Goal: Task Accomplishment & Management: Manage account settings

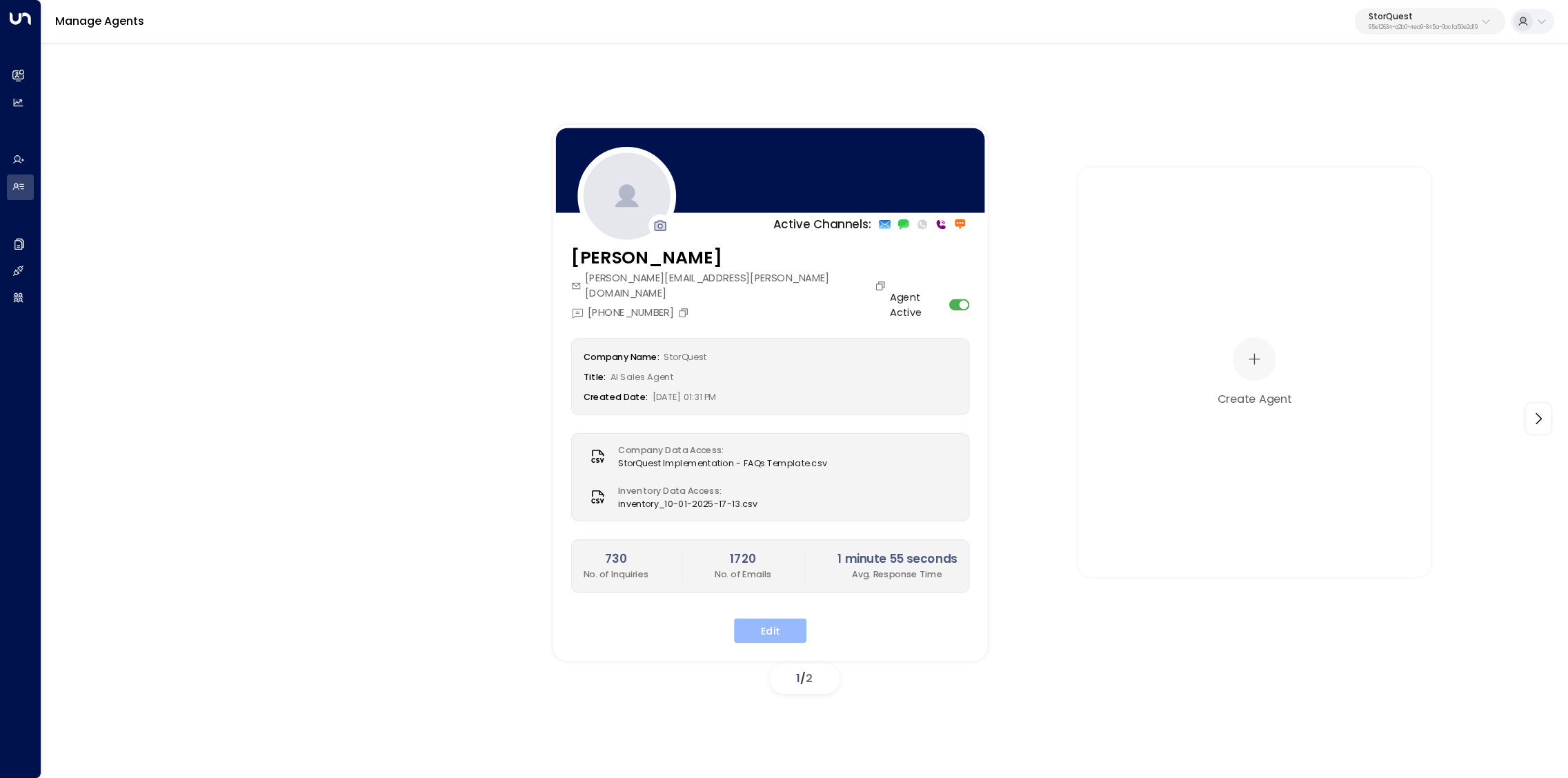
click at [773, 618] on button "Edit" at bounding box center [770, 630] width 73 height 25
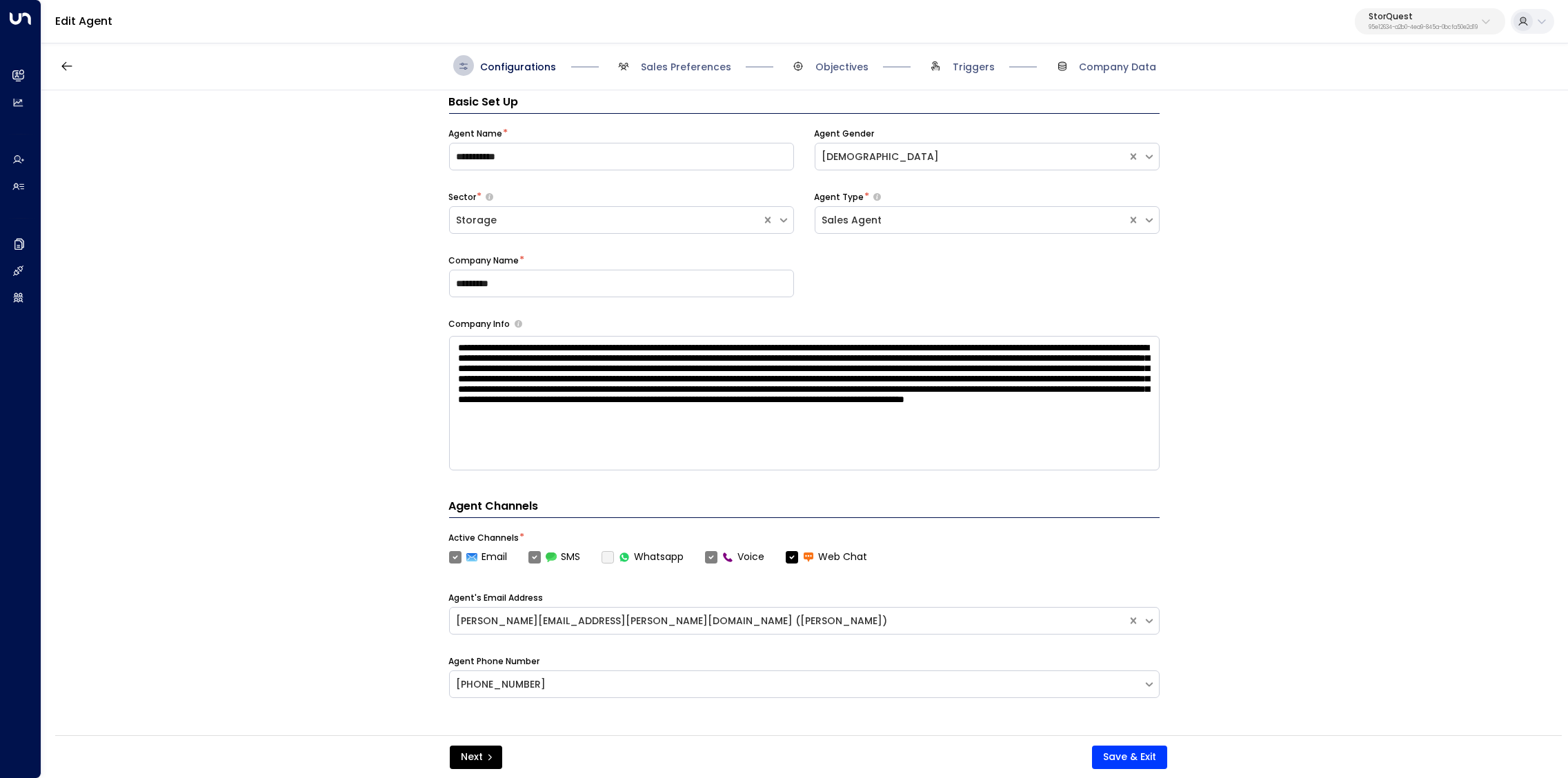
scroll to position [20, 0]
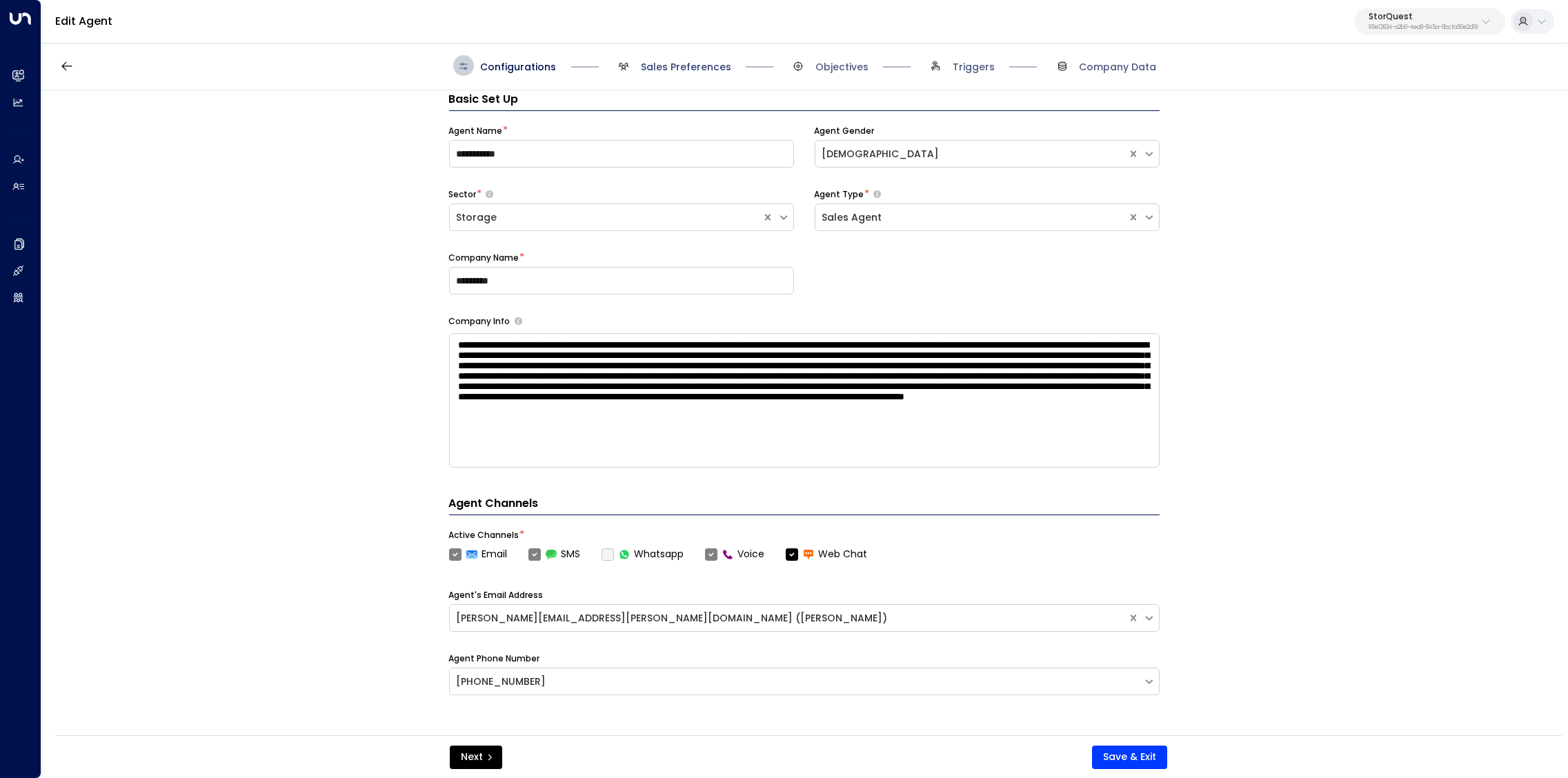
click at [678, 63] on span "Sales Preferences" at bounding box center [686, 67] width 90 height 14
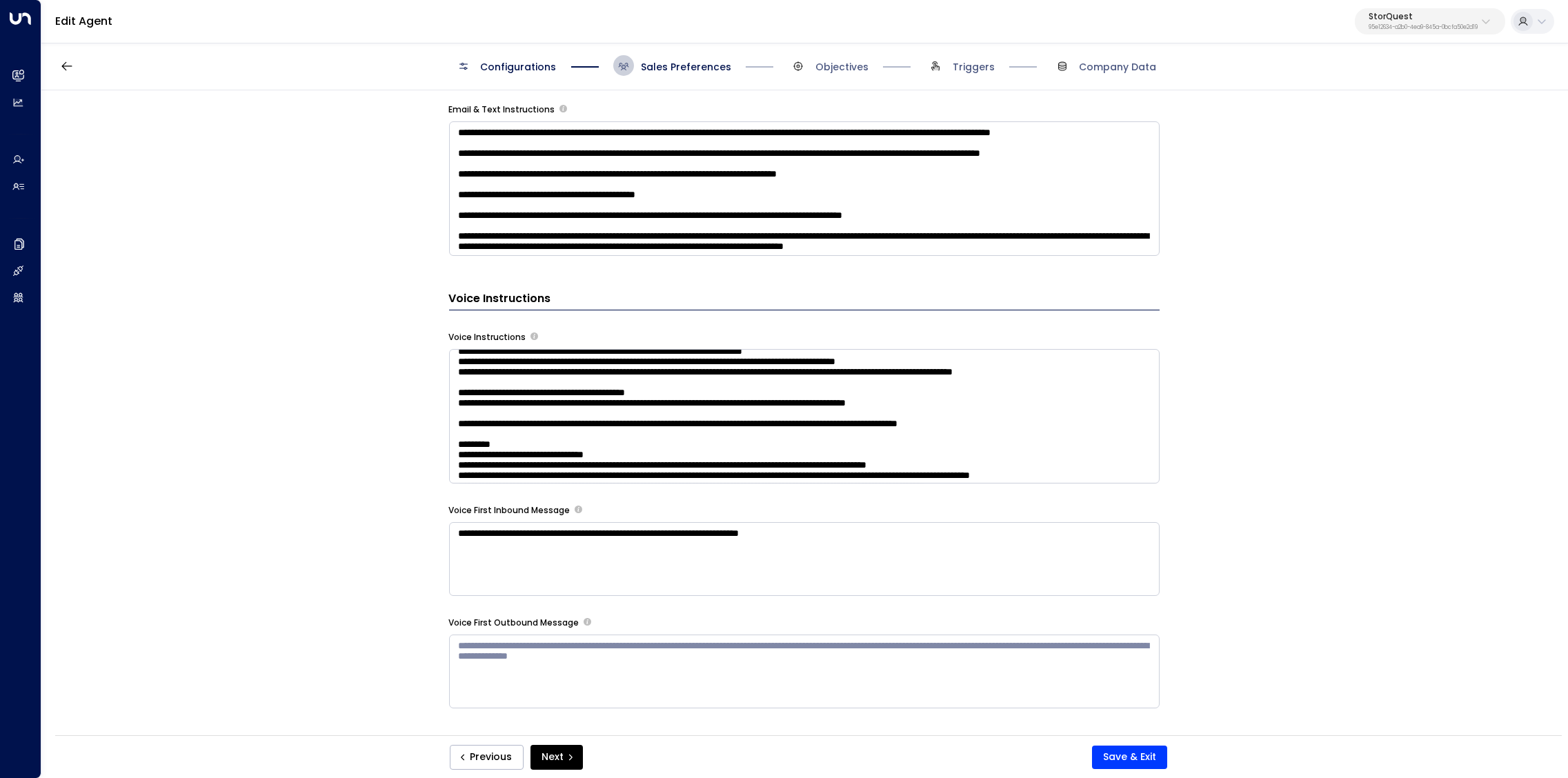
scroll to position [110, 0]
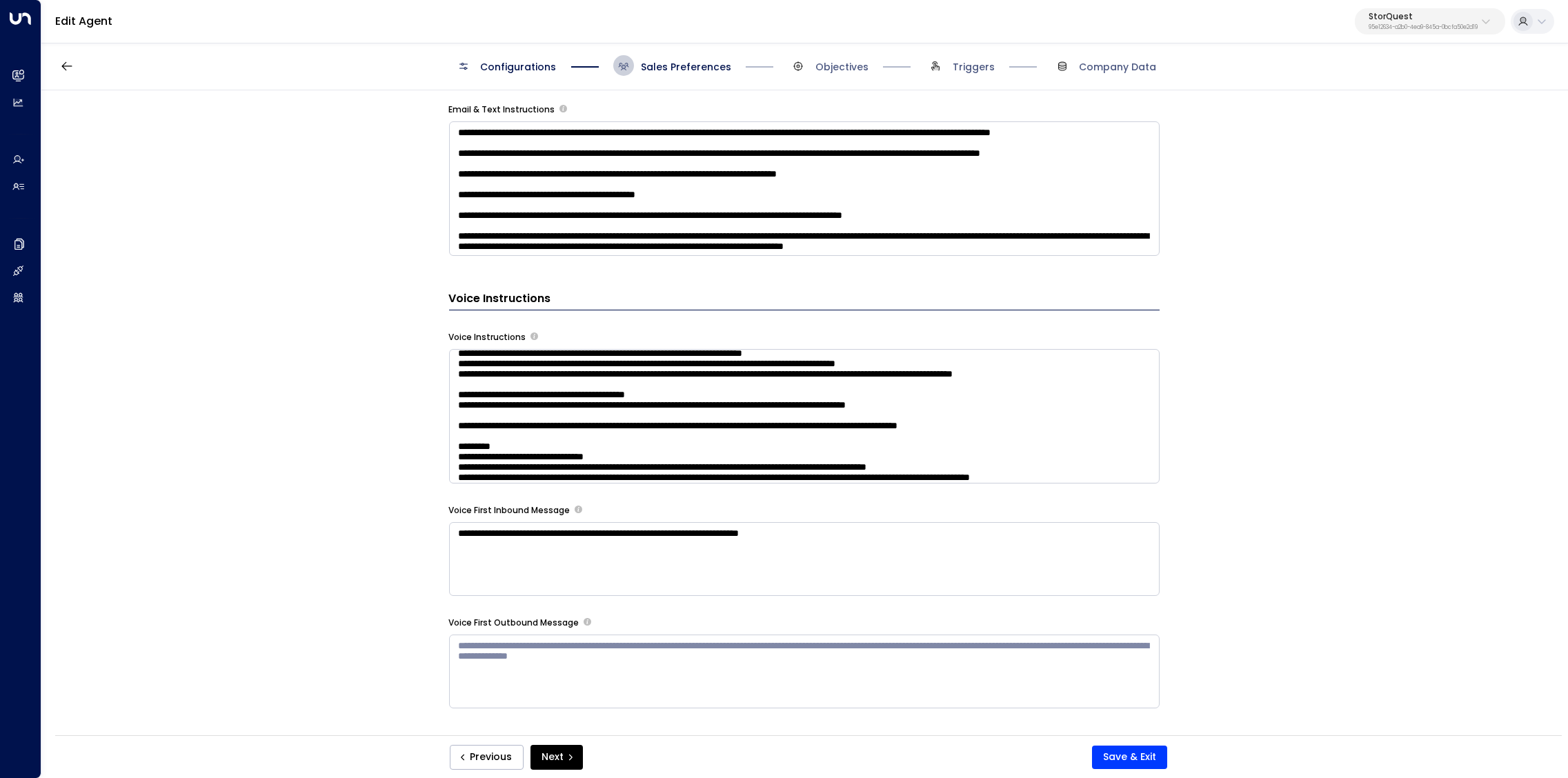
click at [974, 362] on textarea at bounding box center [804, 416] width 711 height 135
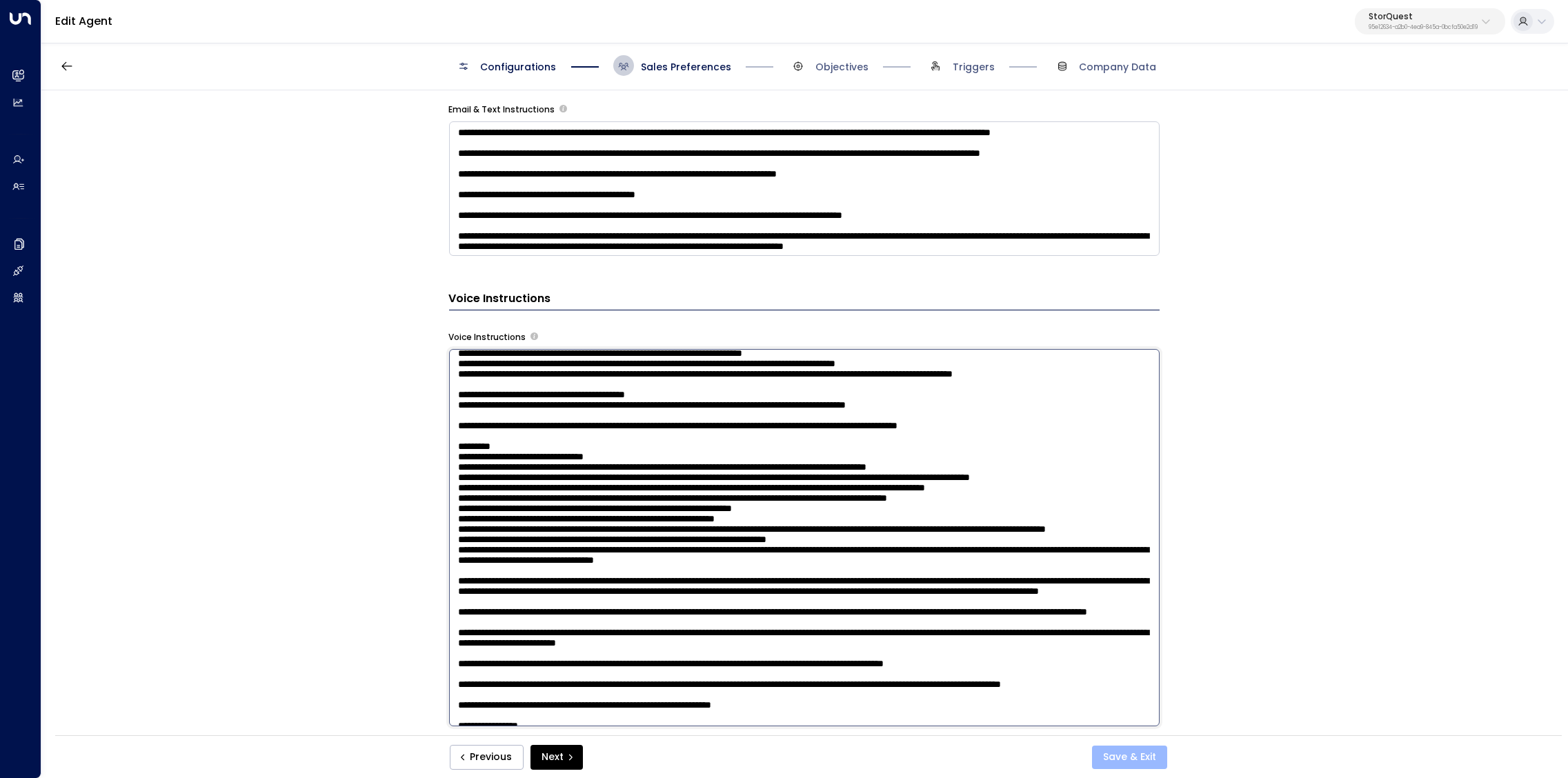
type textarea "**********"
click at [1134, 752] on button "Save & Exit" at bounding box center [1130, 757] width 75 height 23
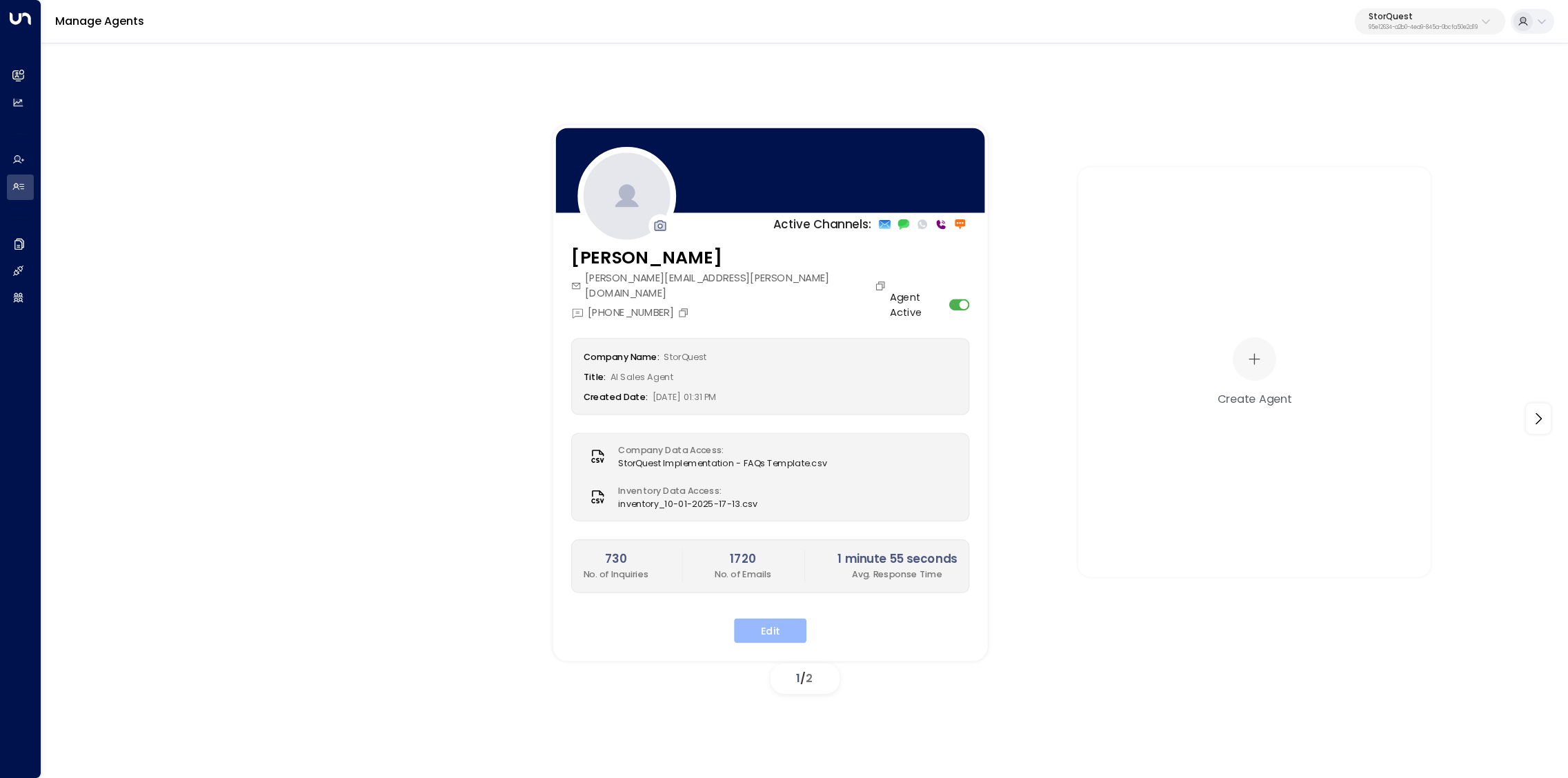
click at [783, 618] on button "Edit" at bounding box center [770, 630] width 73 height 25
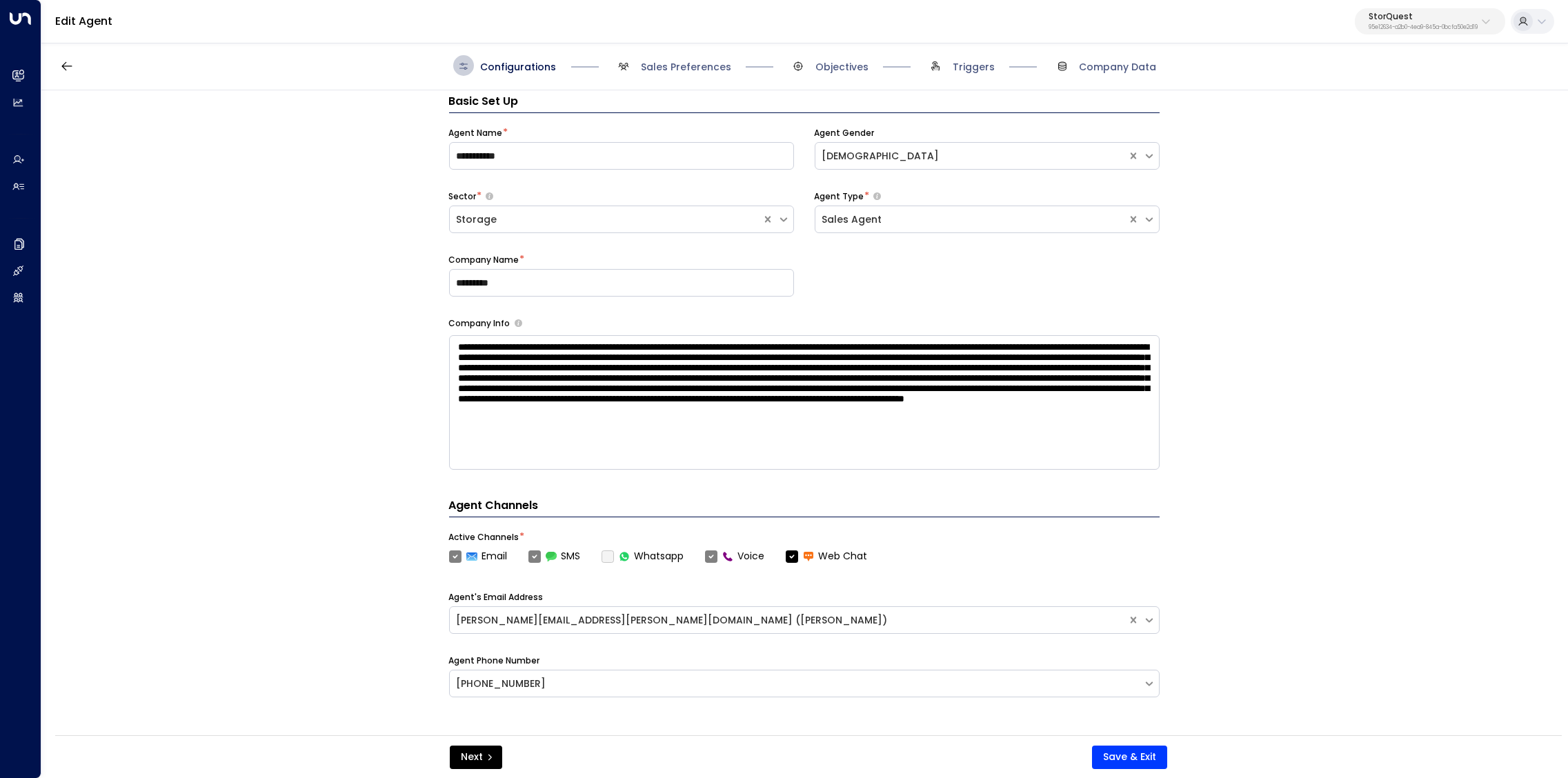
scroll to position [20, 0]
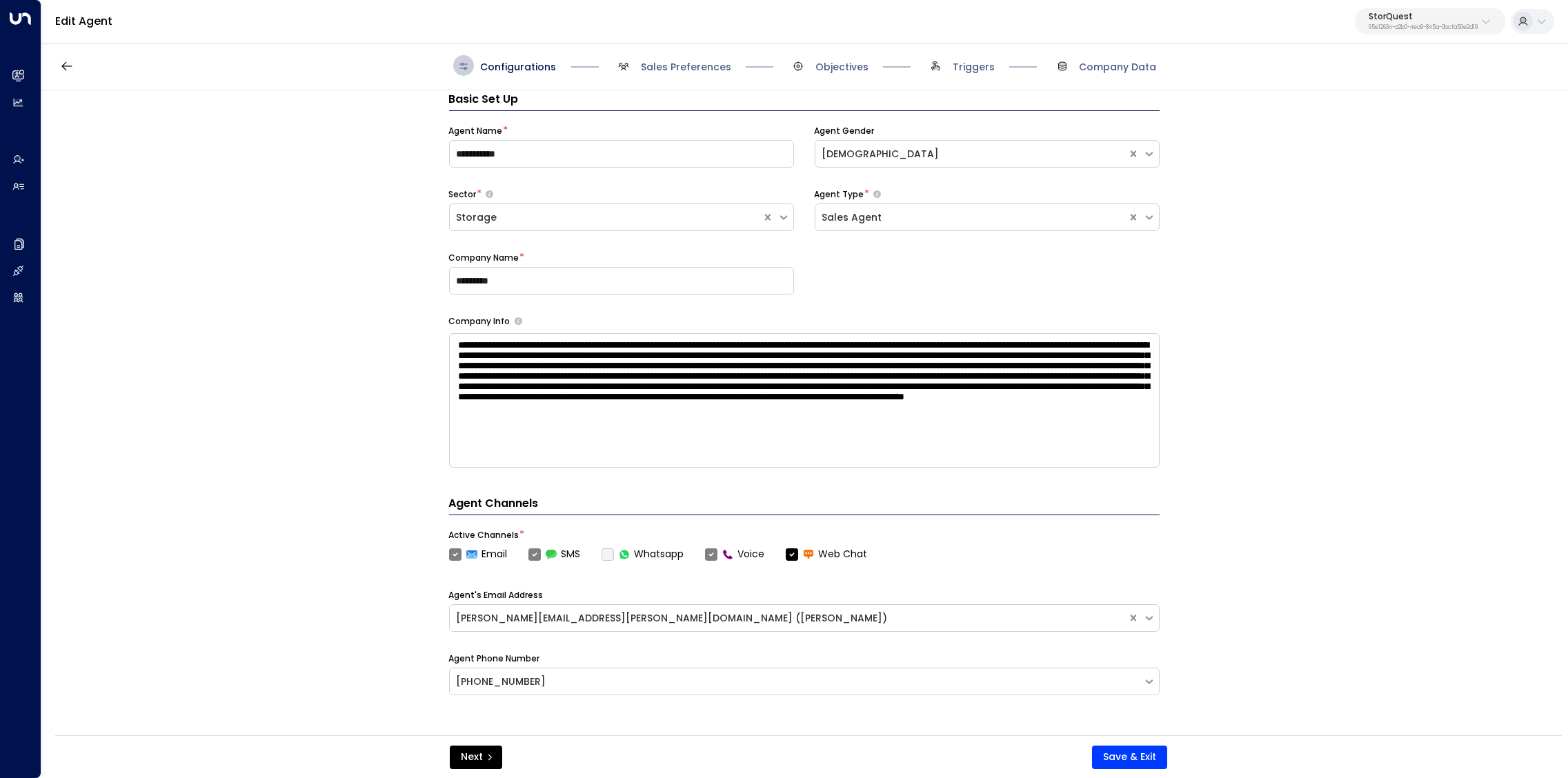
click at [673, 58] on span "Sales Preferences" at bounding box center [673, 66] width 118 height 20
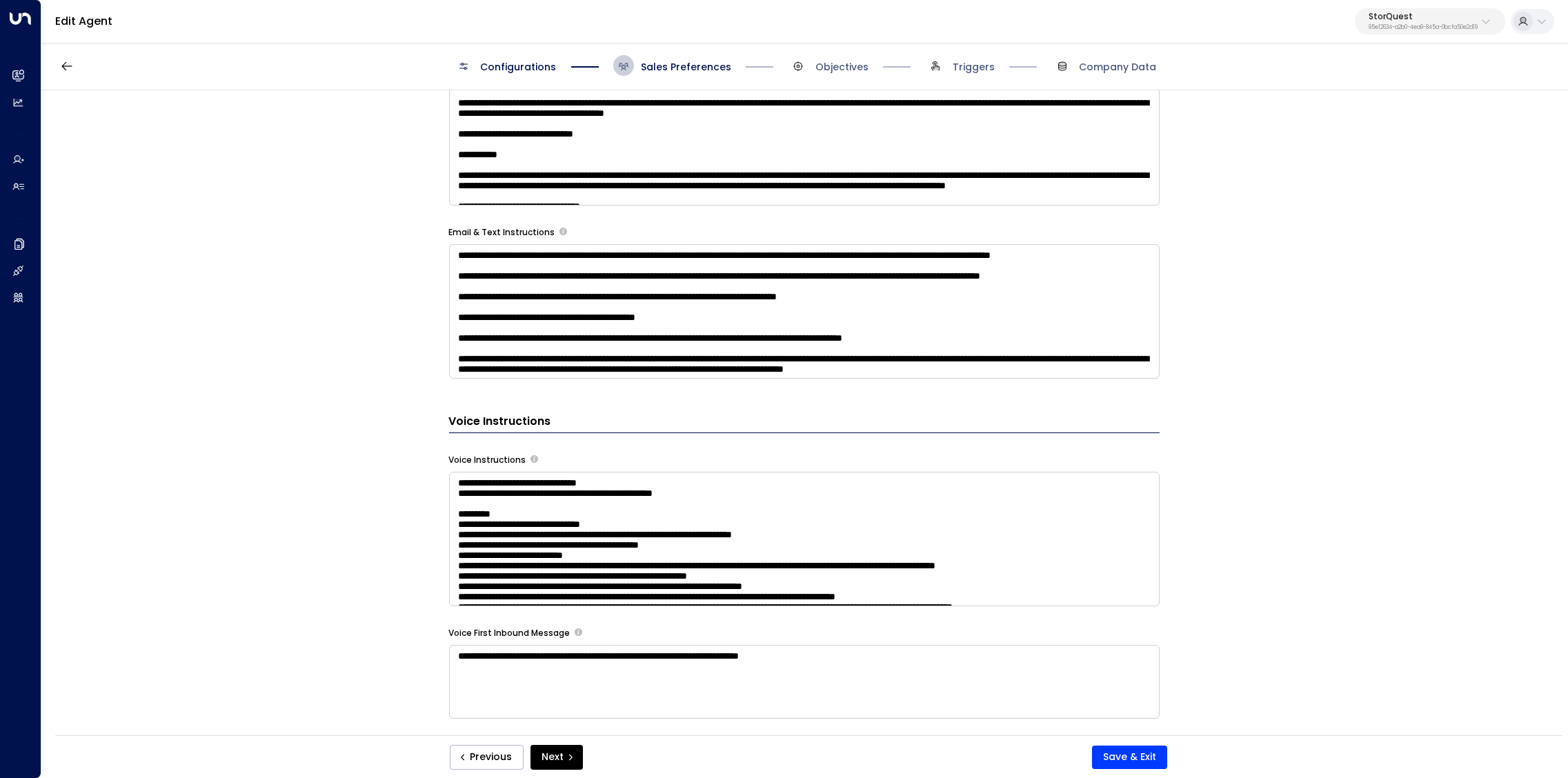
scroll to position [7, 0]
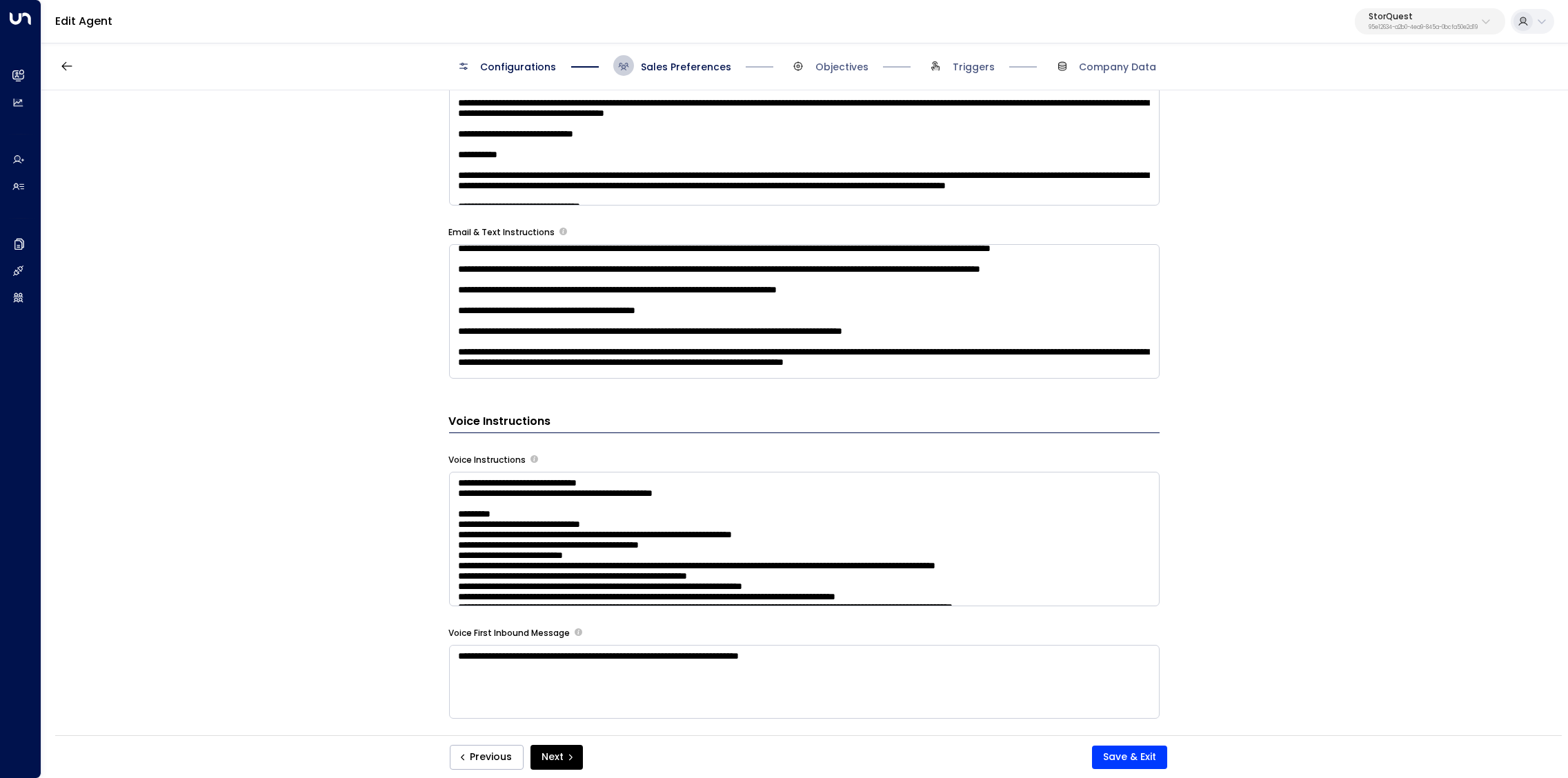
click at [772, 518] on textarea at bounding box center [804, 539] width 711 height 135
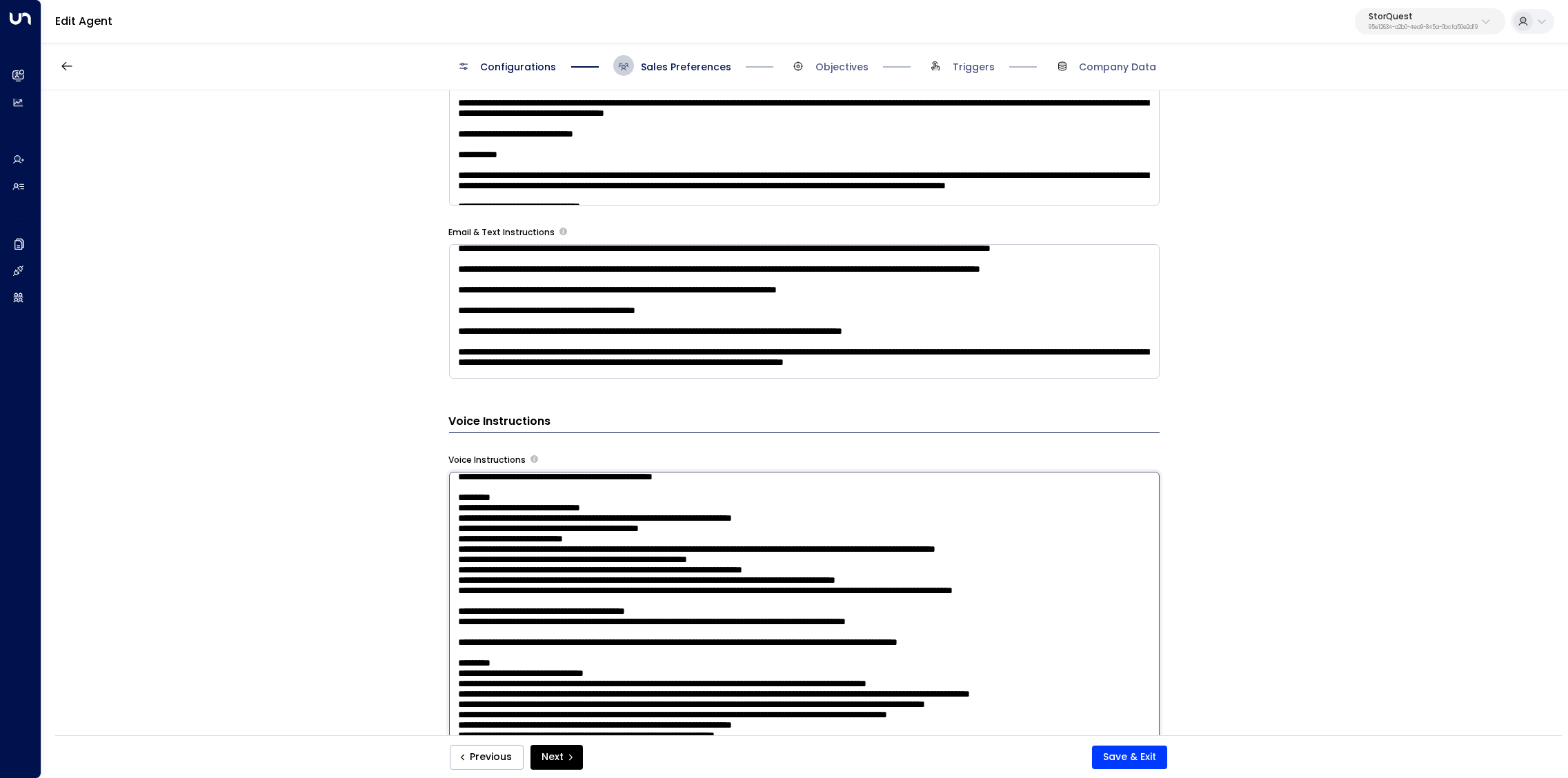
scroll to position [24, 0]
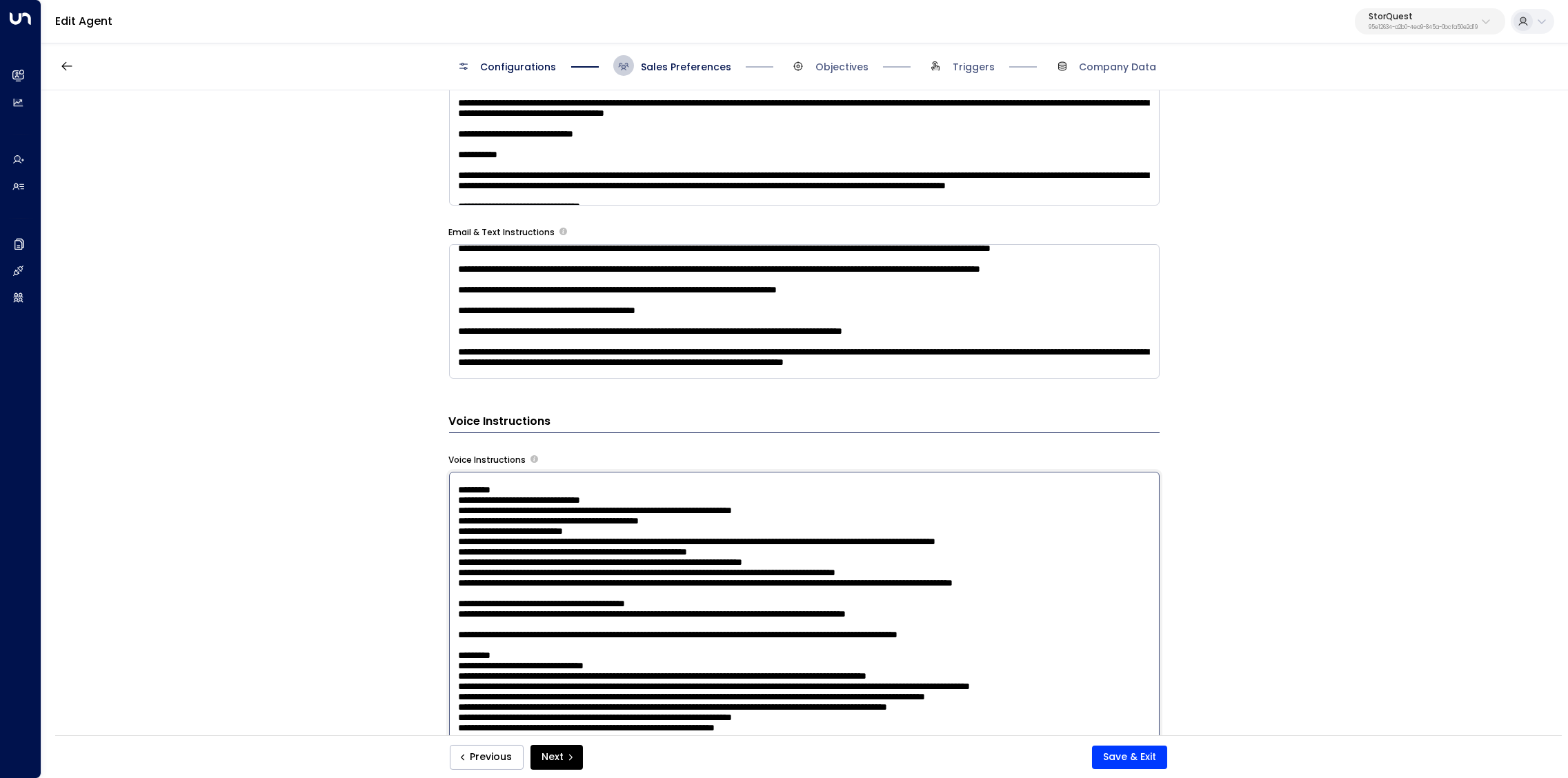
click at [851, 532] on textarea at bounding box center [804, 660] width 711 height 377
type textarea "**********"
click at [1155, 759] on button "Save & Exit" at bounding box center [1130, 757] width 75 height 23
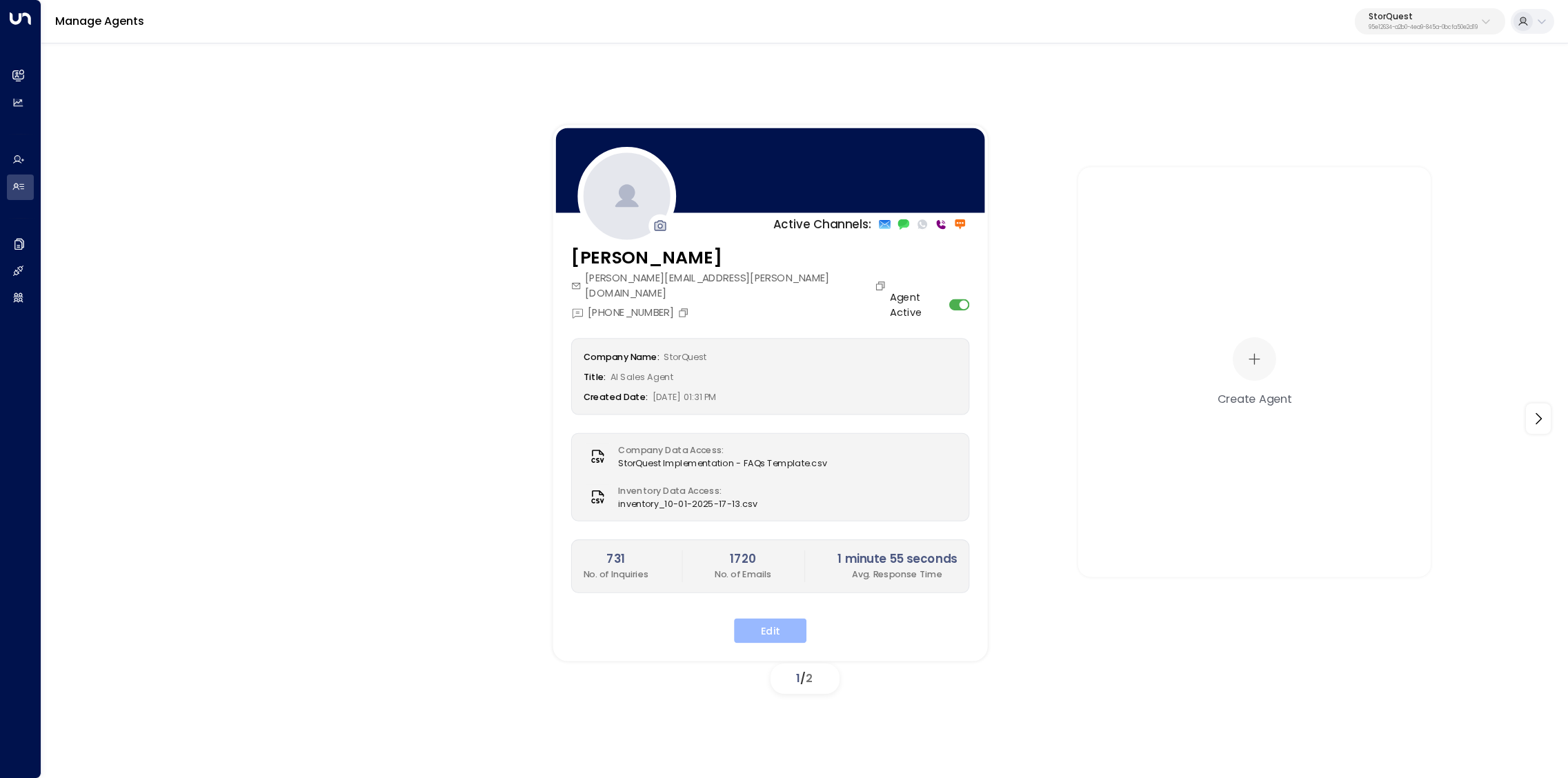
click at [764, 618] on button "Edit" at bounding box center [770, 630] width 73 height 25
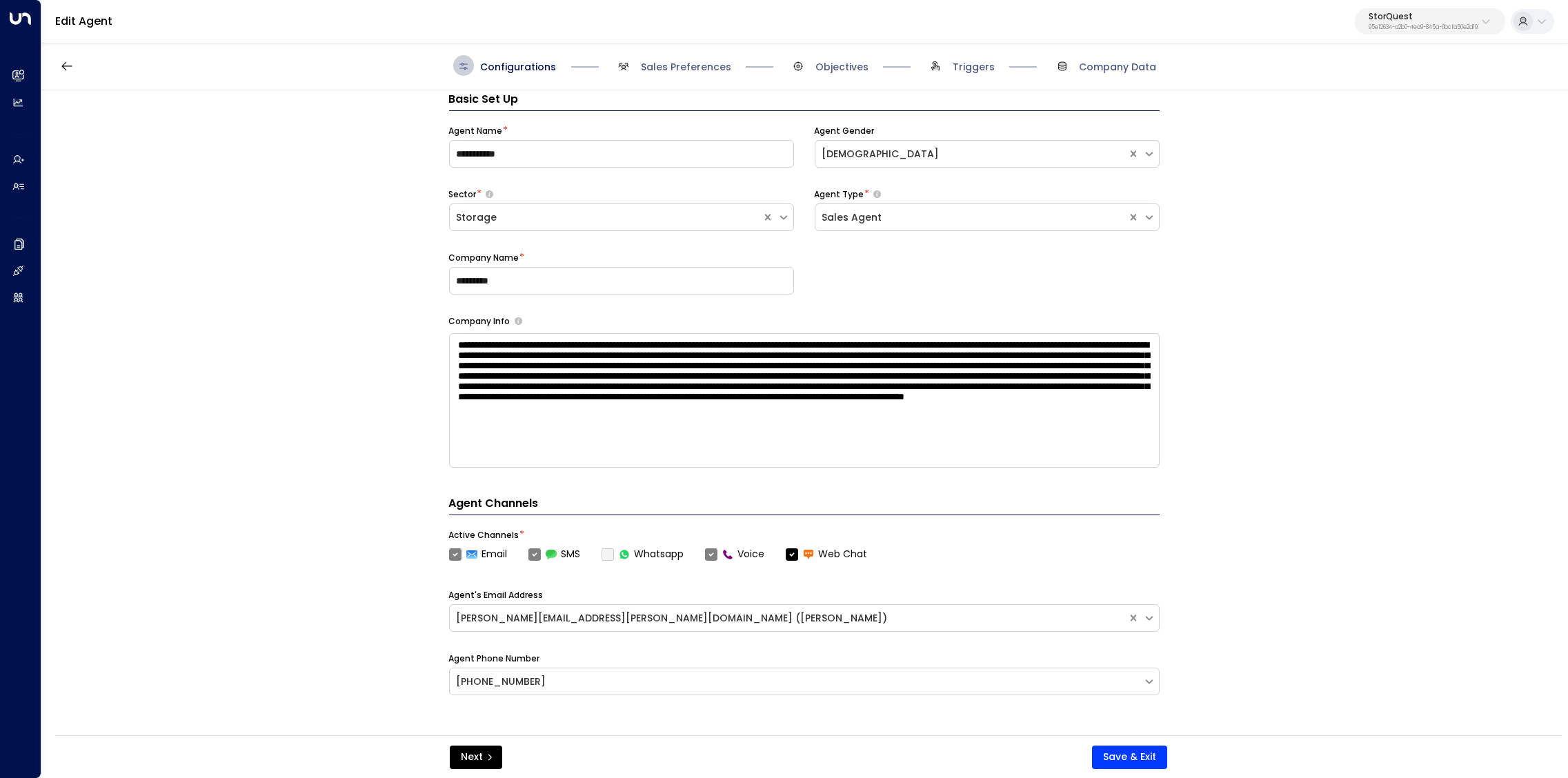
scroll to position [20, 0]
click at [693, 64] on span "Sales Preferences" at bounding box center [686, 67] width 90 height 14
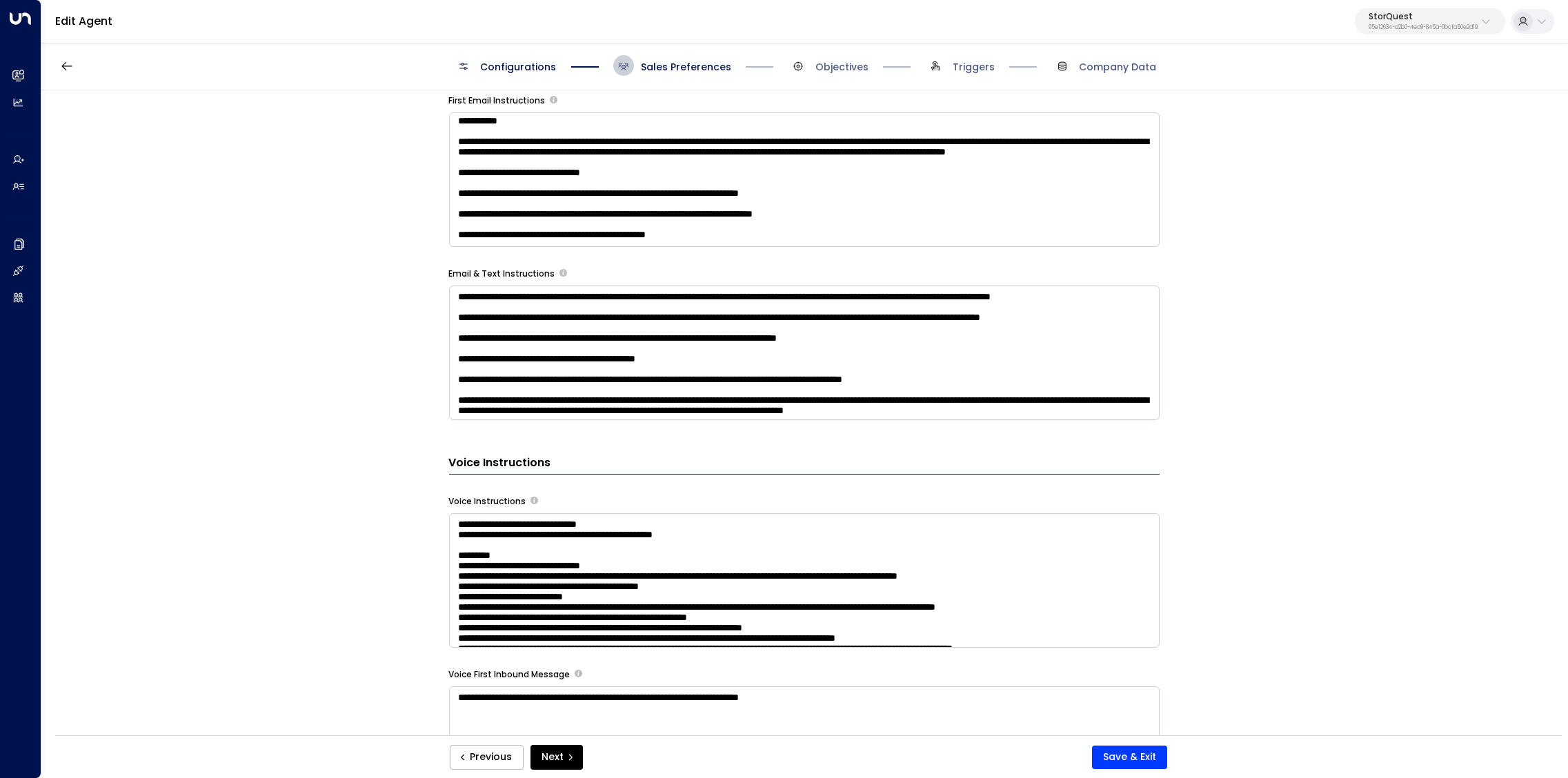
scroll to position [876, 0]
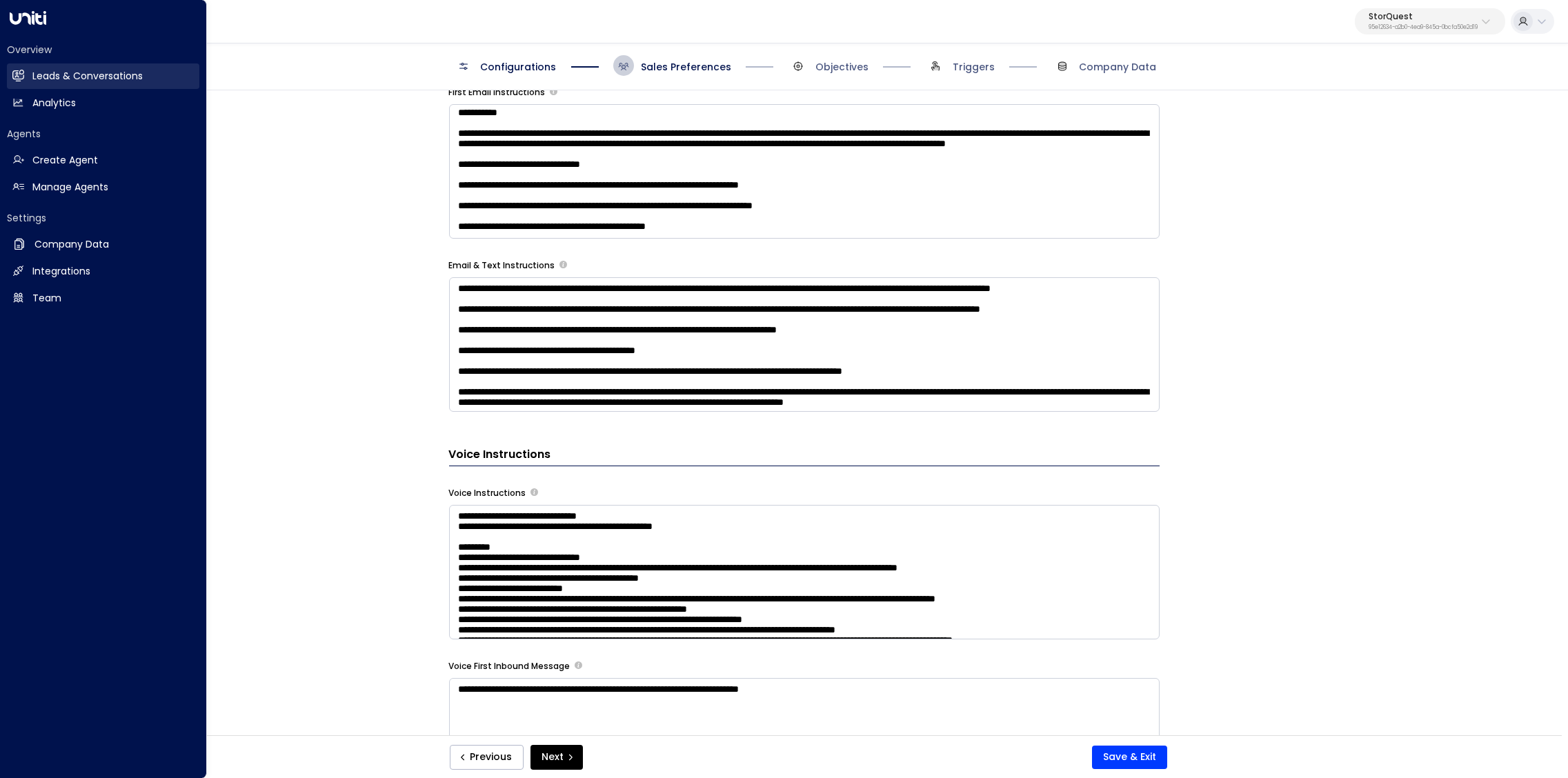
click at [28, 72] on link "Leads & Conversations Leads & Conversations" at bounding box center [103, 76] width 193 height 26
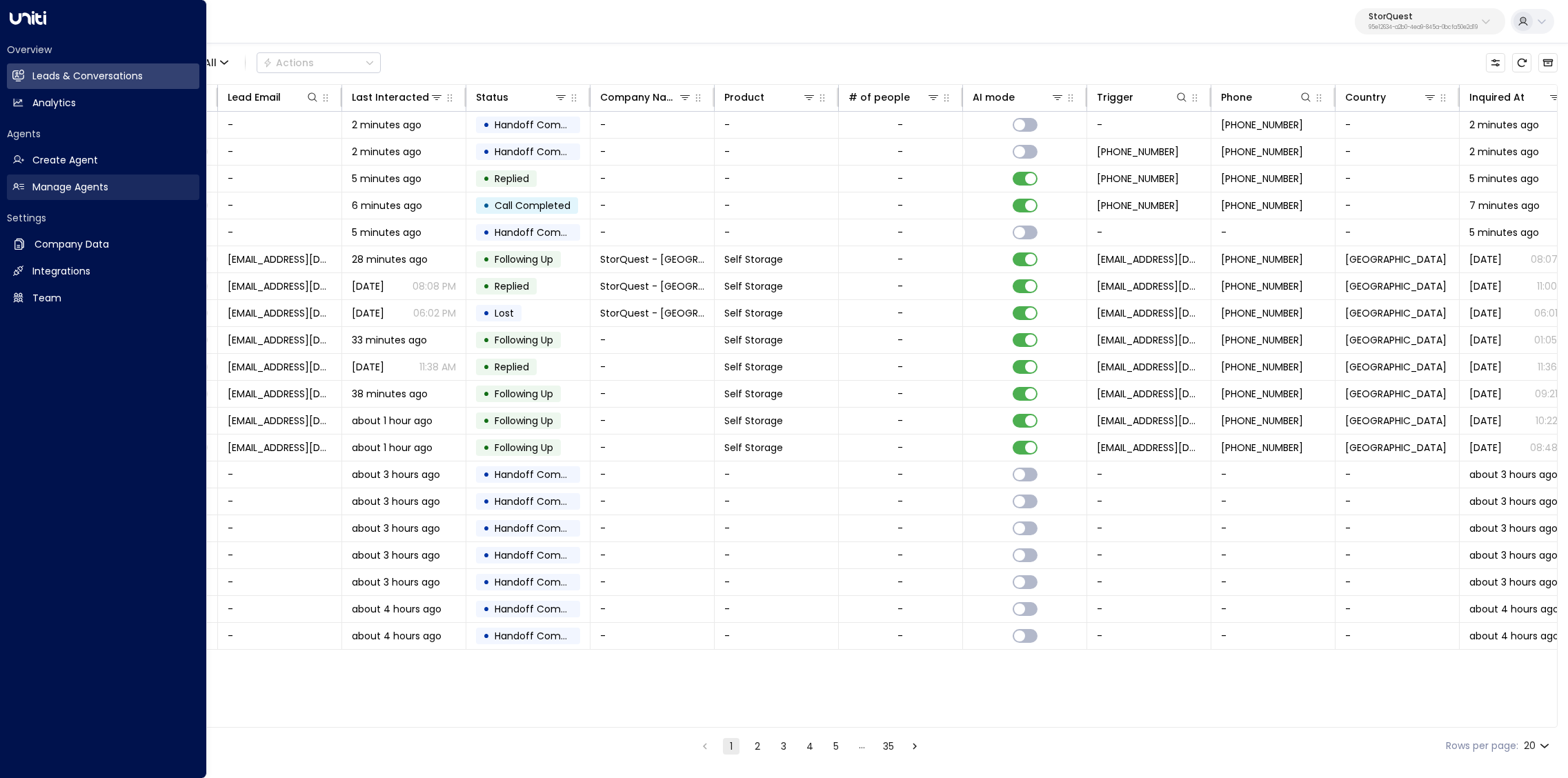
click at [28, 186] on link "Manage Agents Manage Agents" at bounding box center [103, 187] width 193 height 26
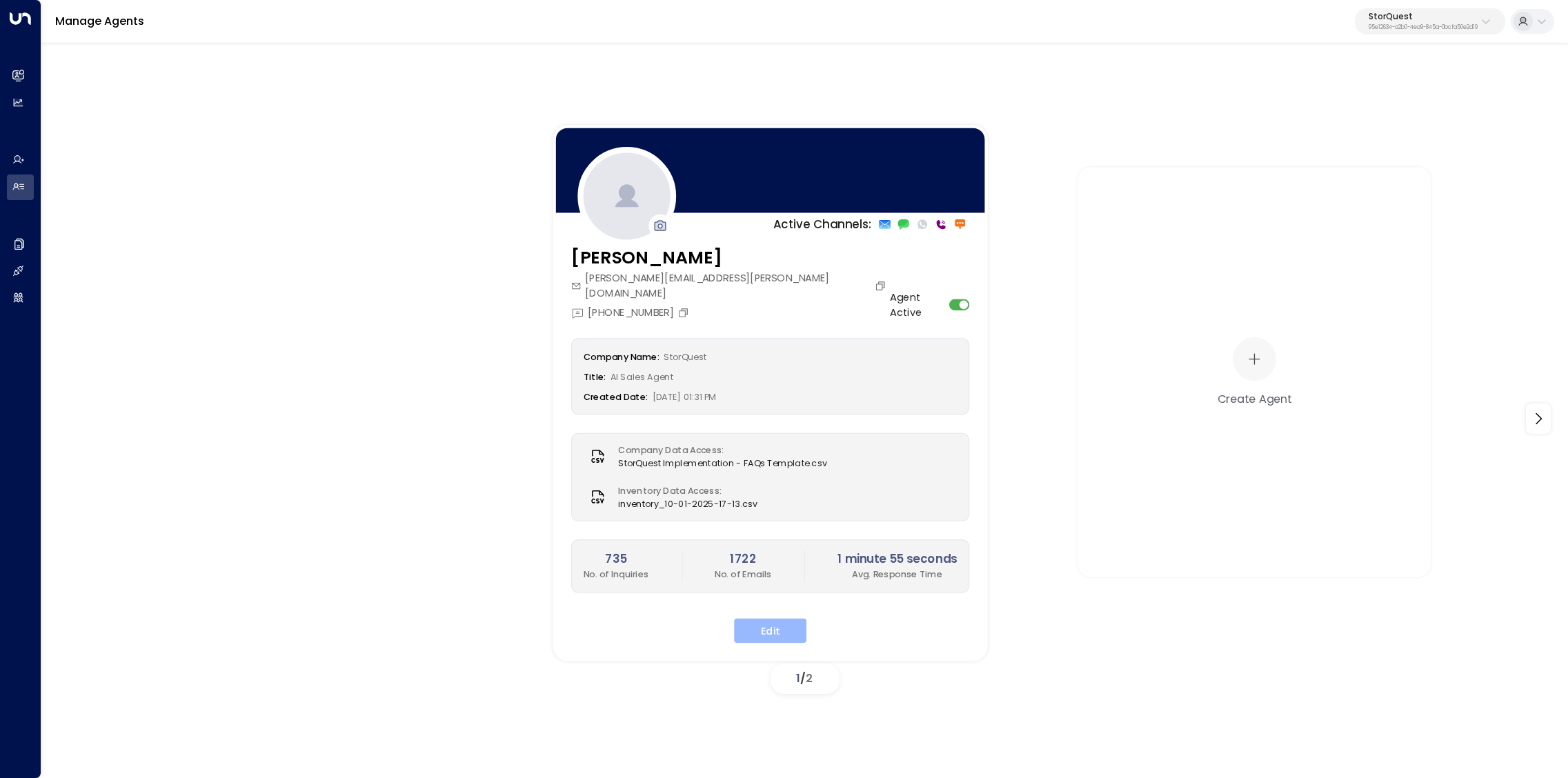
click at [766, 618] on button "Edit" at bounding box center [770, 630] width 73 height 25
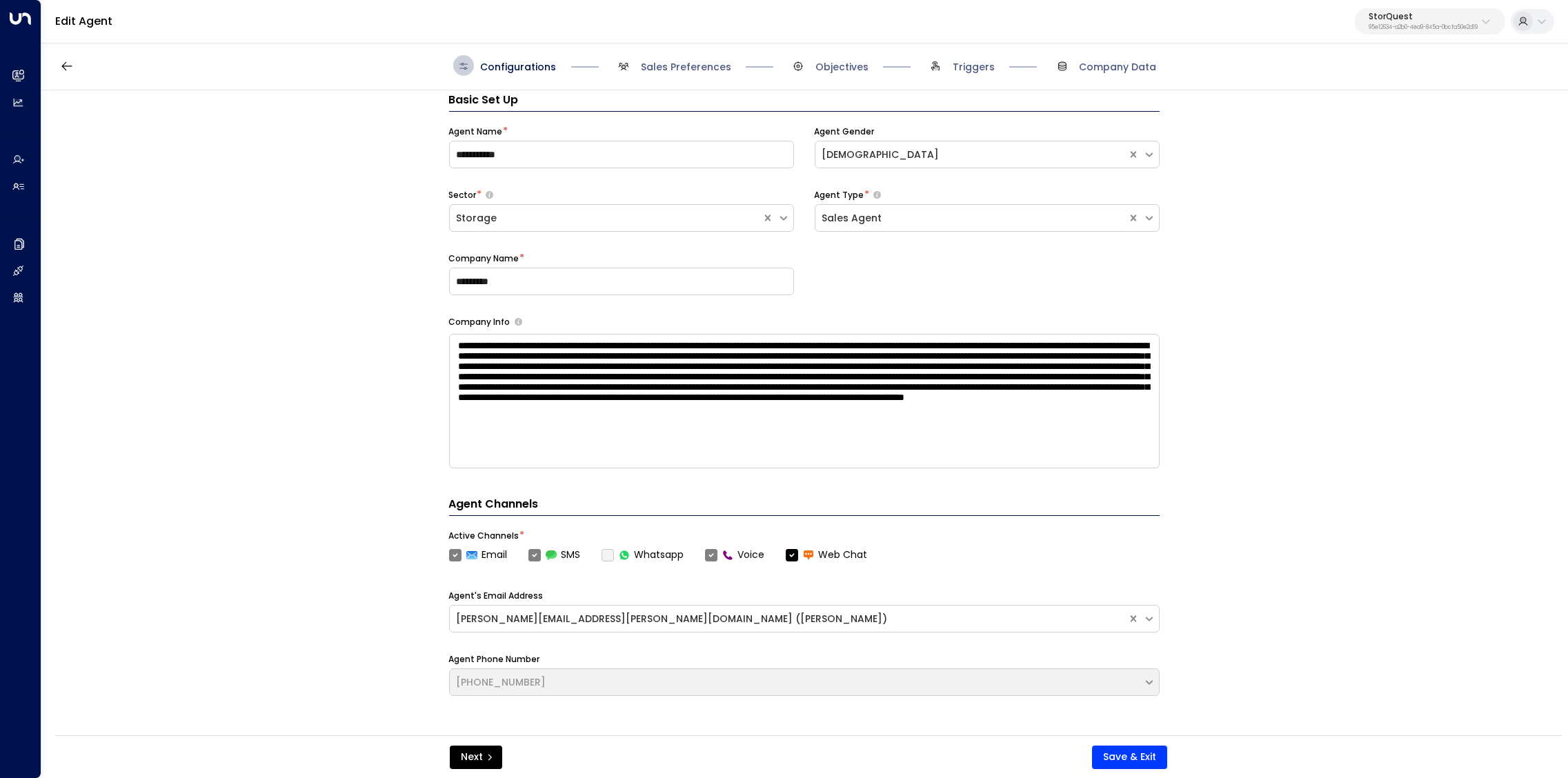
scroll to position [20, 0]
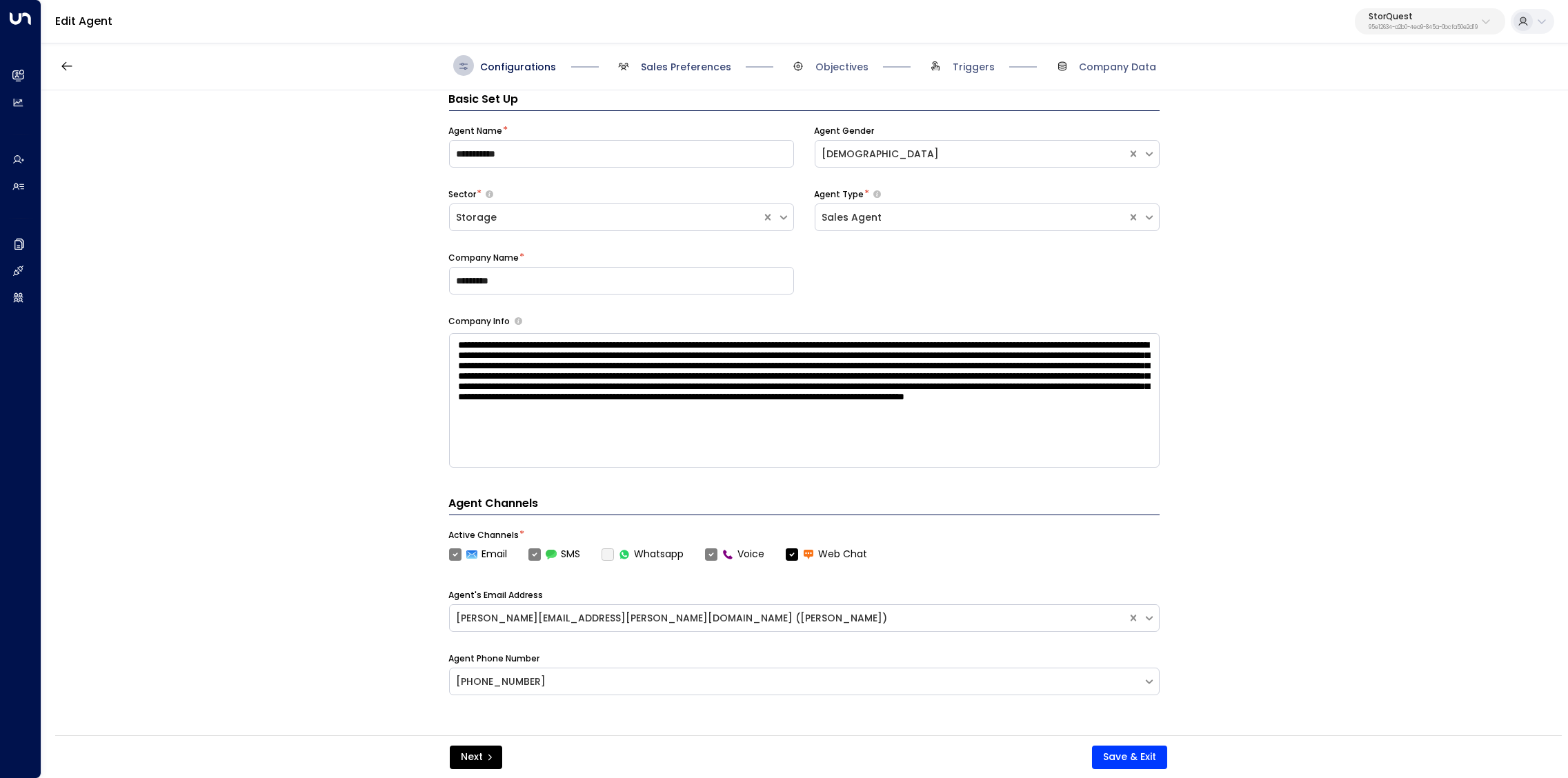
click at [679, 67] on span "Sales Preferences" at bounding box center [686, 67] width 90 height 14
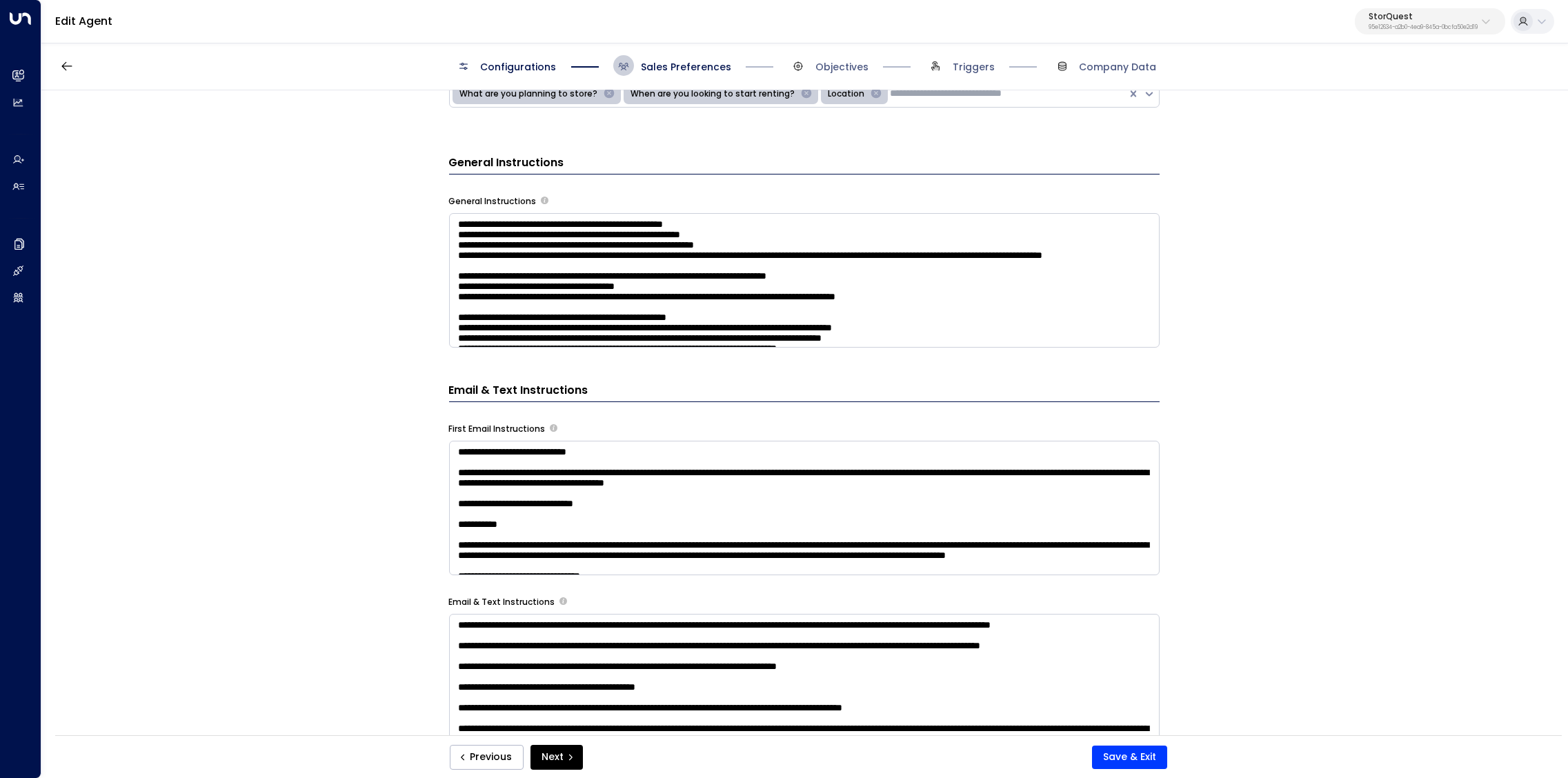
scroll to position [293, 0]
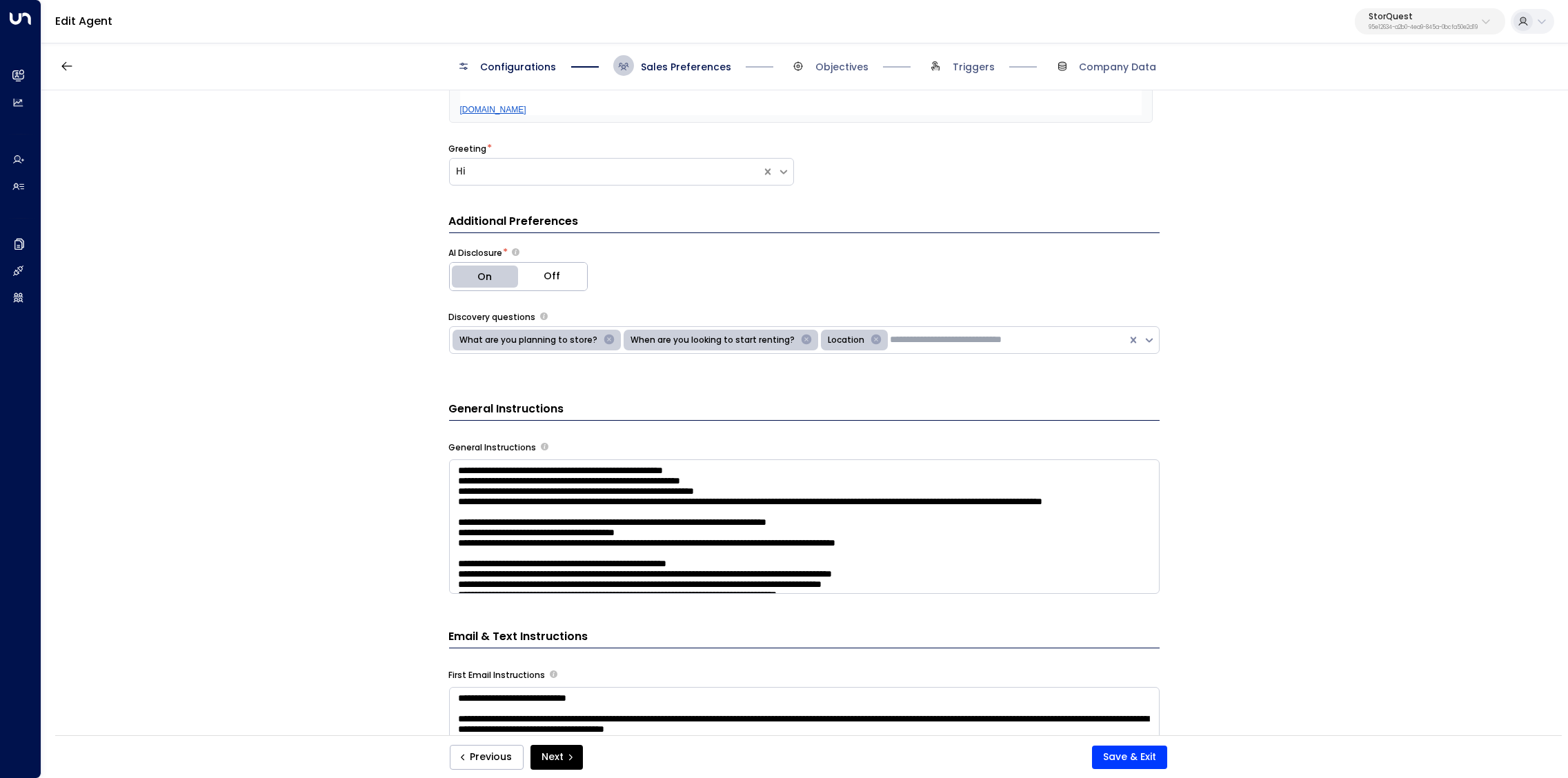
click at [1116, 533] on textarea at bounding box center [804, 526] width 711 height 135
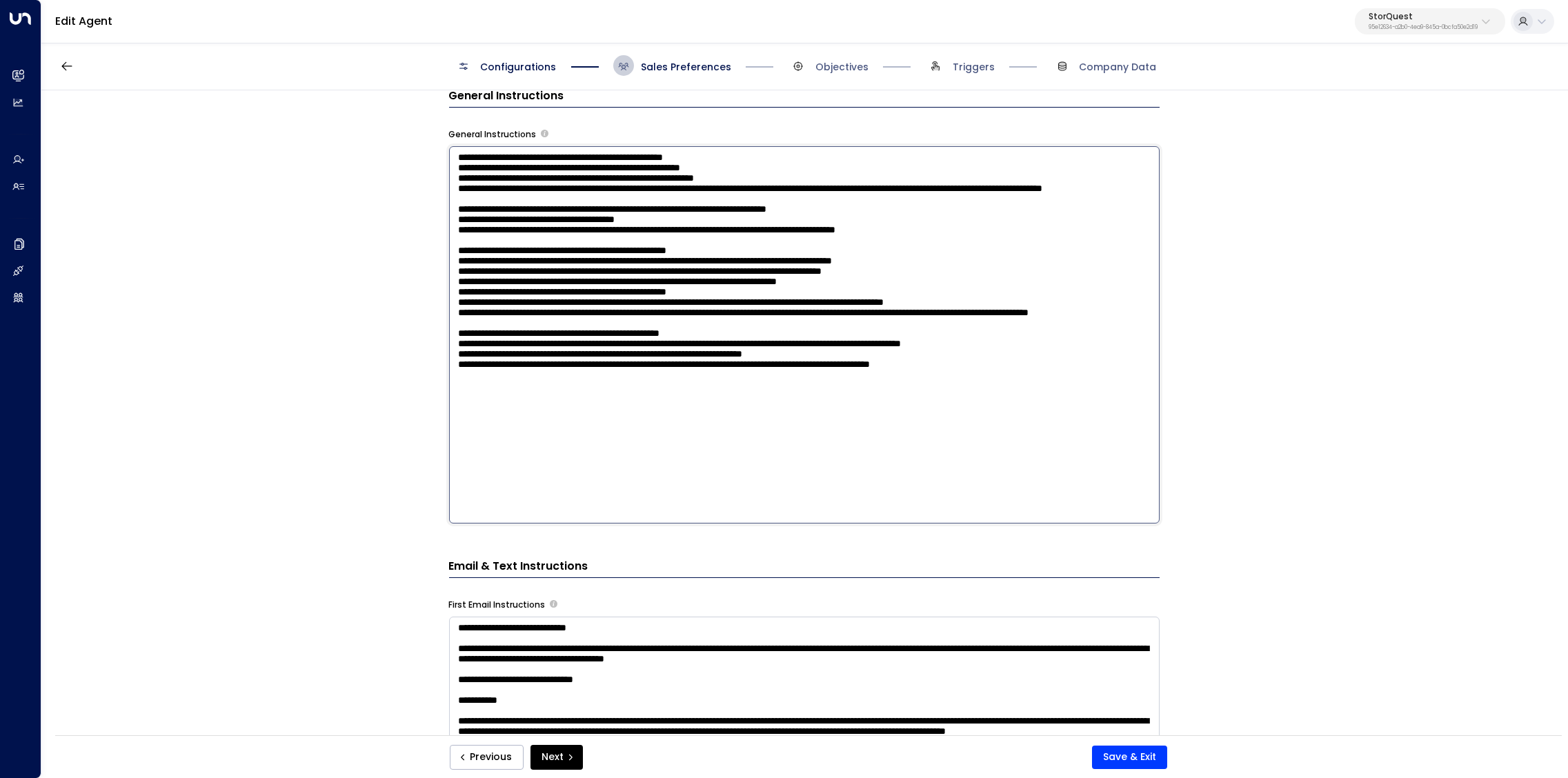
scroll to position [609, 0]
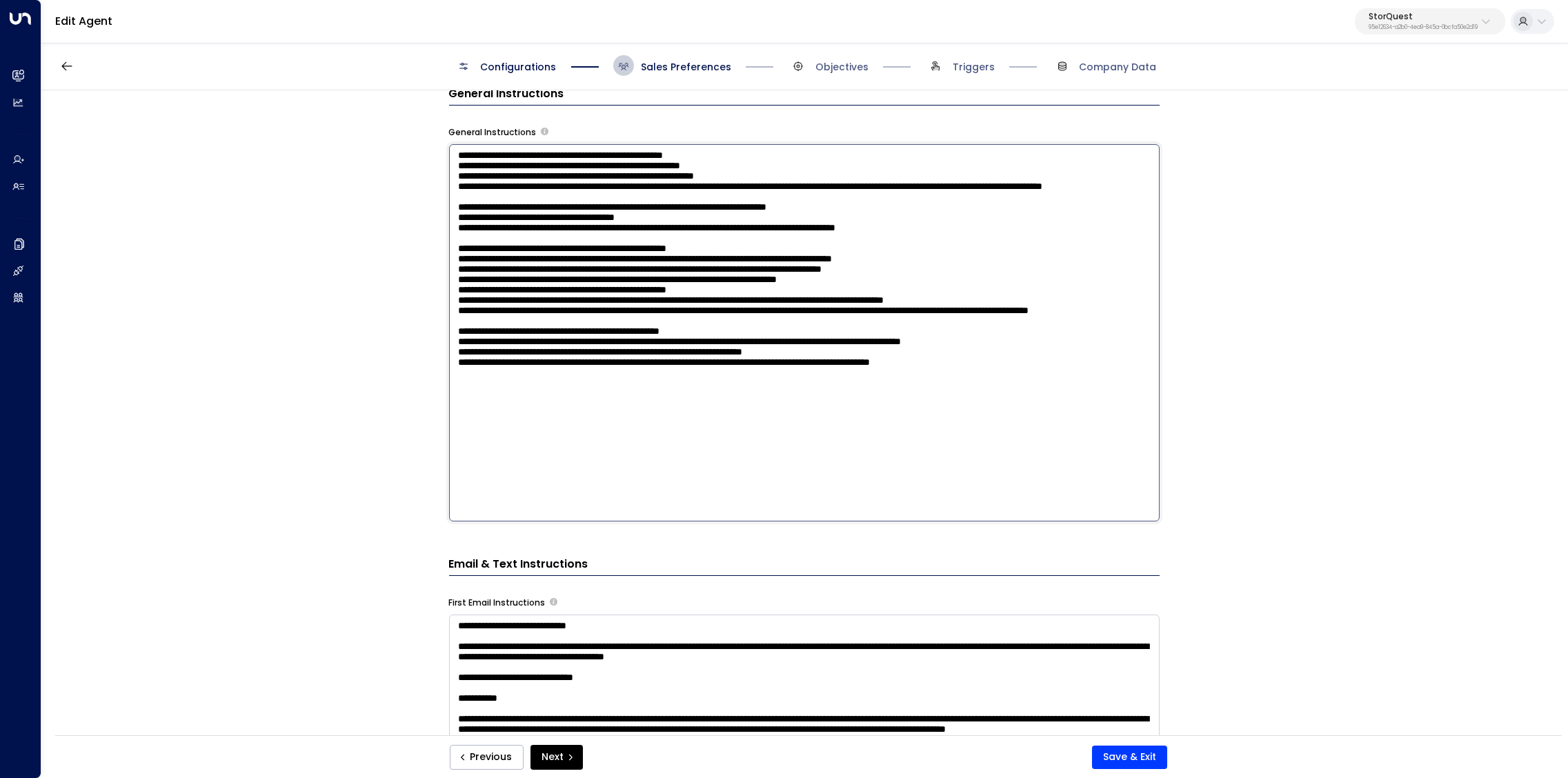
drag, startPoint x: 1052, startPoint y: 482, endPoint x: 428, endPoint y: 429, distance: 626.2
click at [449, 429] on textarea at bounding box center [804, 333] width 711 height 377
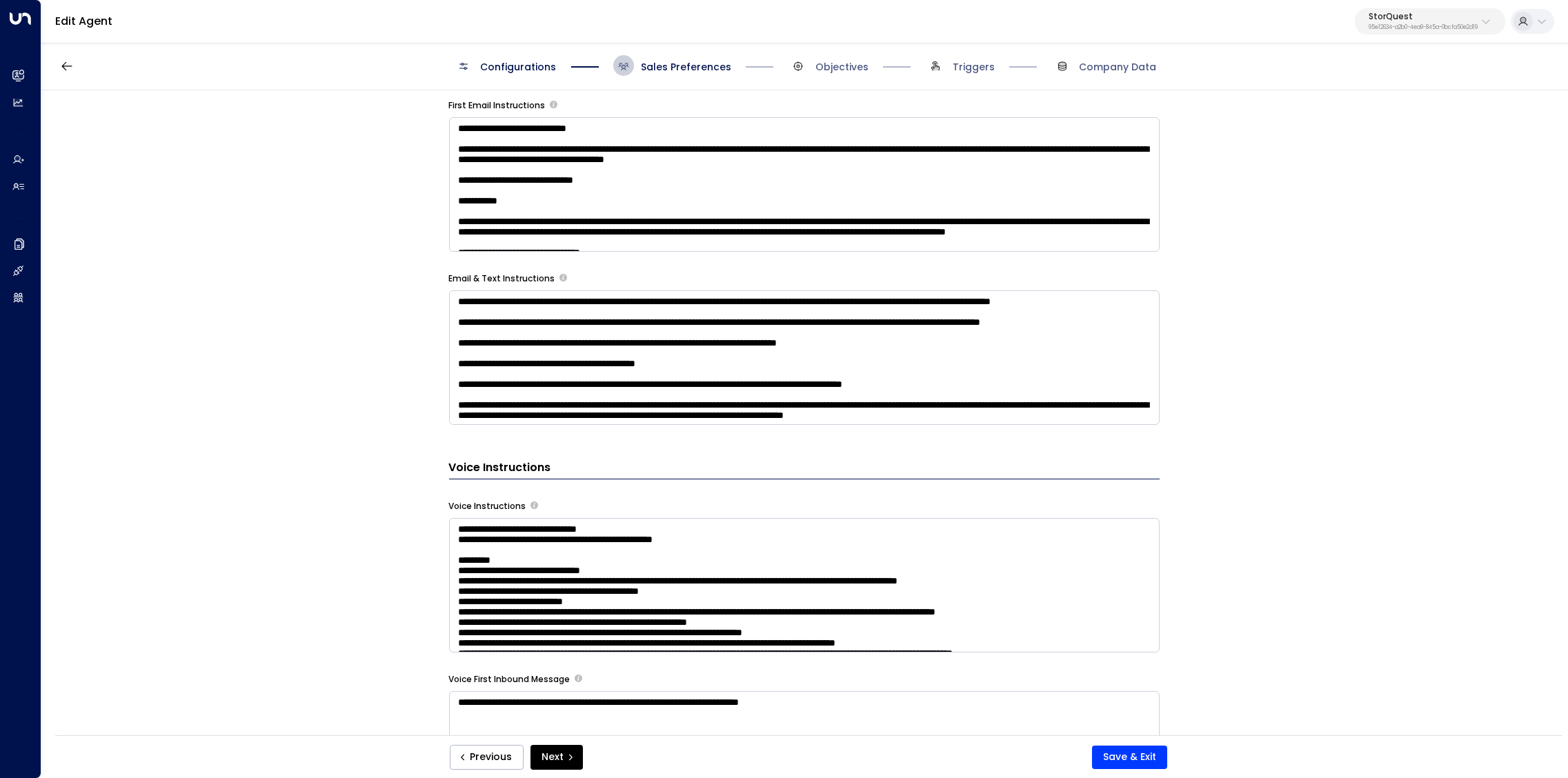
scroll to position [1107, 0]
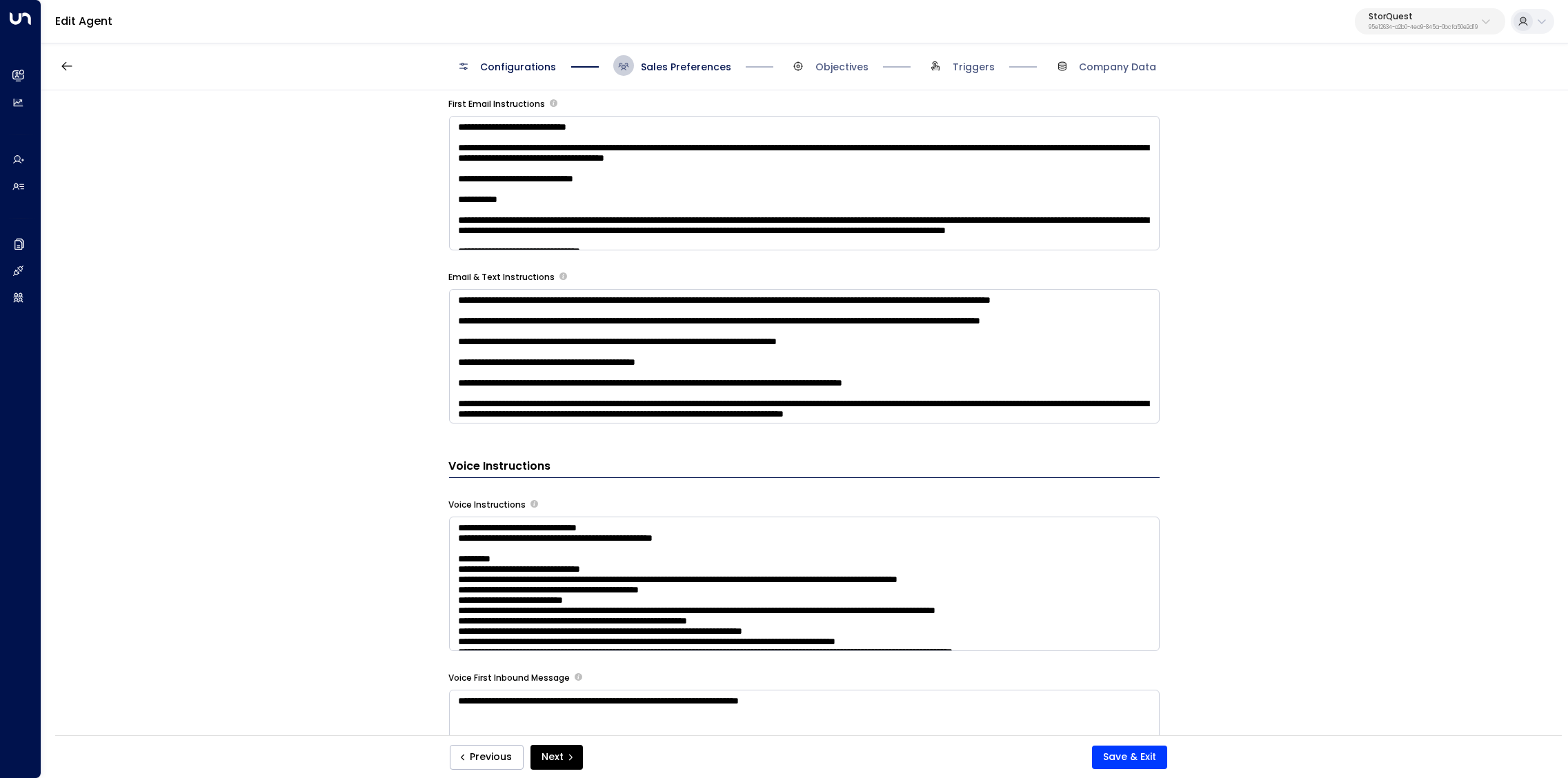
type textarea "**********"
click at [466, 599] on textarea at bounding box center [804, 584] width 711 height 135
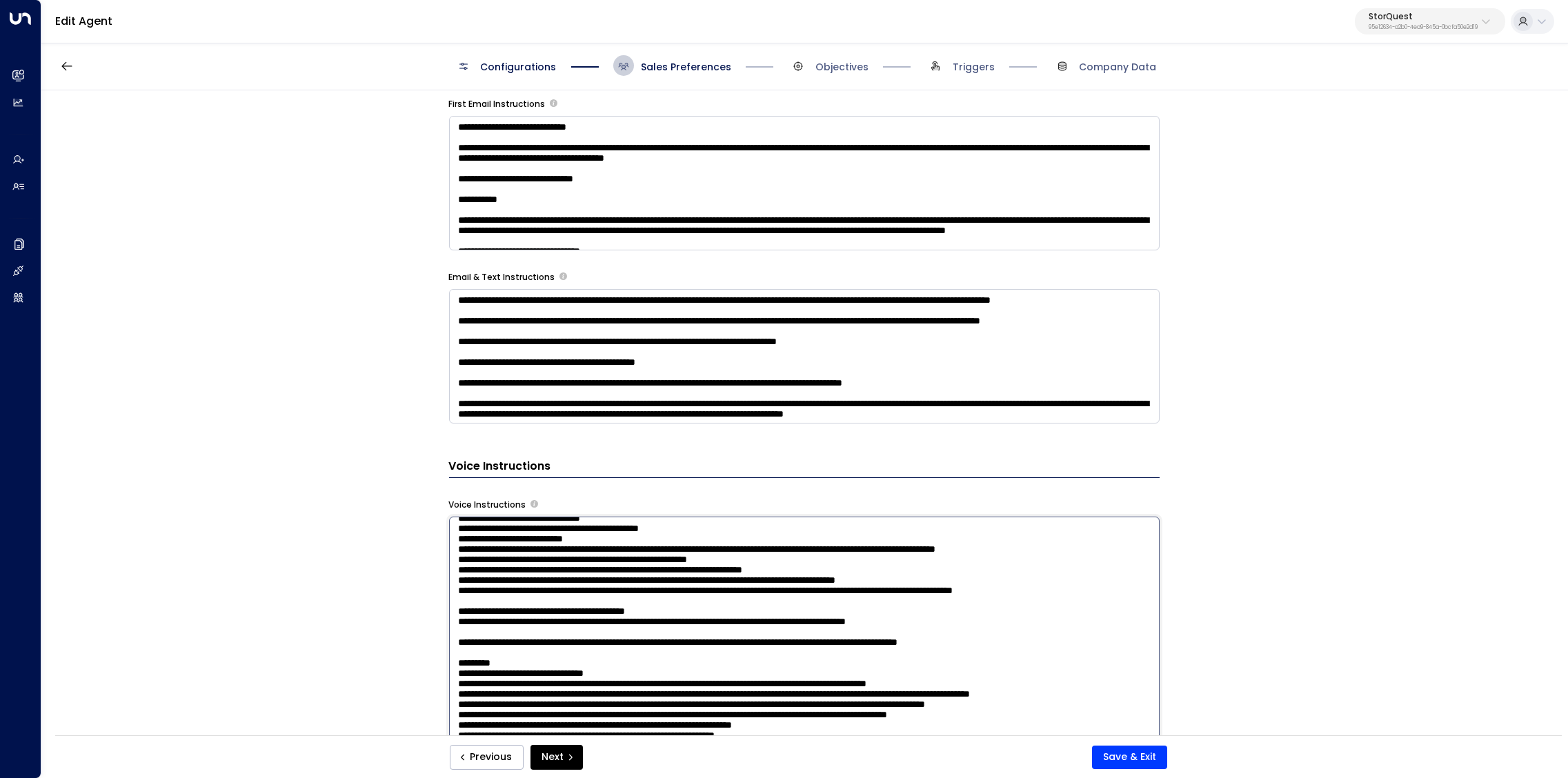
scroll to position [38, 0]
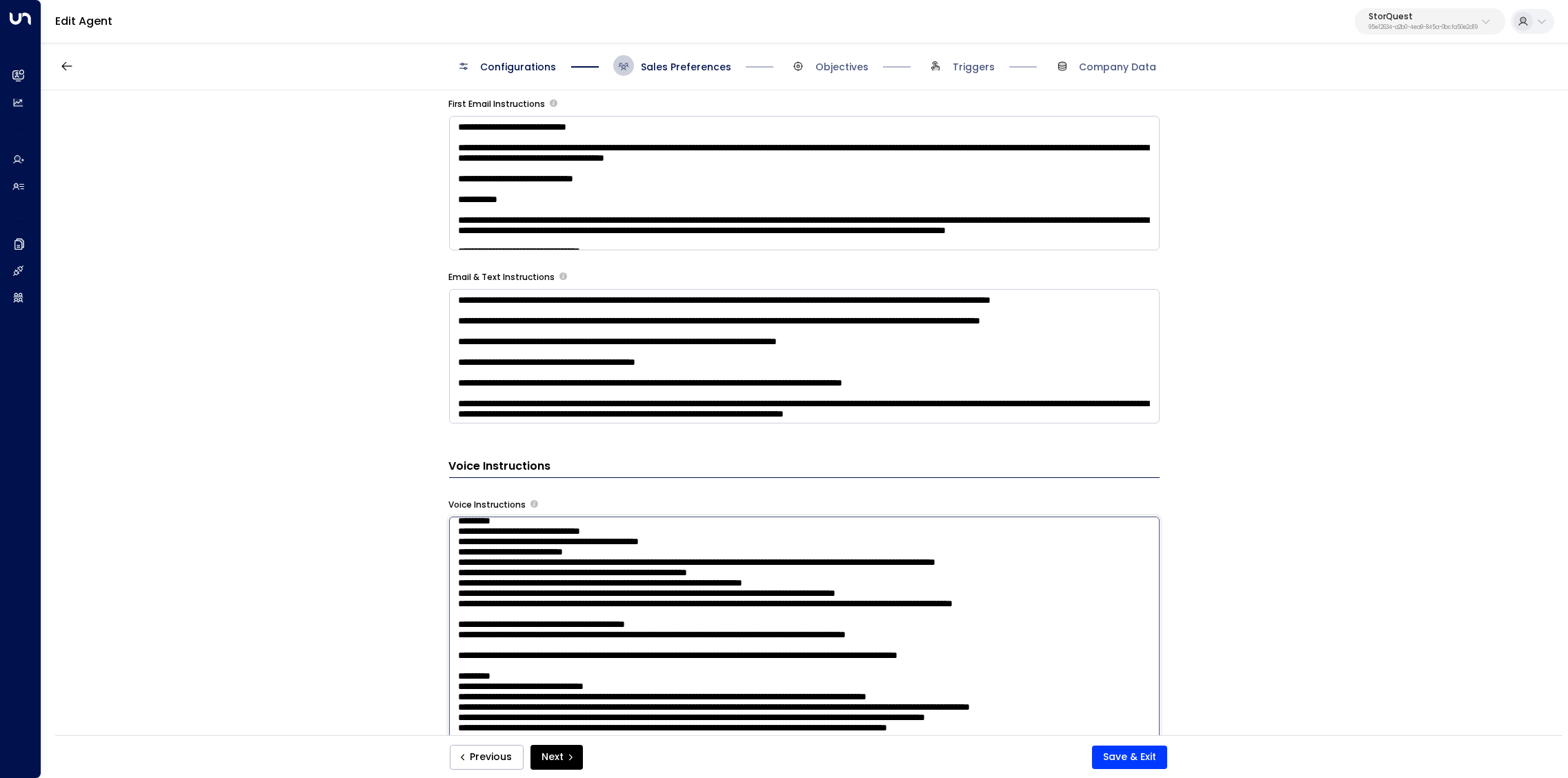
click at [801, 588] on textarea at bounding box center [804, 705] width 711 height 377
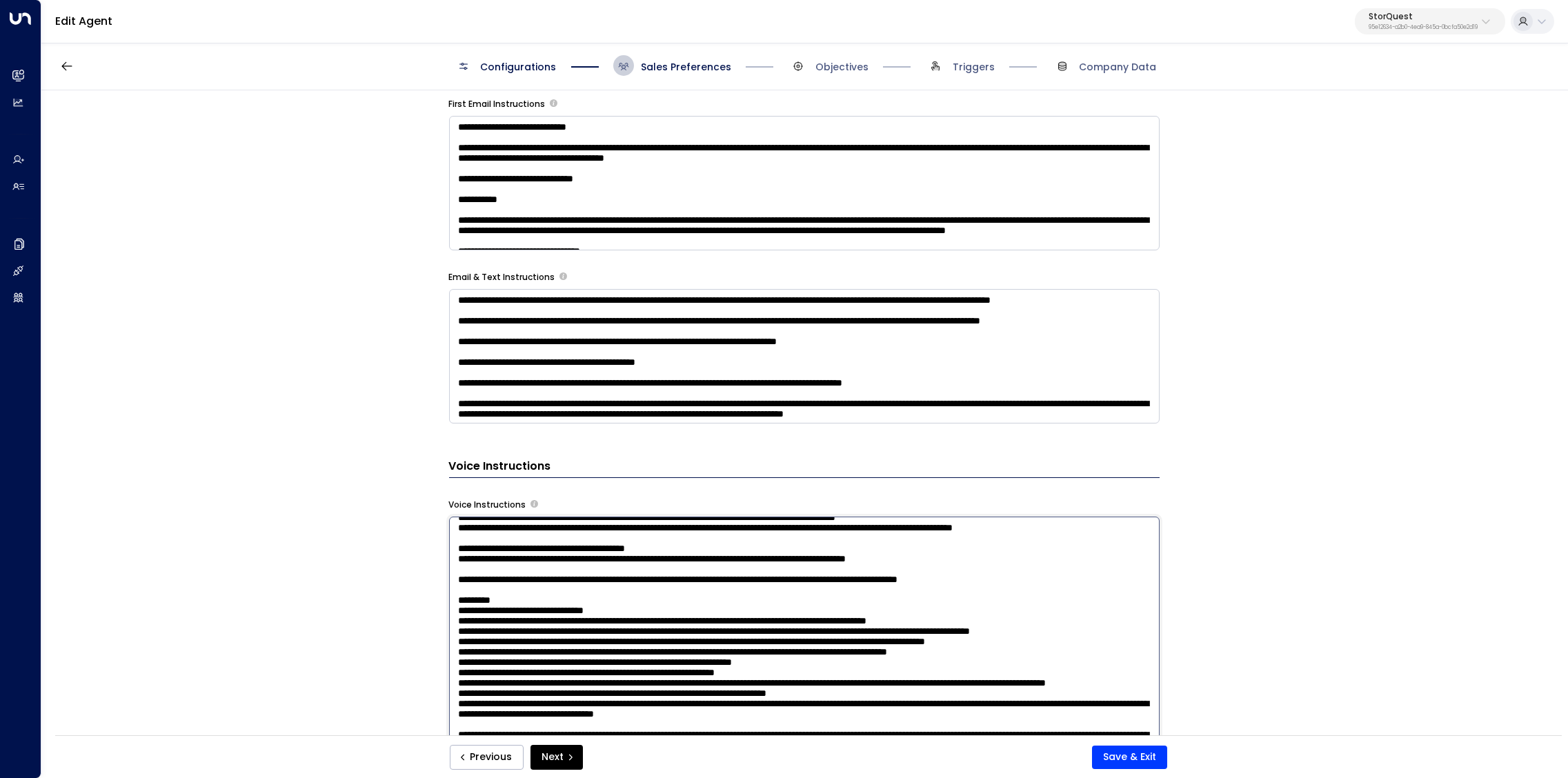
scroll to position [105, 0]
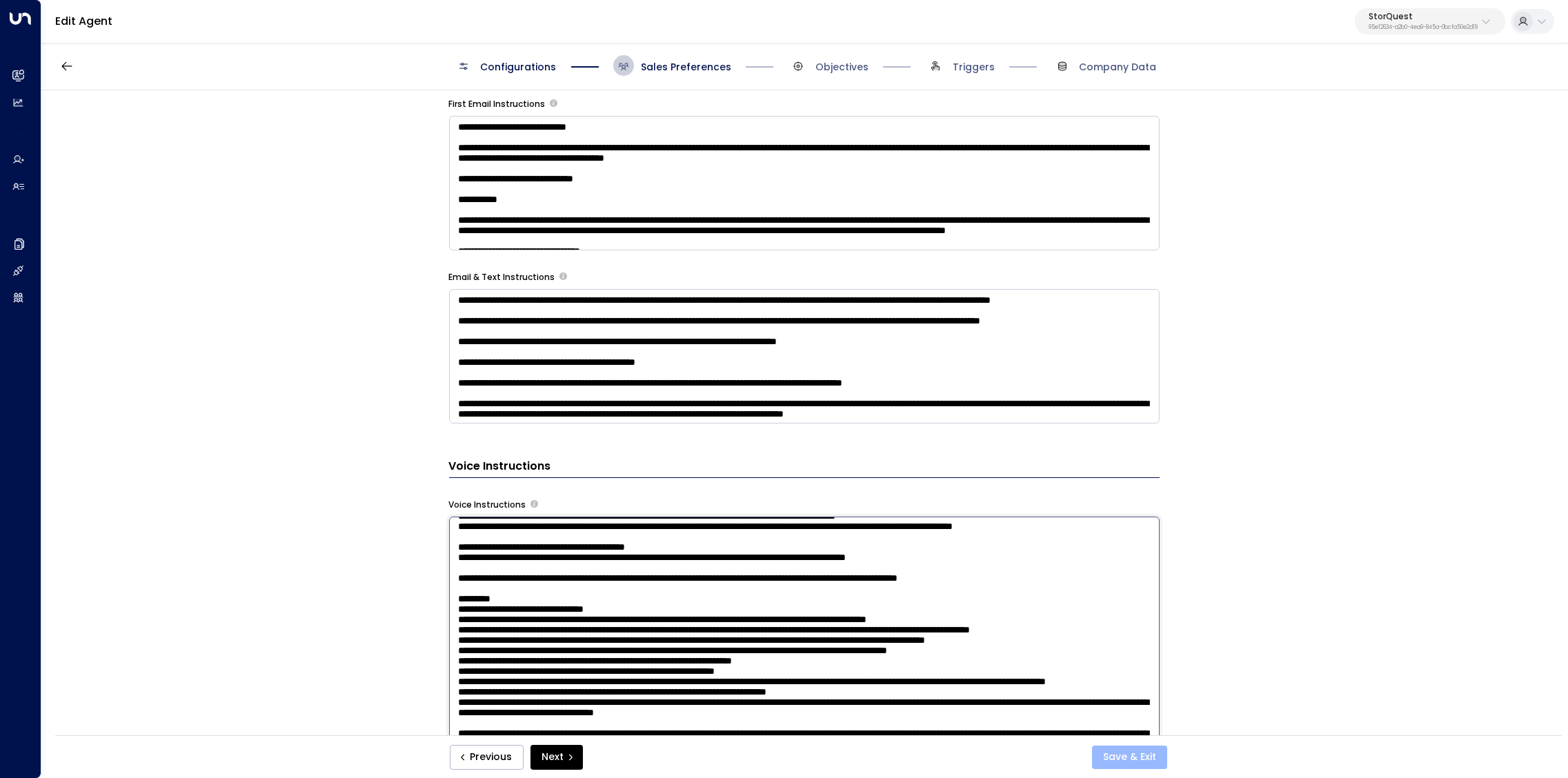
type textarea "**********"
click at [1110, 757] on button "Save & Exit" at bounding box center [1130, 757] width 75 height 23
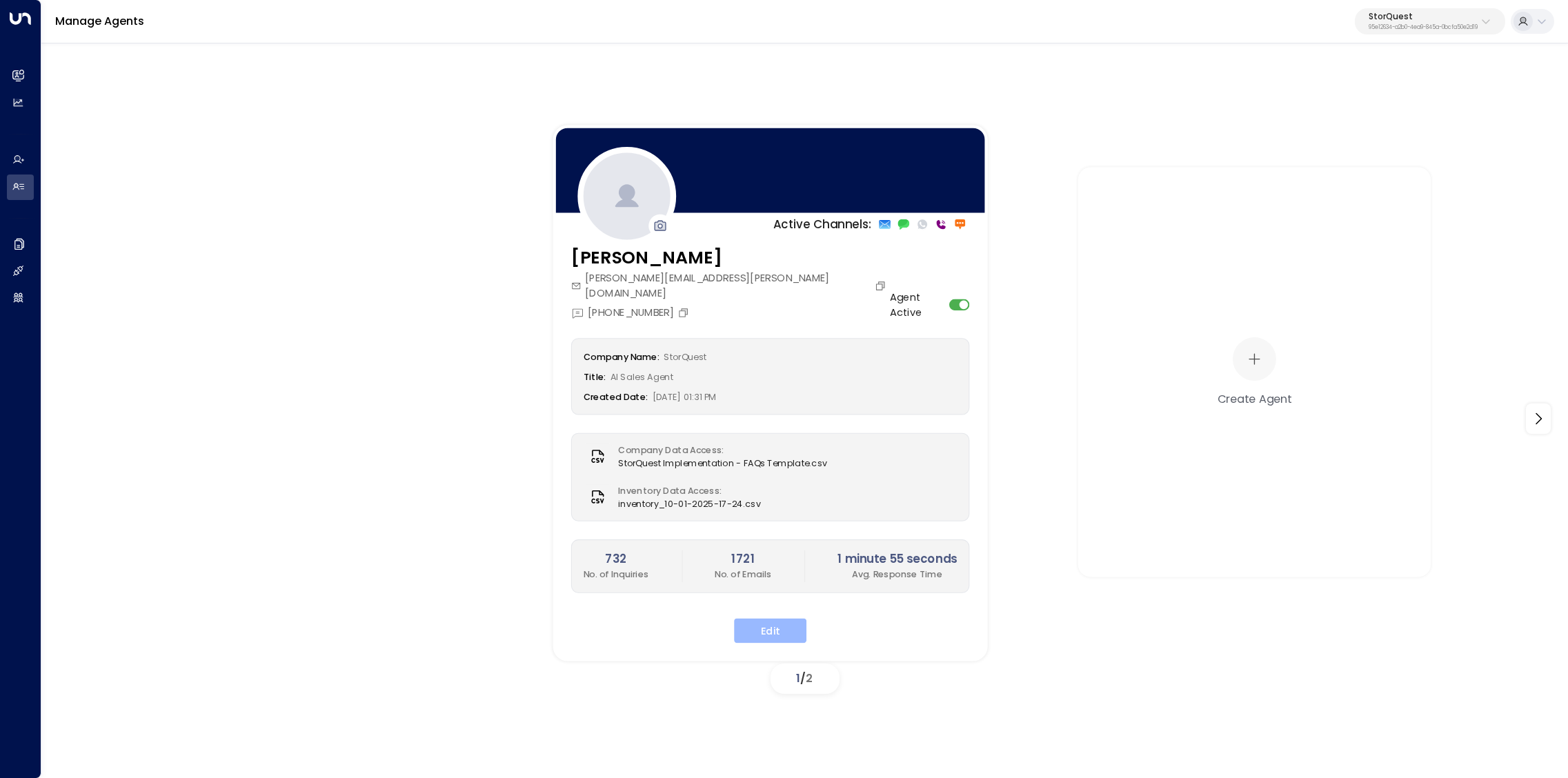
click at [771, 618] on button "Edit" at bounding box center [770, 630] width 73 height 25
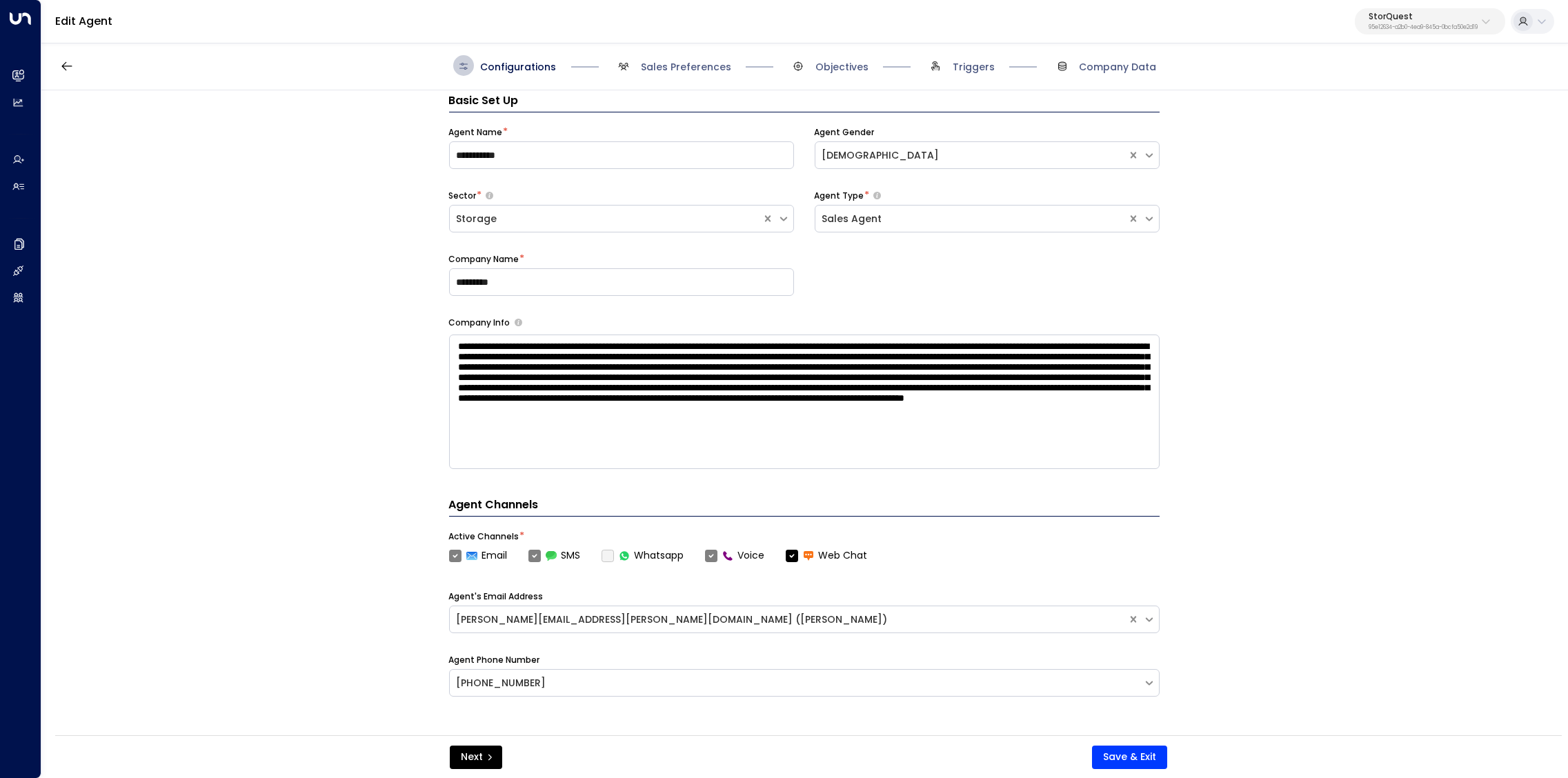
scroll to position [20, 0]
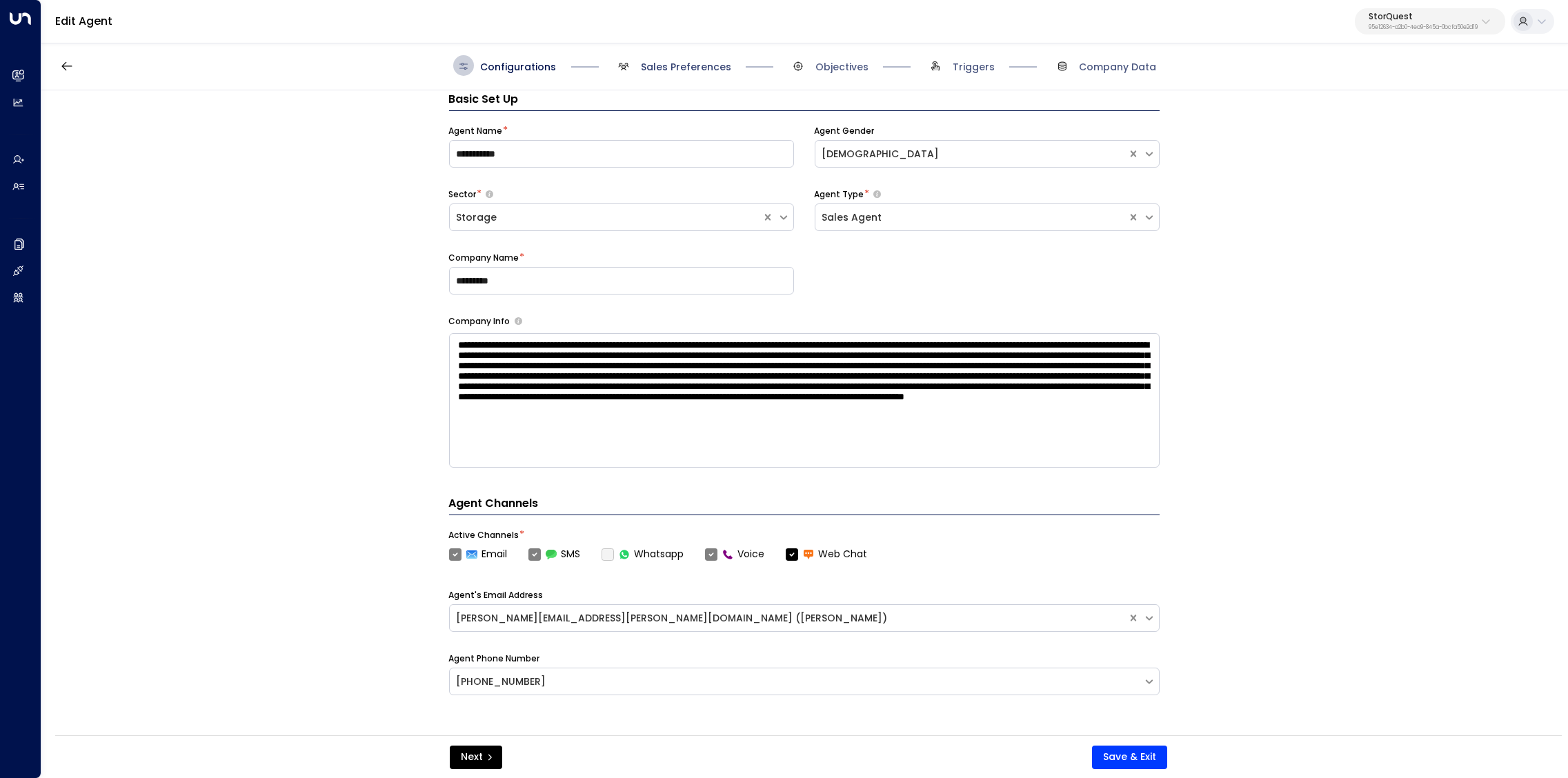
drag, startPoint x: 667, startPoint y: 63, endPoint x: 676, endPoint y: 76, distance: 15.8
click at [667, 63] on span "Sales Preferences" at bounding box center [686, 67] width 90 height 14
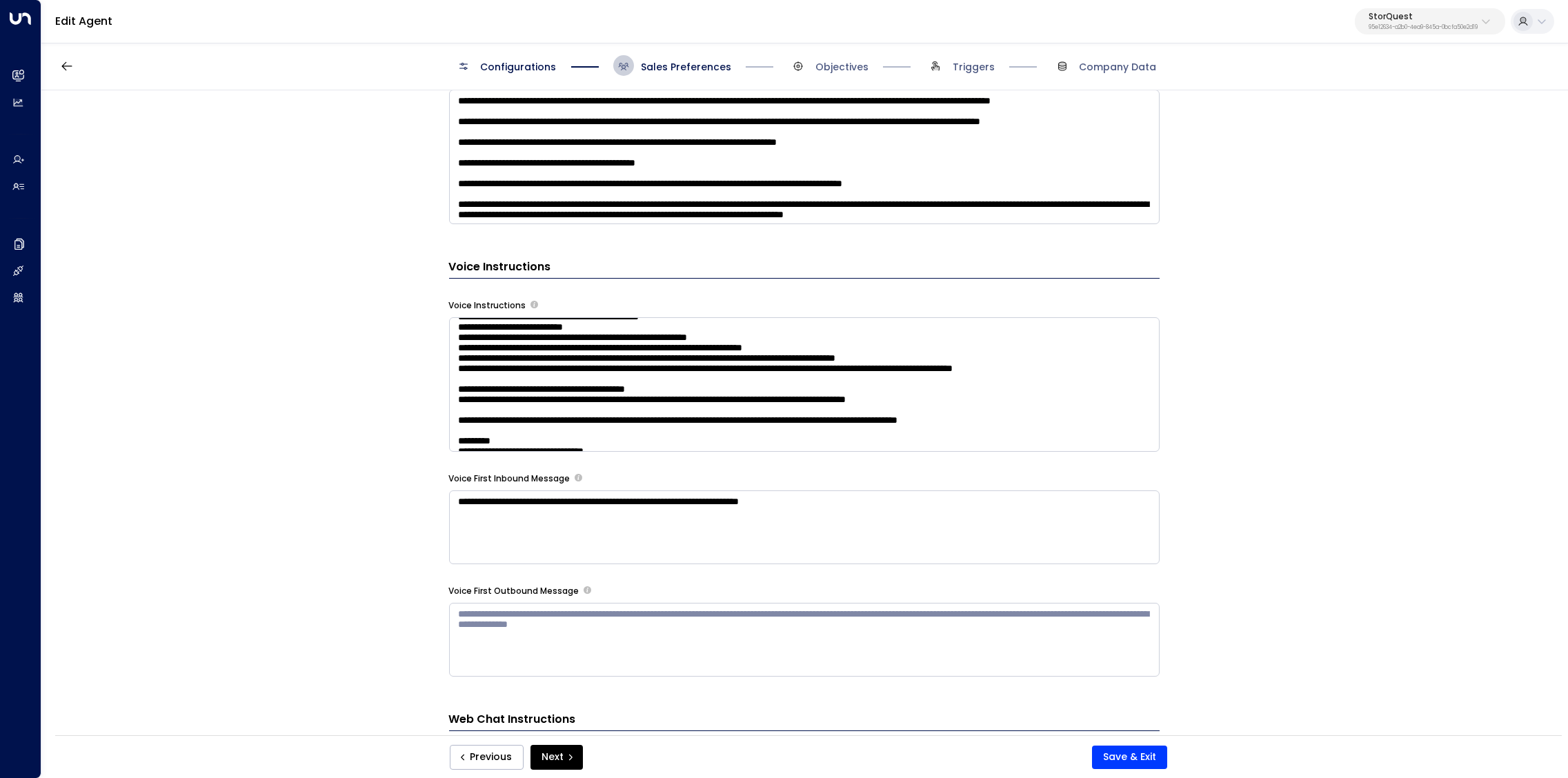
scroll to position [66, 0]
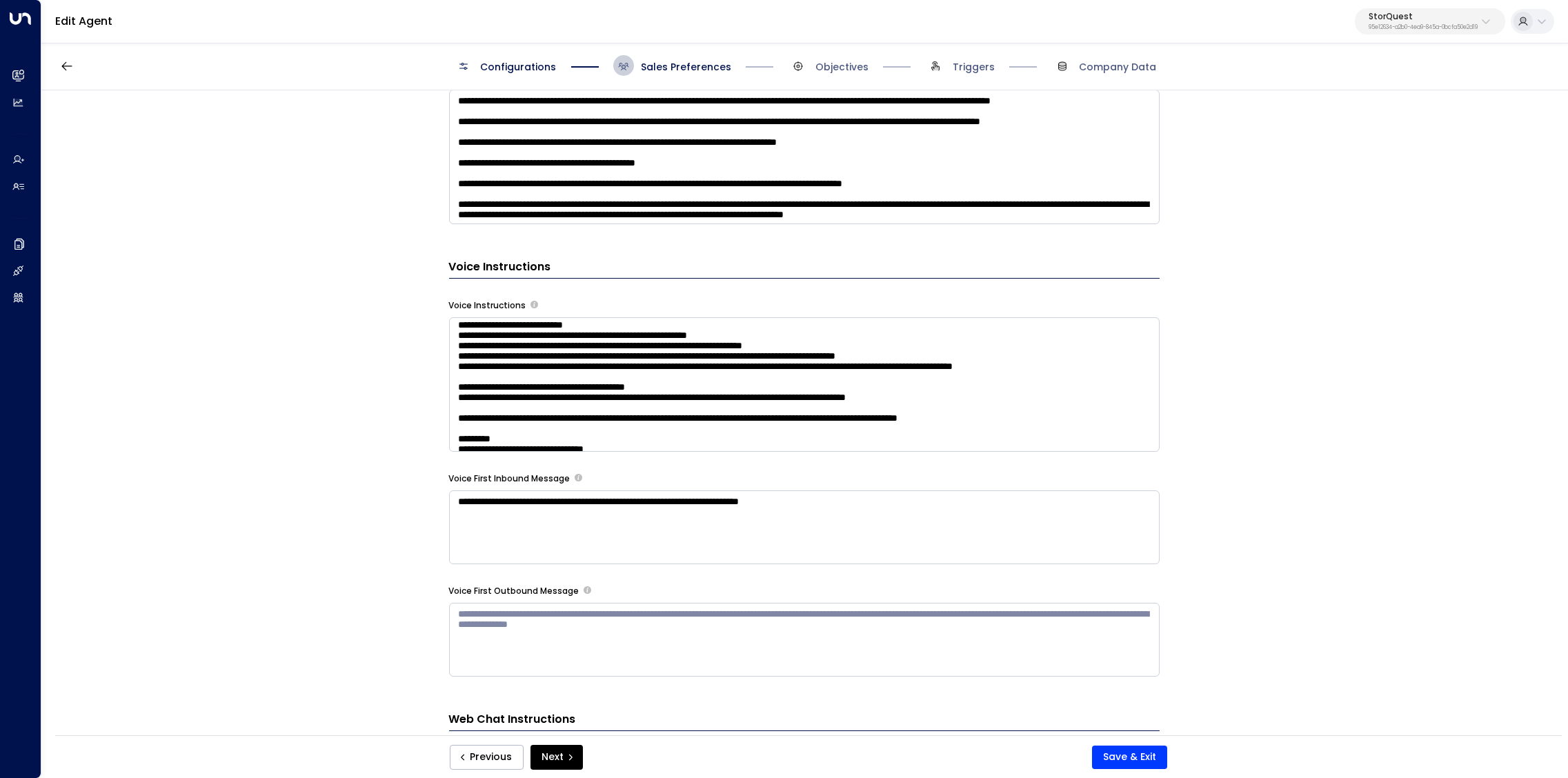
click at [1134, 405] on textarea at bounding box center [804, 385] width 711 height 135
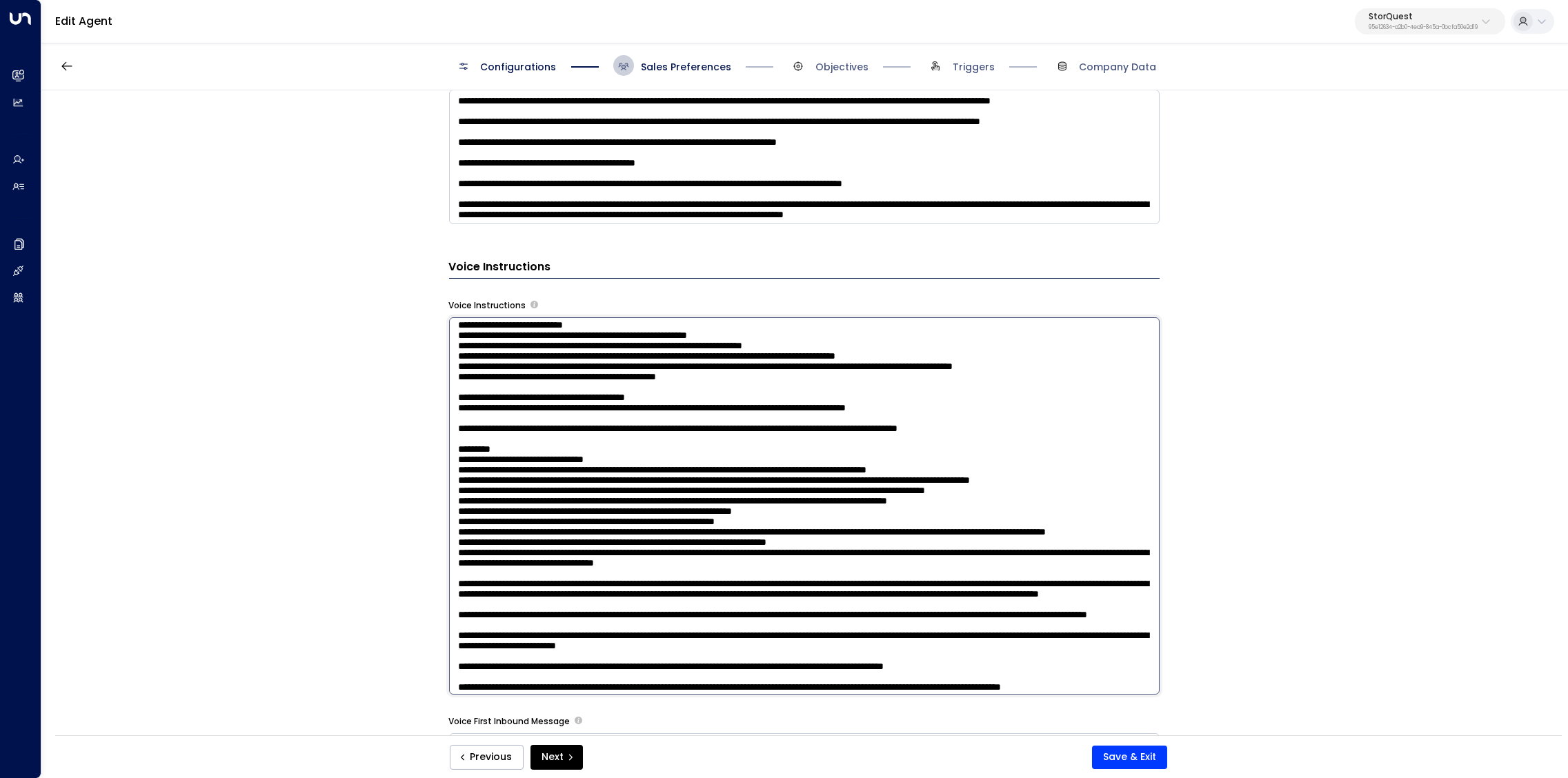
paste textarea "**********"
type textarea "**********"
click at [1135, 763] on button "Save & Exit" at bounding box center [1130, 757] width 75 height 23
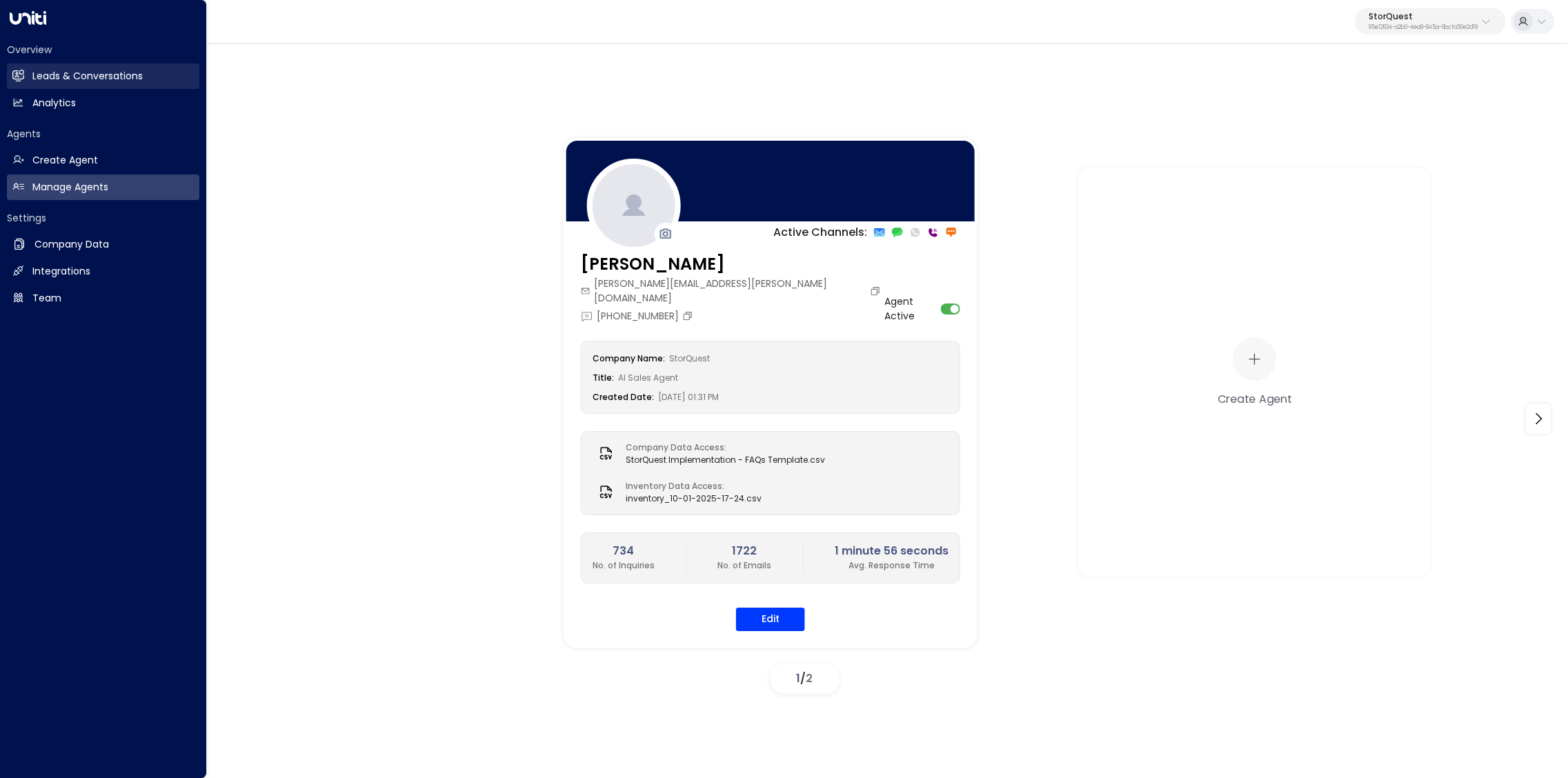
click at [44, 76] on h2 "Leads & Conversations" at bounding box center [87, 76] width 110 height 15
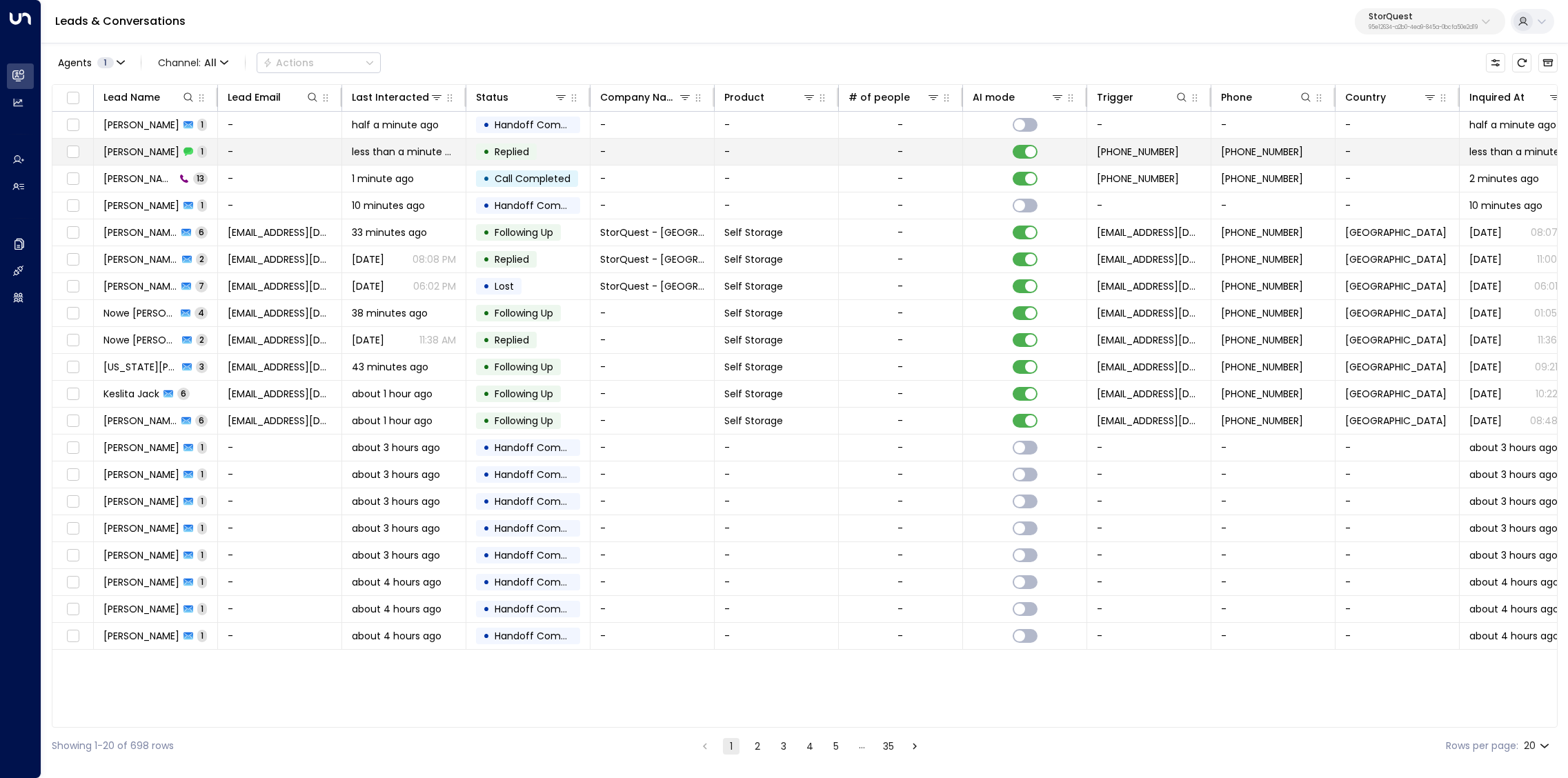
click at [164, 149] on span "George Kalouris" at bounding box center [141, 152] width 76 height 14
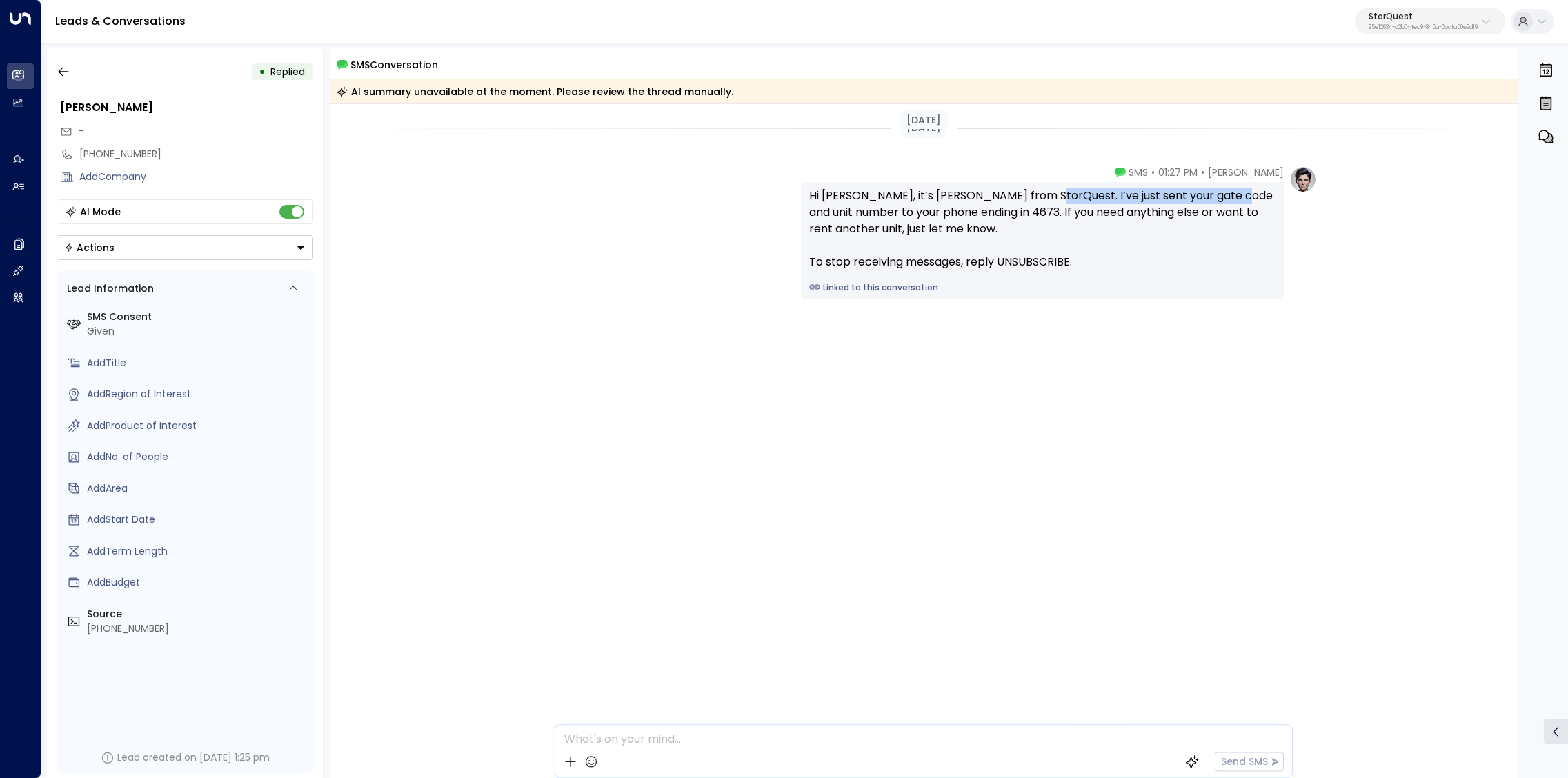
drag, startPoint x: 1045, startPoint y: 197, endPoint x: 1235, endPoint y: 200, distance: 190.0
click at [1235, 200] on div "Hi George, it’s Sarah Quinn from StorQuest. I’ve just sent your gate code and u…" at bounding box center [1042, 229] width 466 height 83
copy div "I’ve just sent your gate code and u"
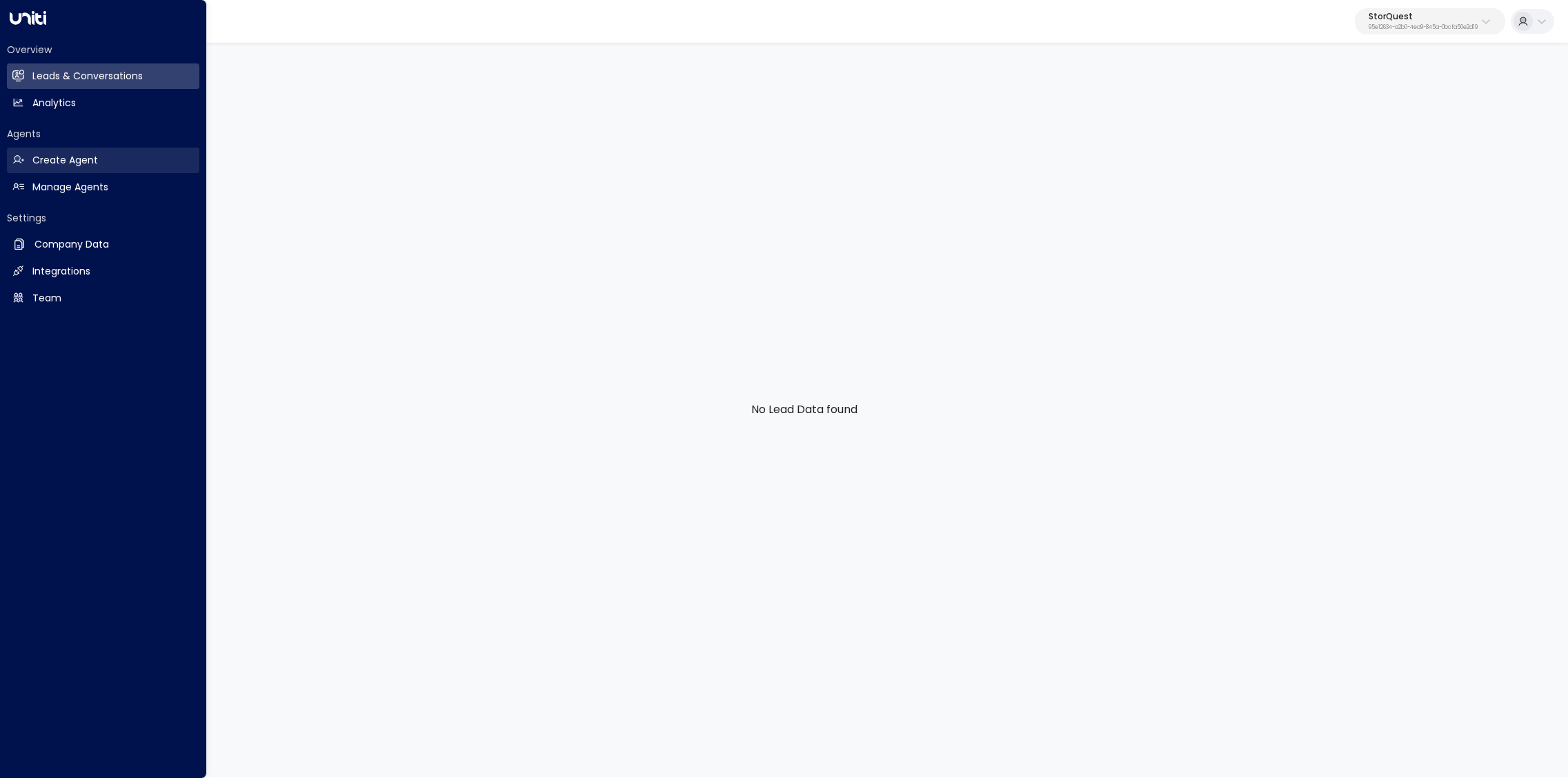
click at [62, 164] on h2 "Create Agent" at bounding box center [65, 160] width 66 height 15
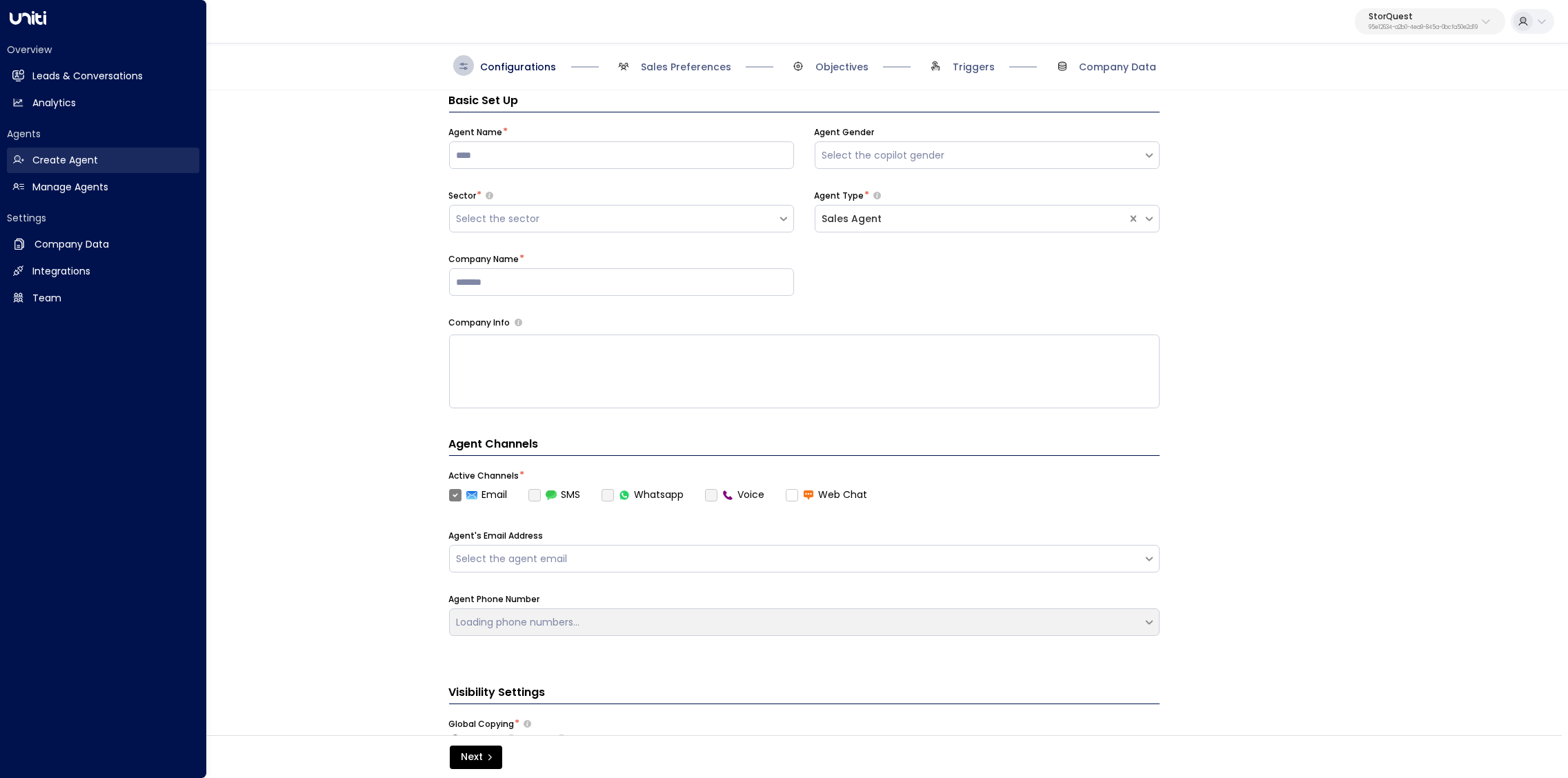
scroll to position [20, 0]
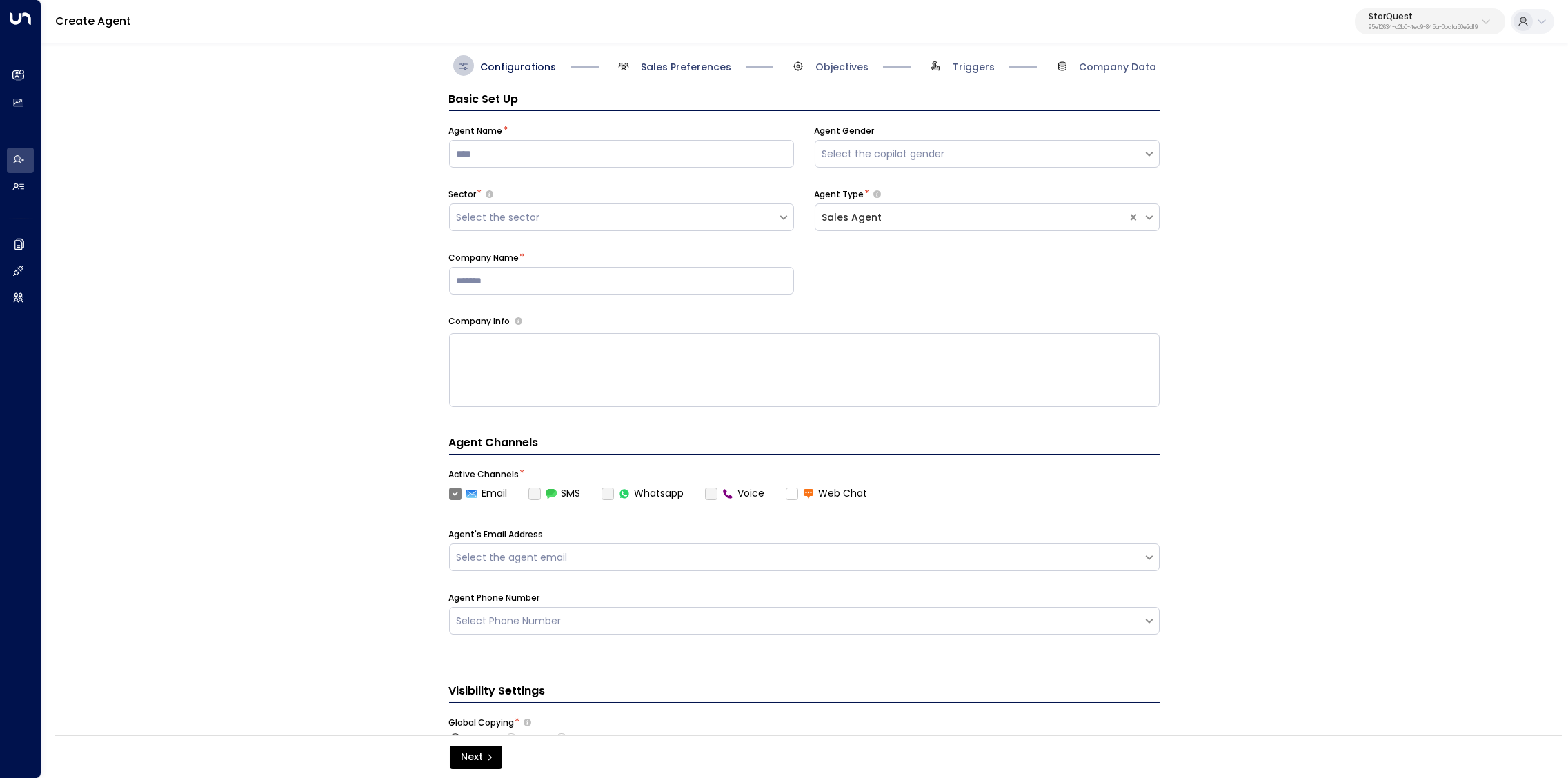
click at [673, 70] on span "Sales Preferences" at bounding box center [686, 67] width 90 height 14
click at [676, 65] on span "Sales Preferences" at bounding box center [686, 67] width 90 height 14
click at [700, 65] on span "Sales Preferences" at bounding box center [686, 67] width 90 height 14
click at [696, 69] on span "Sales Preferences" at bounding box center [686, 67] width 90 height 14
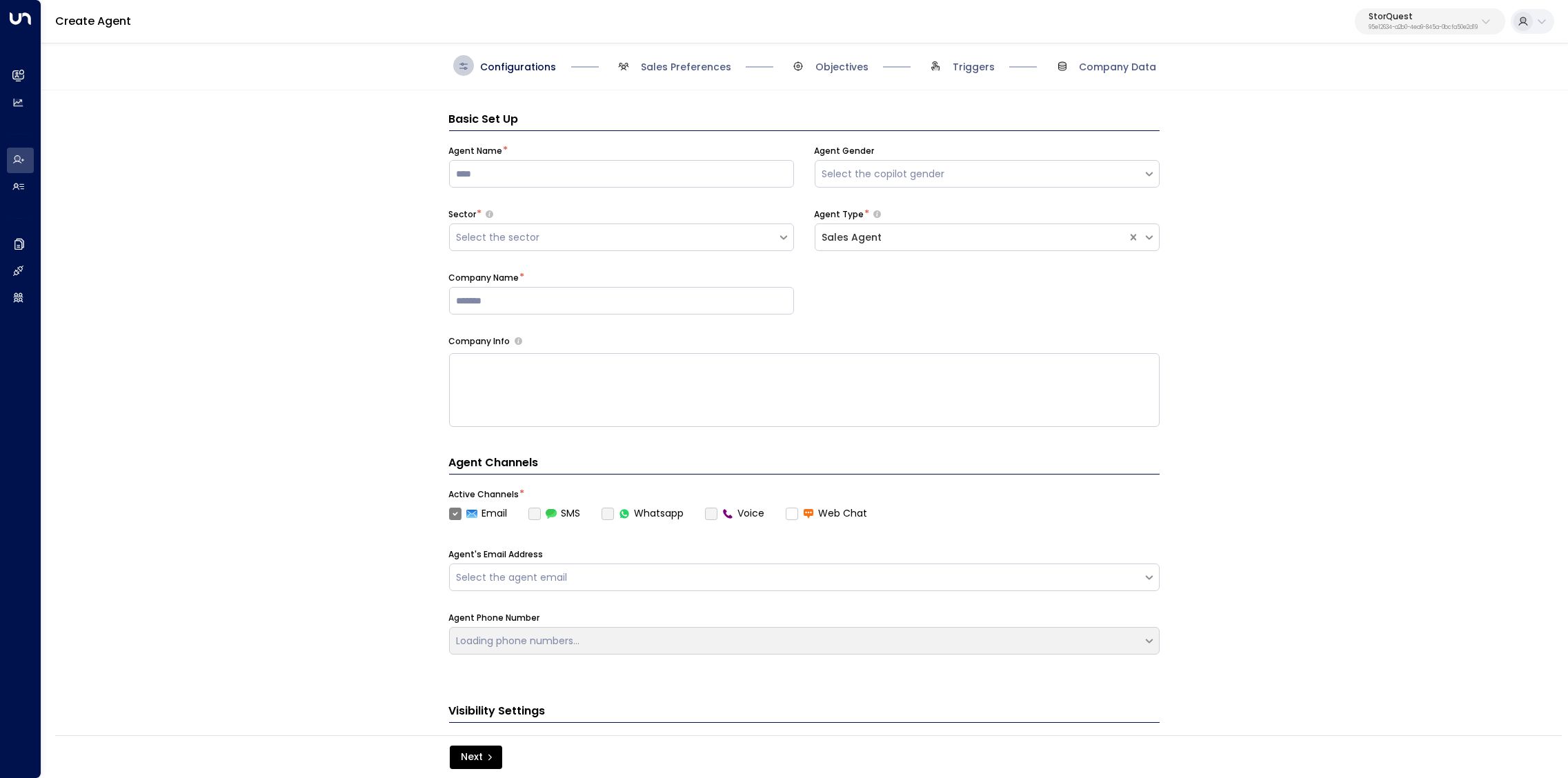
scroll to position [20, 0]
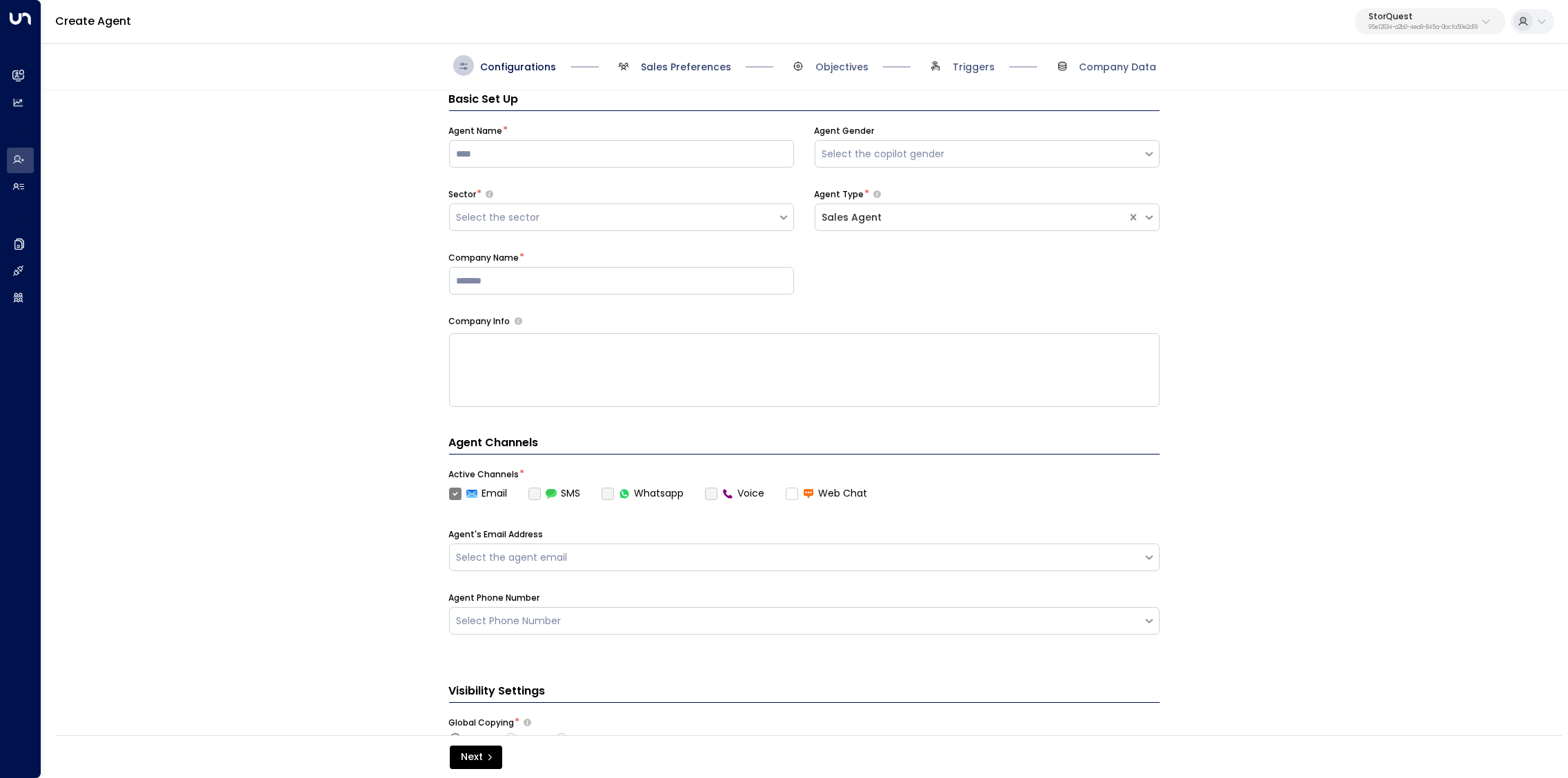
click at [682, 66] on span "Sales Preferences" at bounding box center [686, 67] width 90 height 14
drag, startPoint x: 694, startPoint y: 71, endPoint x: 758, endPoint y: 63, distance: 64.5
click at [694, 71] on span "Sales Preferences" at bounding box center [686, 67] width 90 height 14
click at [838, 67] on span "Objectives" at bounding box center [842, 67] width 53 height 14
click at [669, 65] on span "Sales Preferences" at bounding box center [686, 67] width 90 height 14
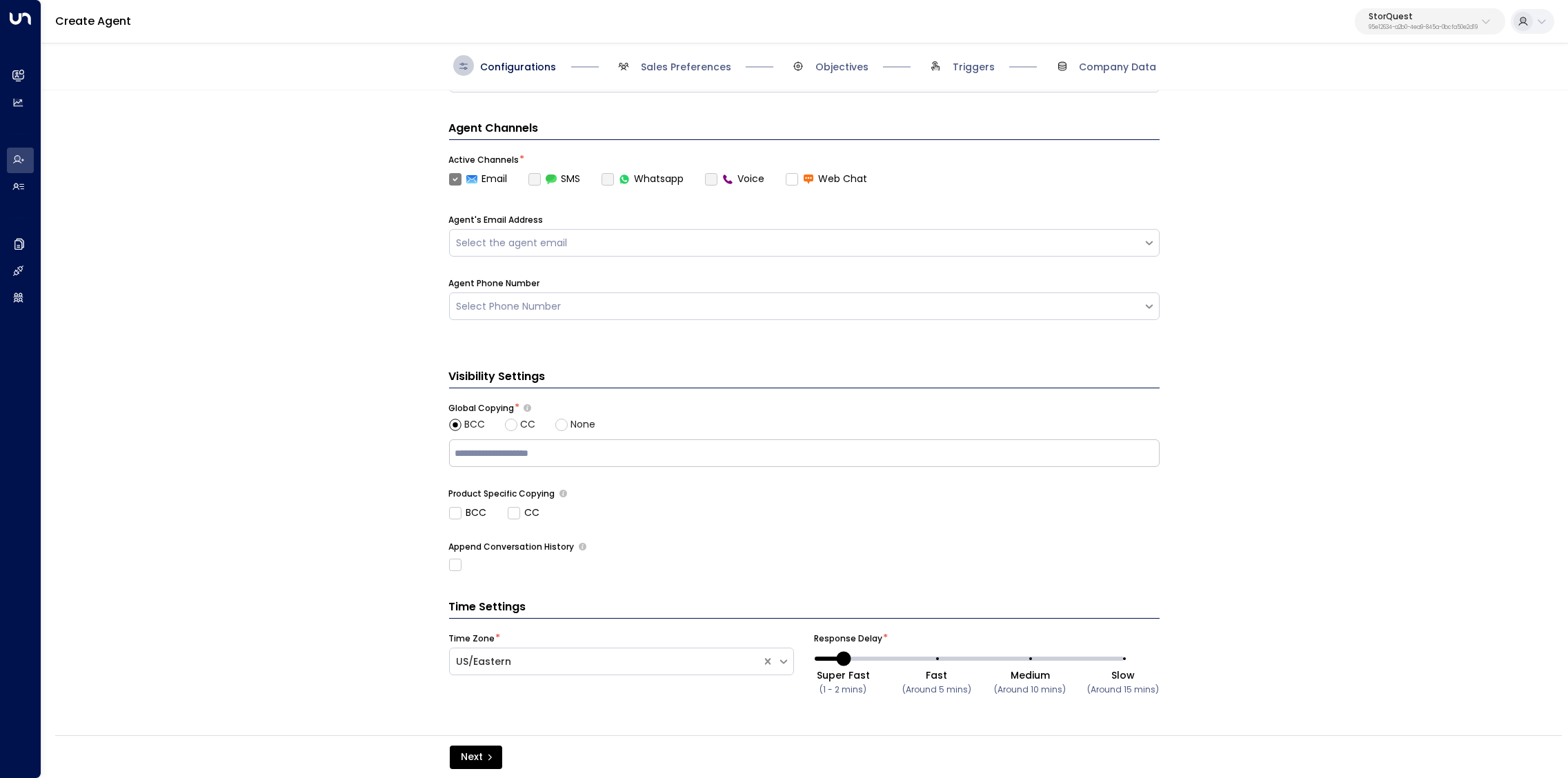
scroll to position [0, 0]
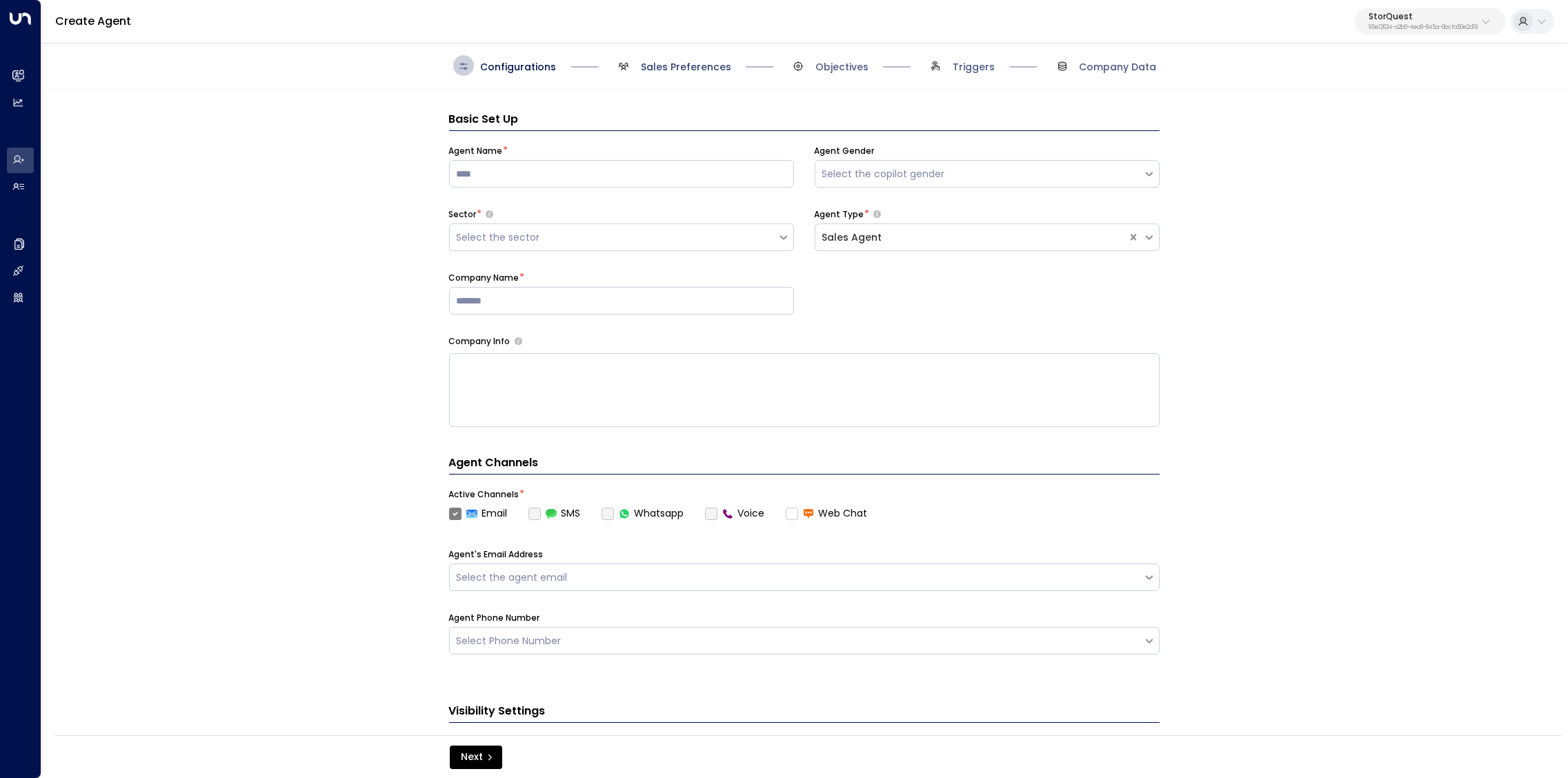
click at [702, 68] on span "Sales Preferences" at bounding box center [686, 67] width 90 height 14
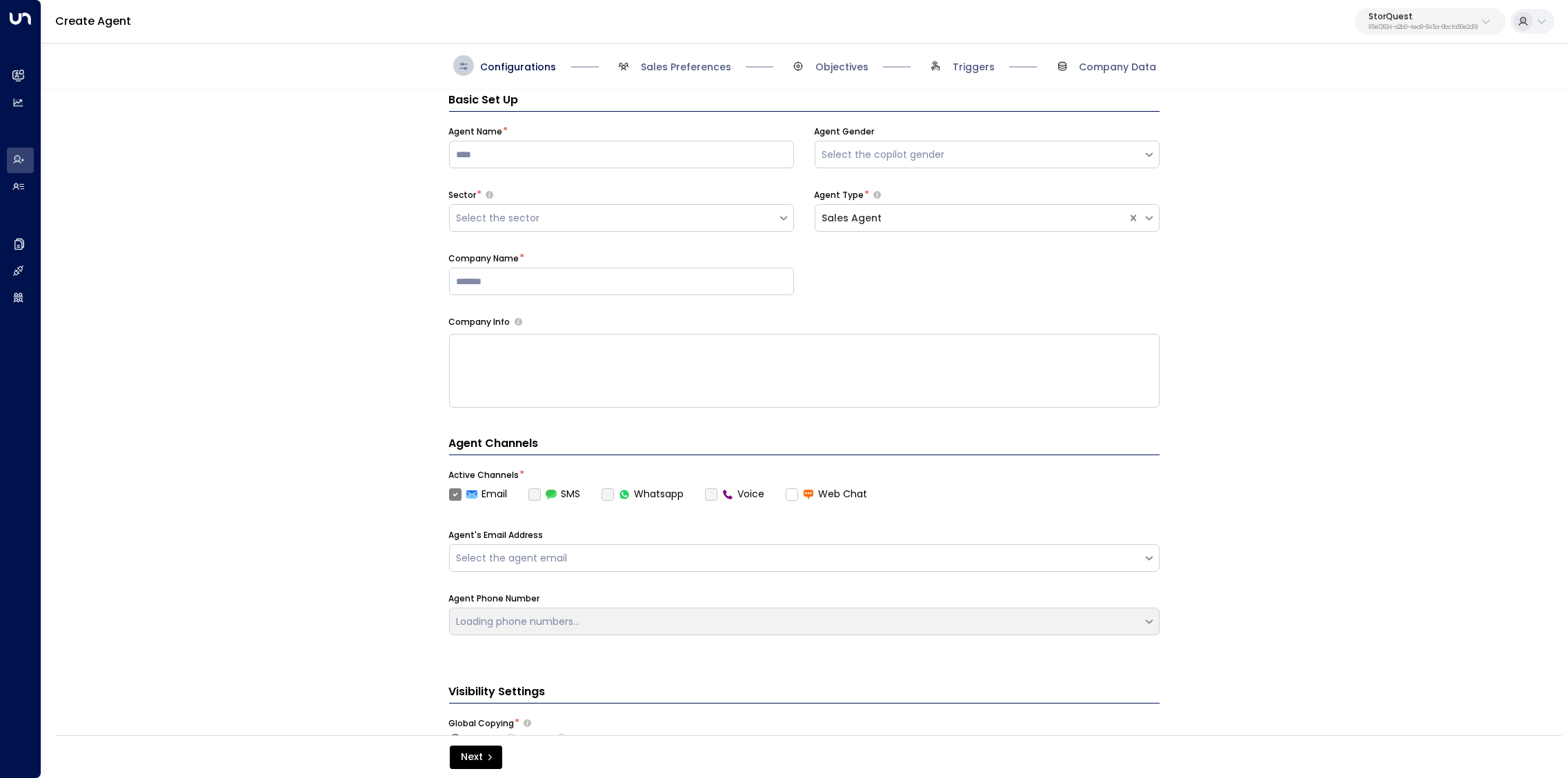
scroll to position [20, 0]
click at [701, 67] on span "Sales Preferences" at bounding box center [686, 67] width 90 height 14
click at [625, 67] on icon at bounding box center [624, 66] width 9 height 5
click at [667, 70] on span "Sales Preferences" at bounding box center [686, 67] width 90 height 14
click at [847, 67] on span "Objectives" at bounding box center [842, 67] width 53 height 14
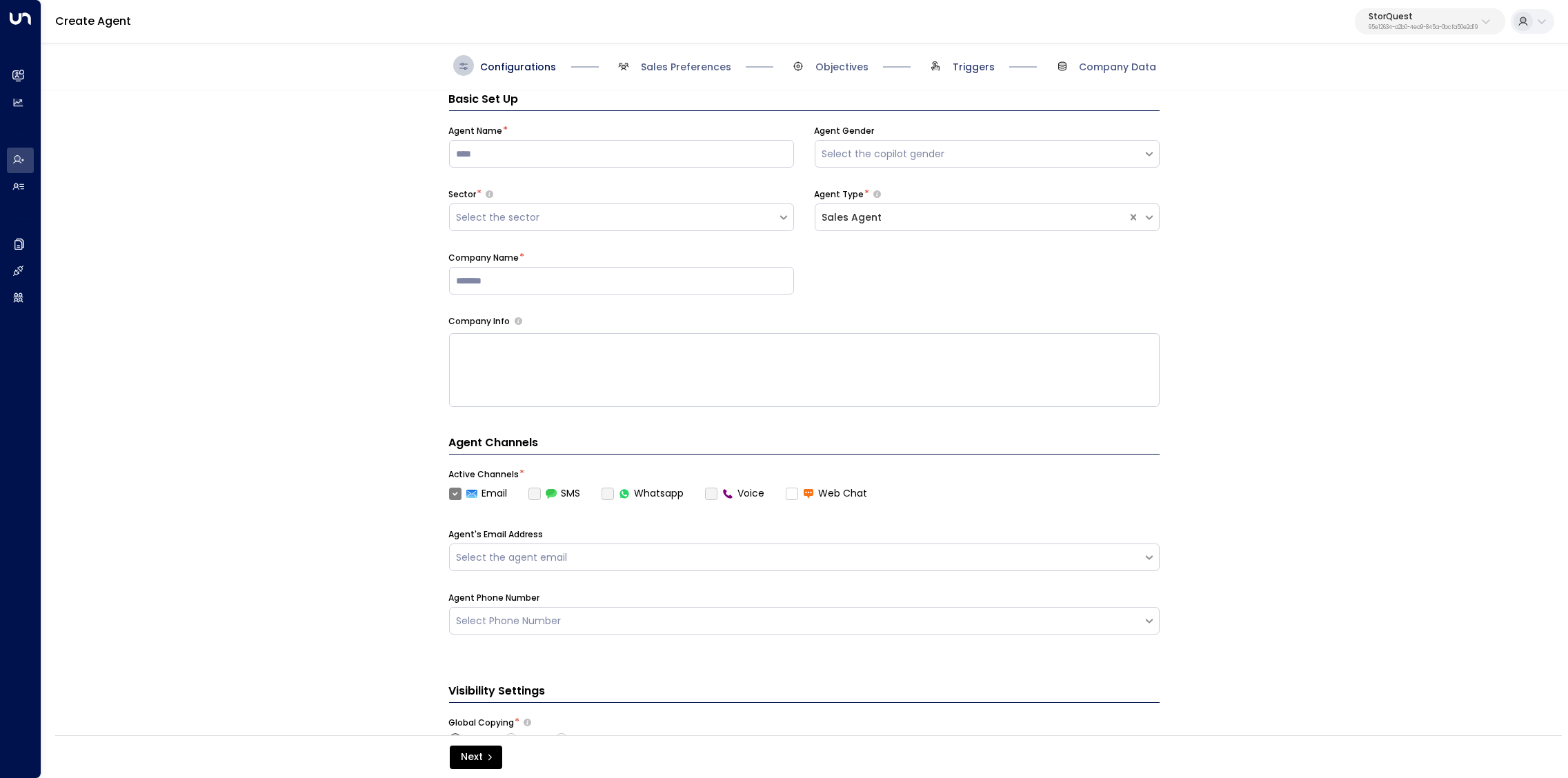
click at [971, 67] on span "Triggers" at bounding box center [973, 67] width 42 height 14
click at [676, 67] on span "Sales Preferences" at bounding box center [686, 67] width 90 height 14
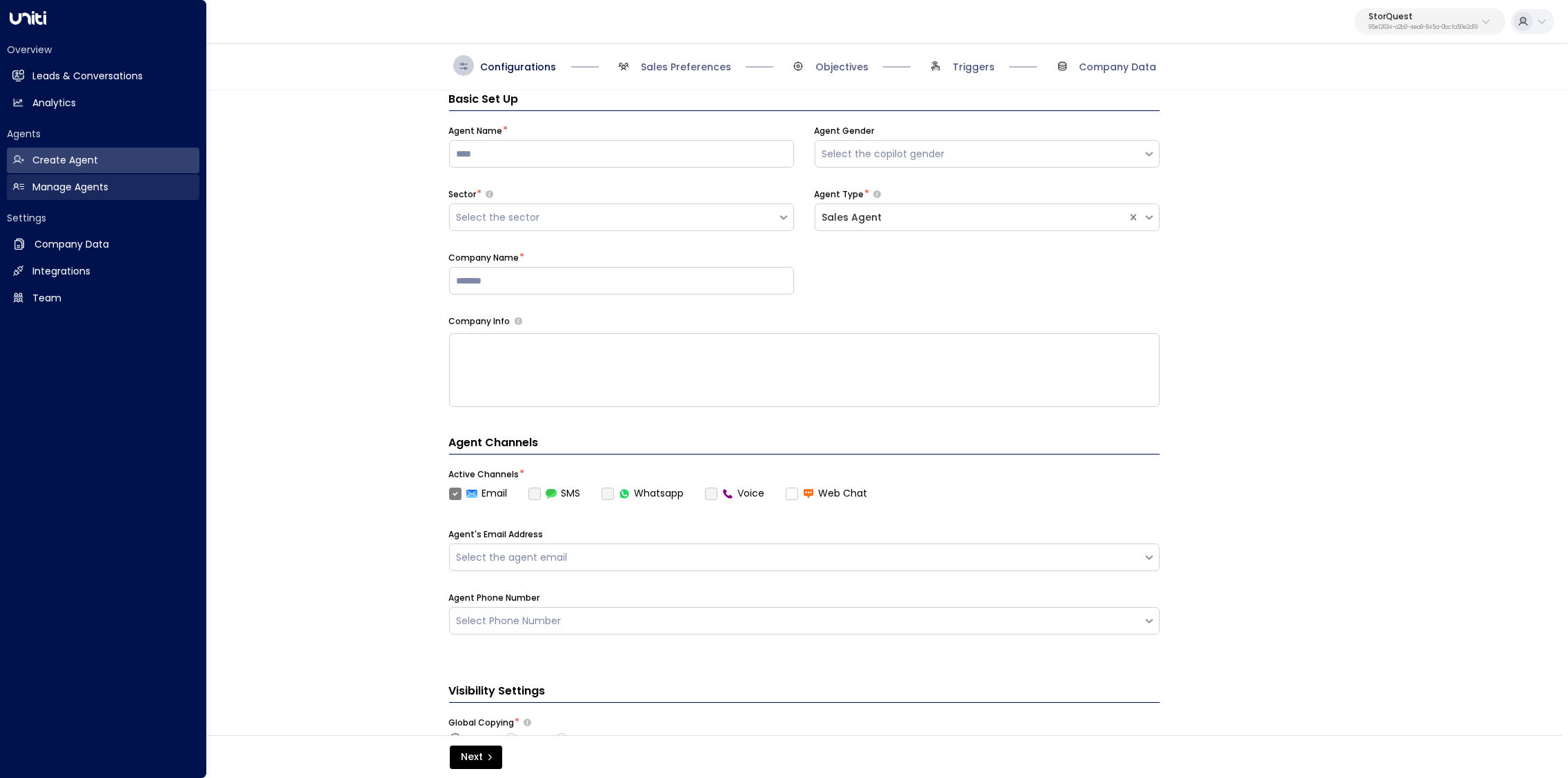
click at [23, 182] on icon at bounding box center [19, 187] width 12 height 12
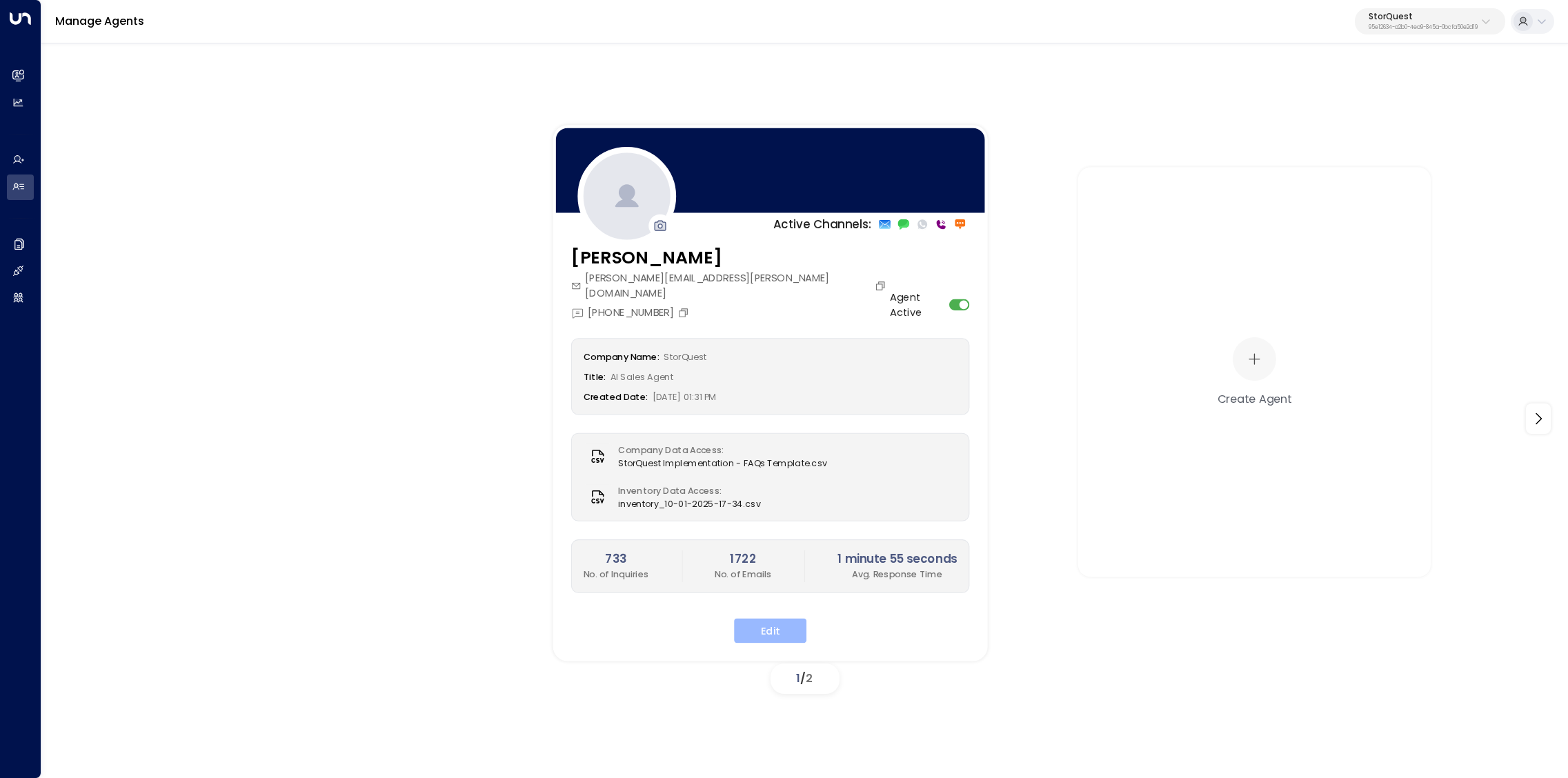
click at [765, 618] on button "Edit" at bounding box center [770, 630] width 73 height 25
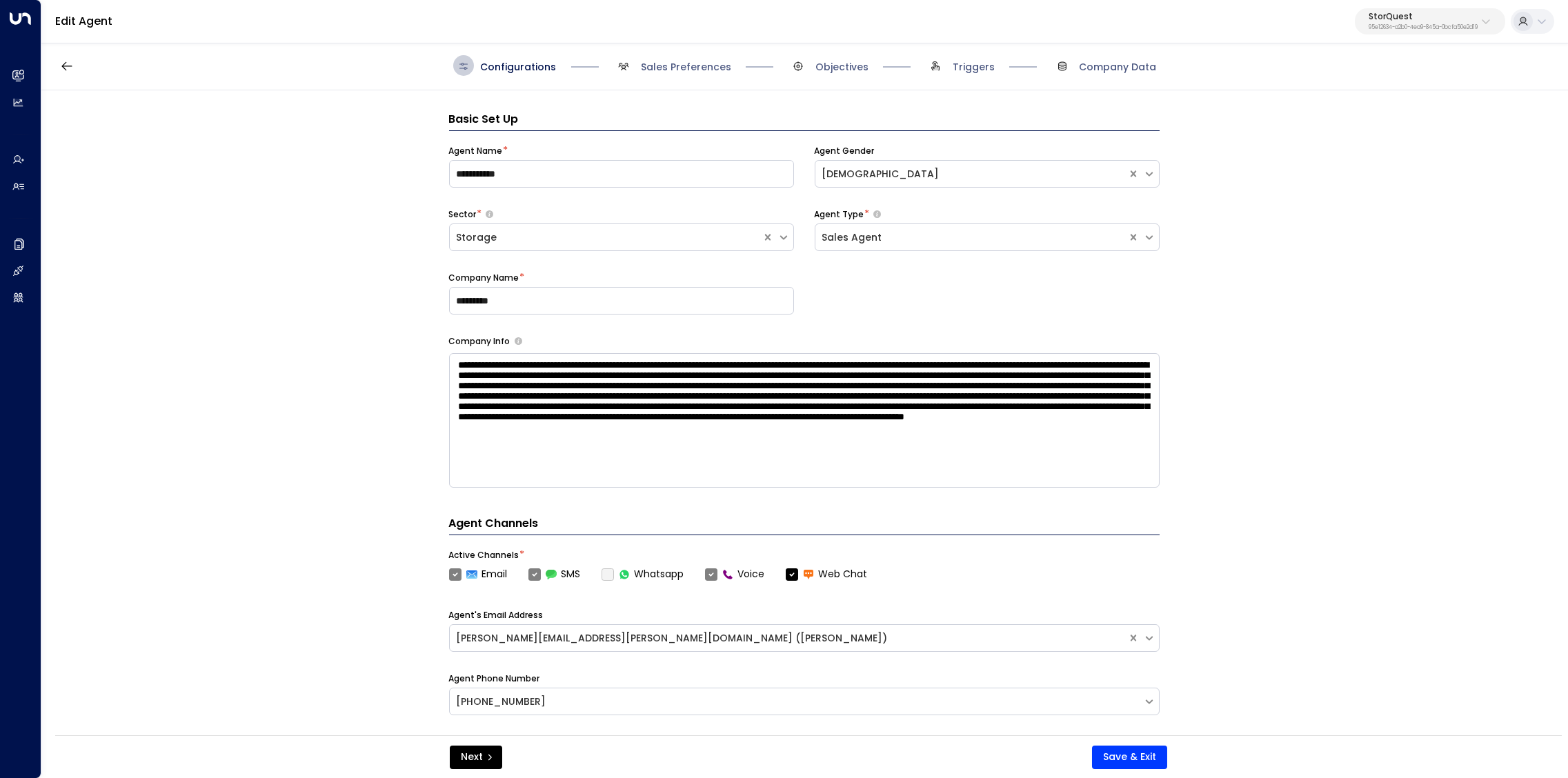
scroll to position [20, 0]
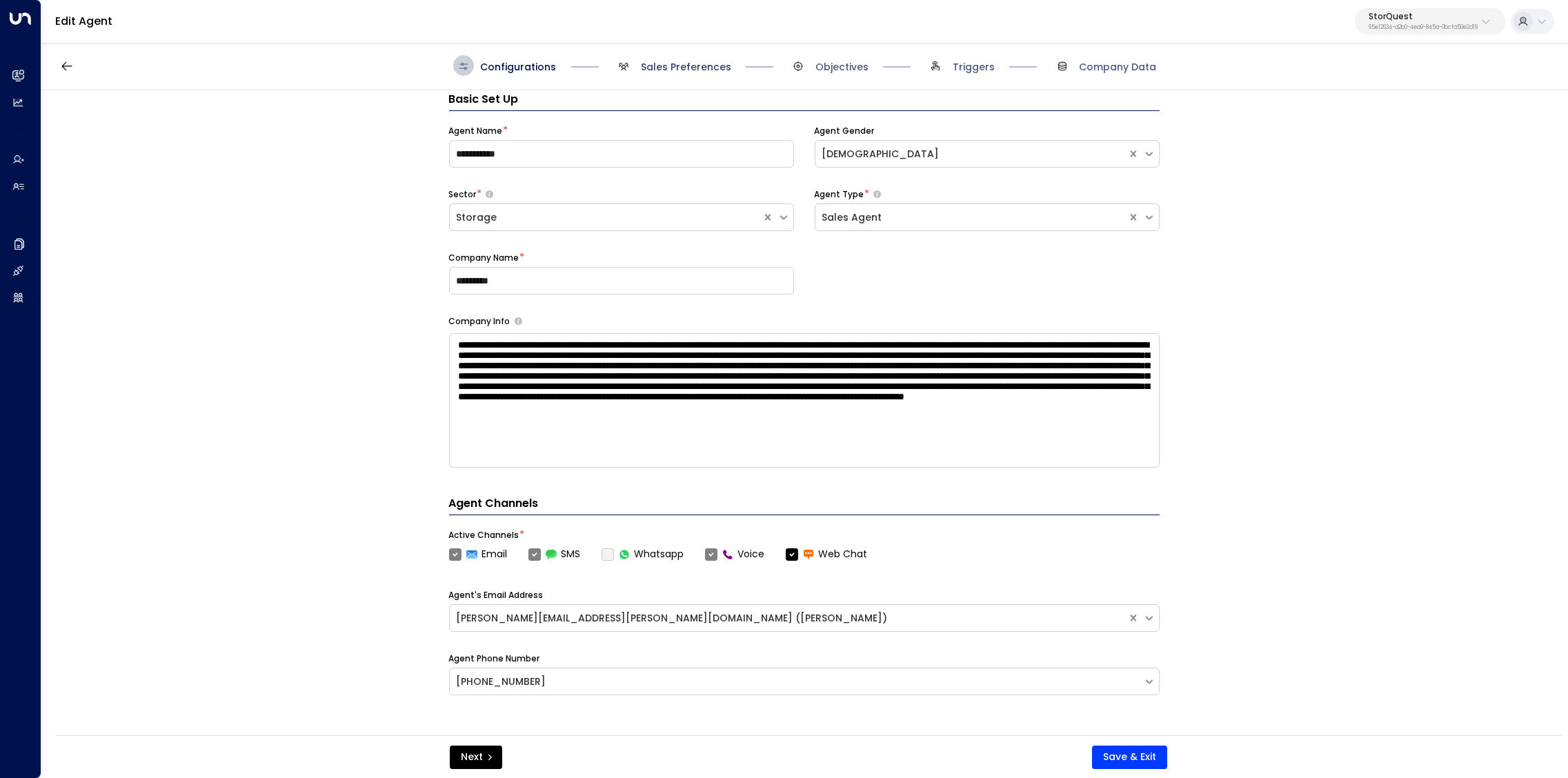
click at [699, 66] on span "Sales Preferences" at bounding box center [686, 67] width 90 height 14
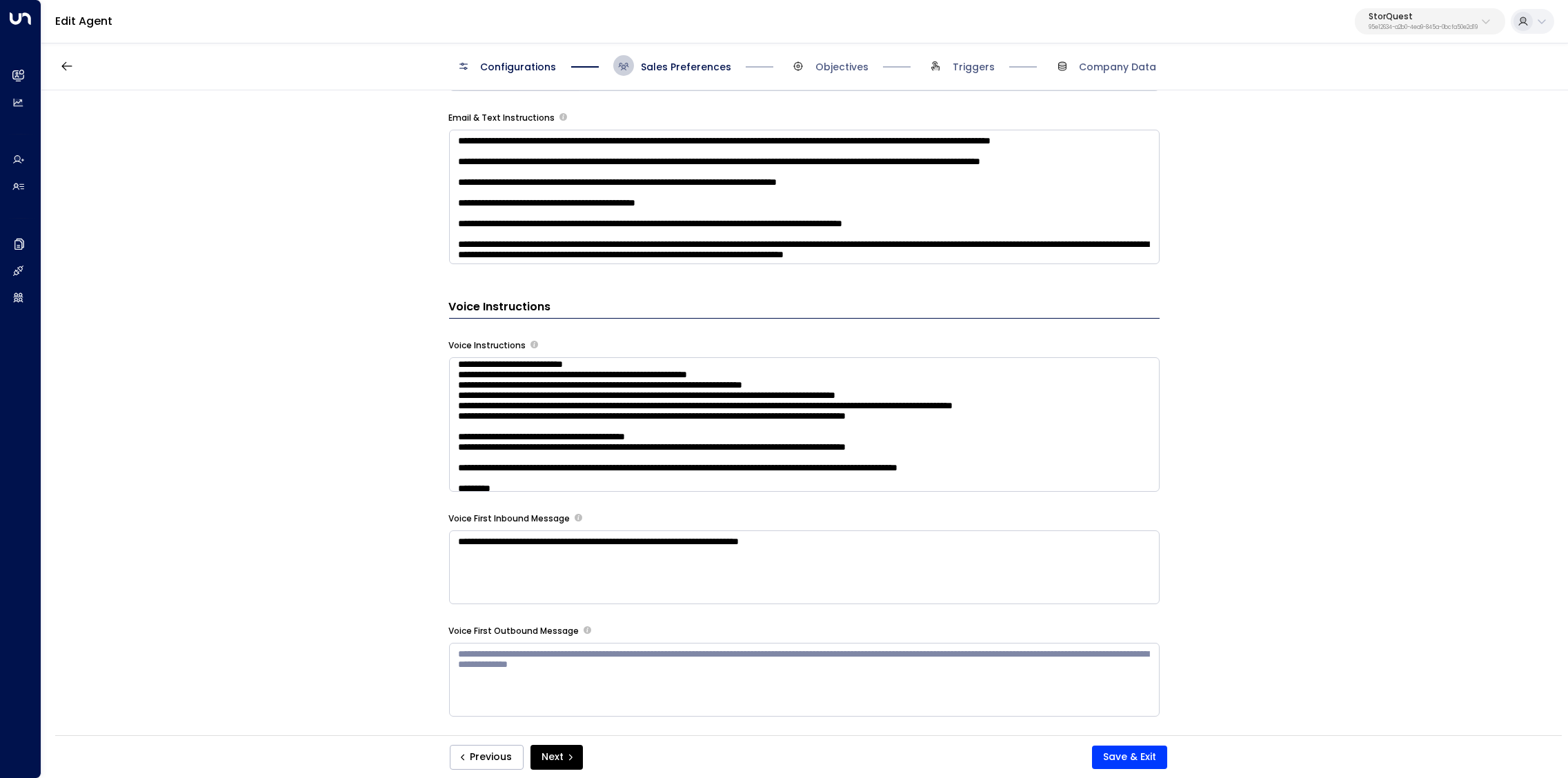
scroll to position [185, 0]
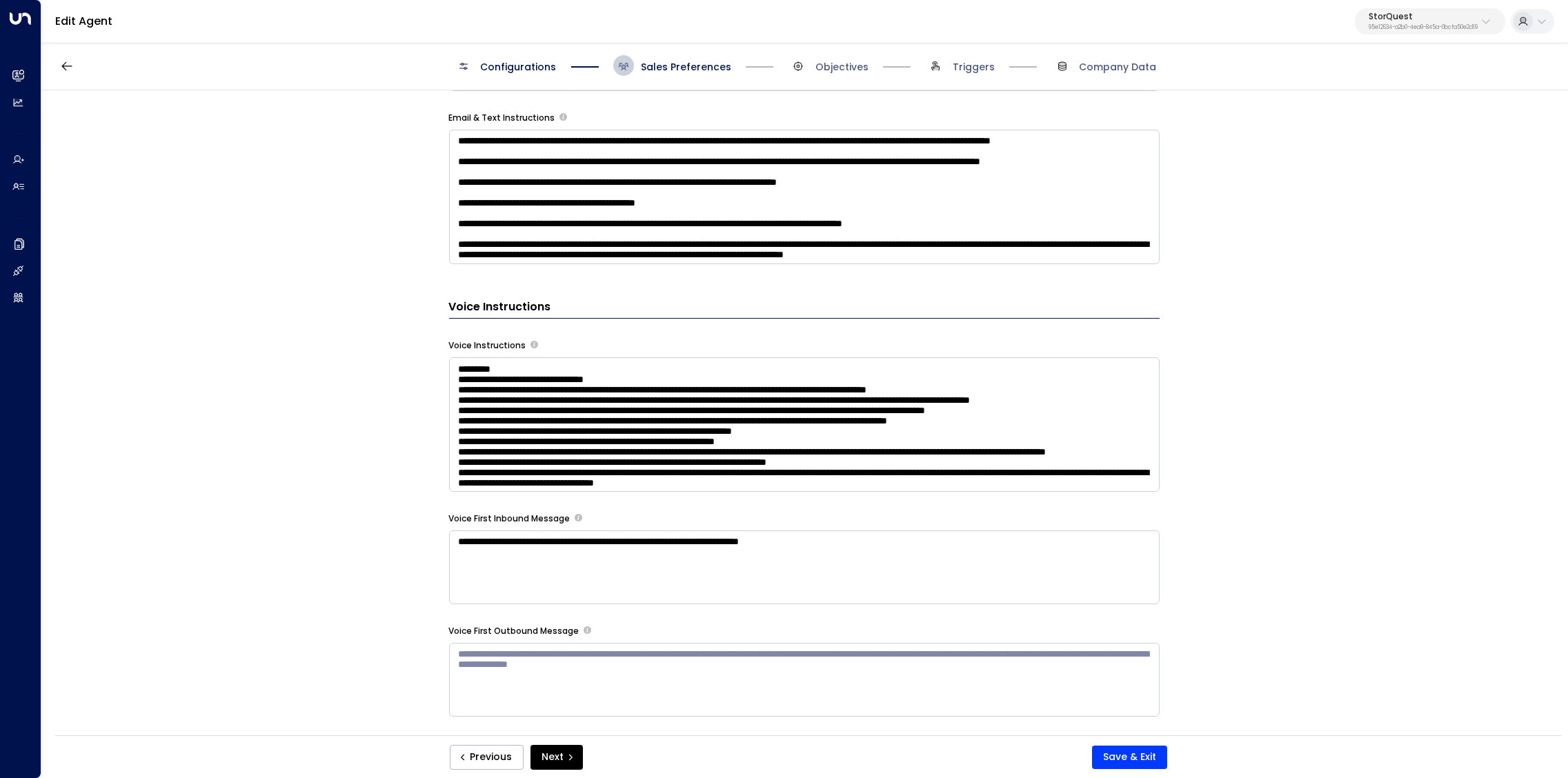
click at [295, 432] on div "**********" at bounding box center [803, 417] width 1525 height 653
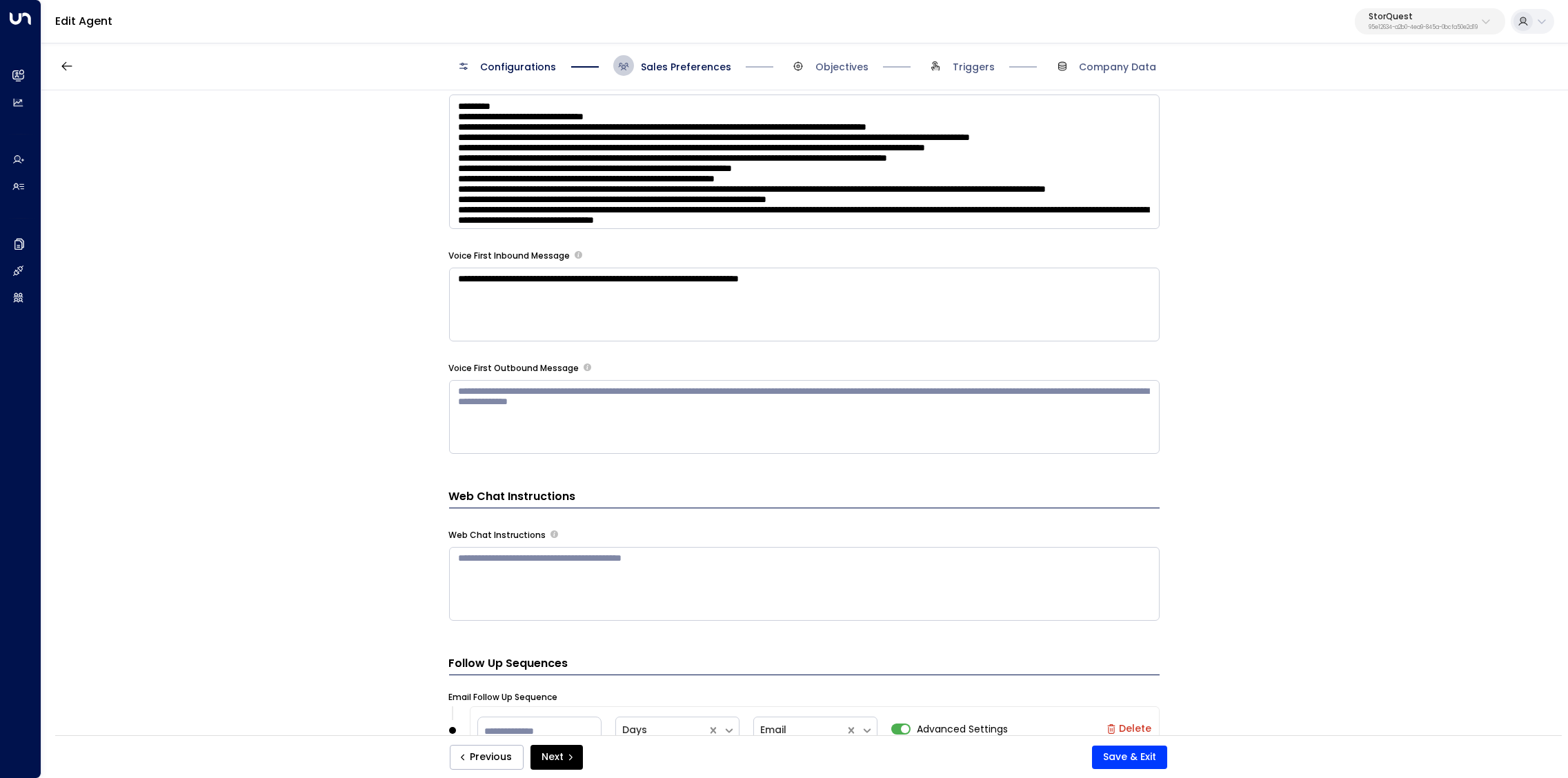
scroll to position [1342, 0]
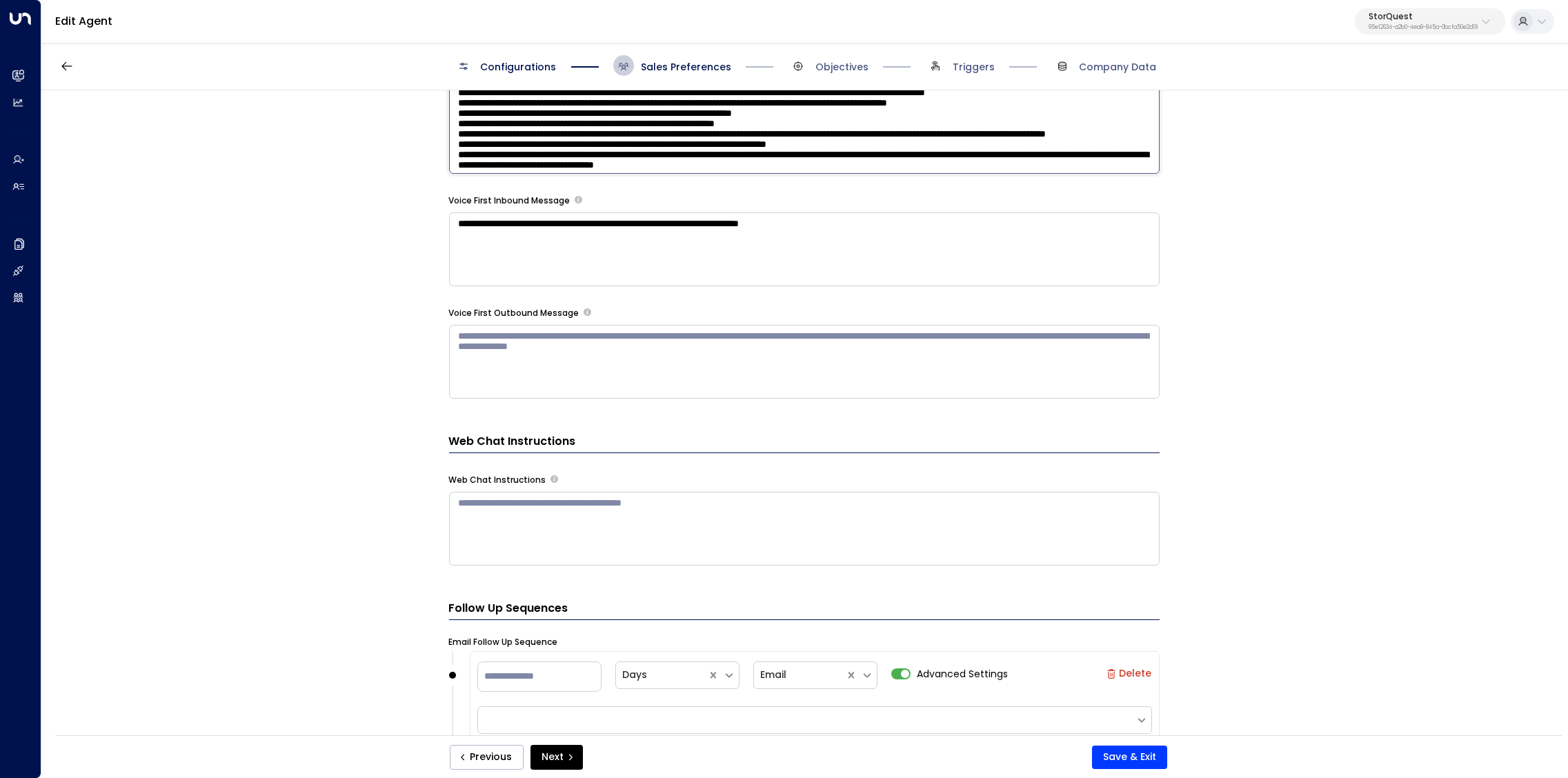
click at [758, 106] on textarea at bounding box center [804, 107] width 711 height 135
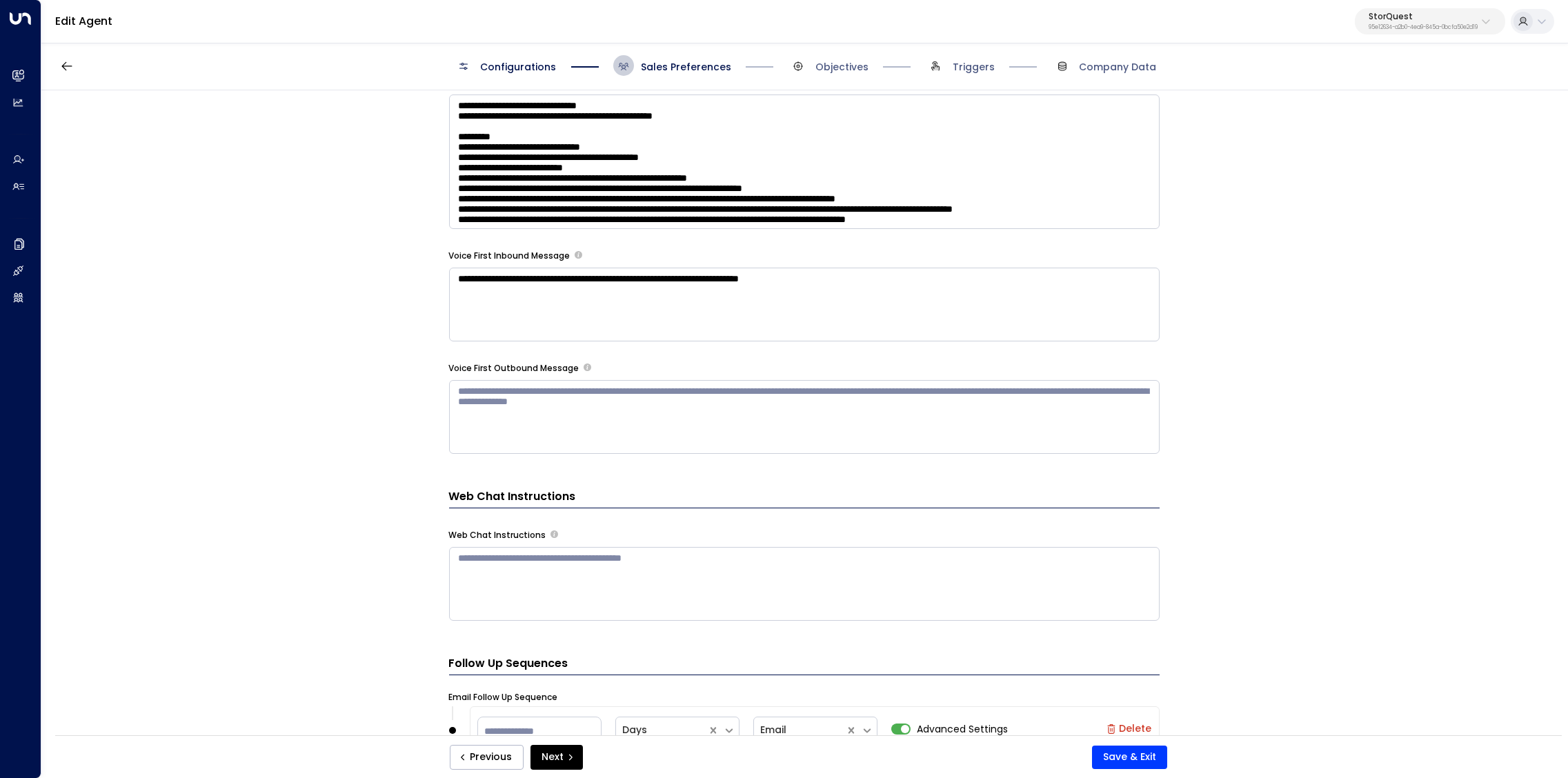
scroll to position [185, 0]
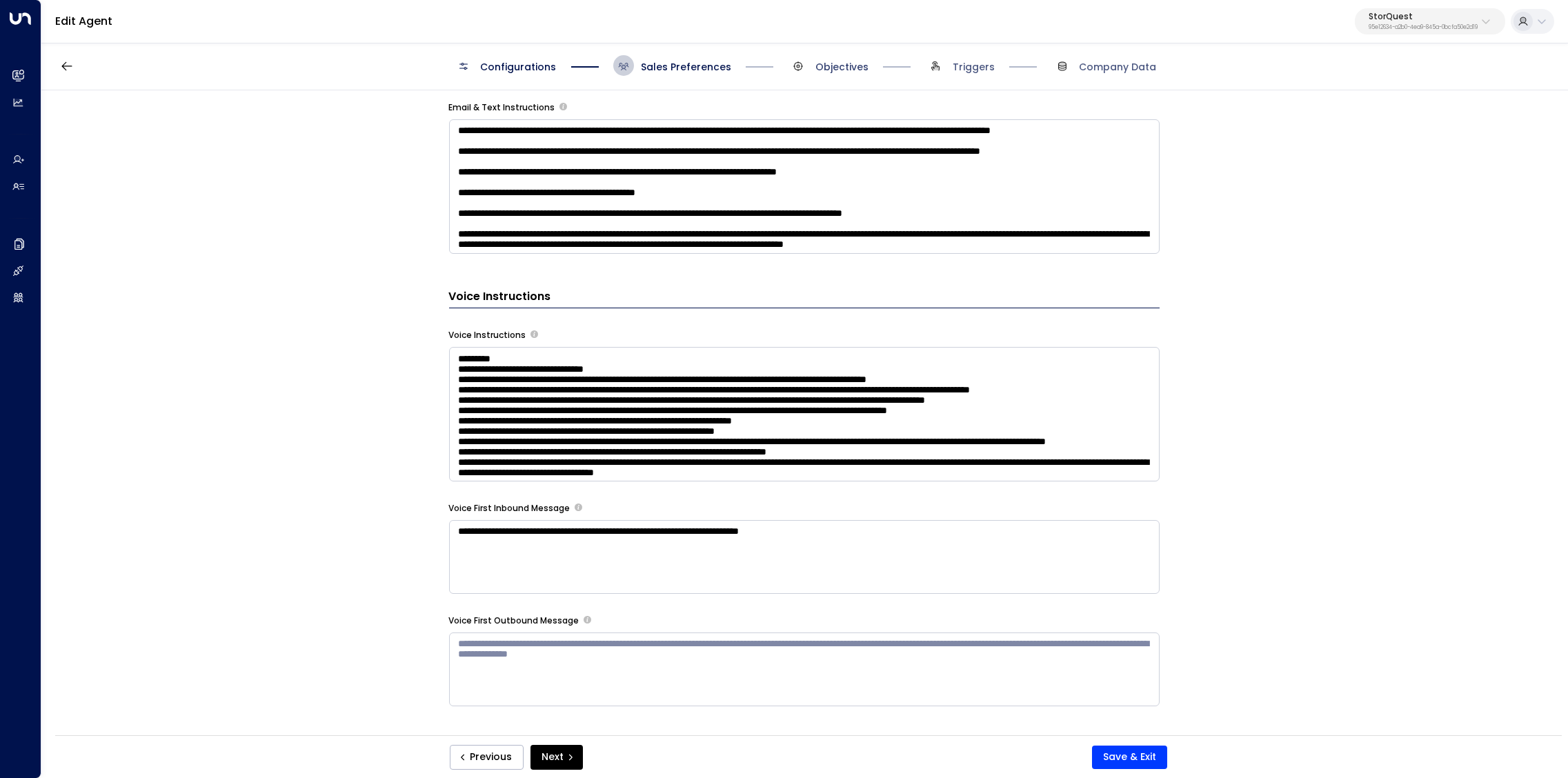
click at [823, 67] on span "Objectives" at bounding box center [842, 67] width 53 height 14
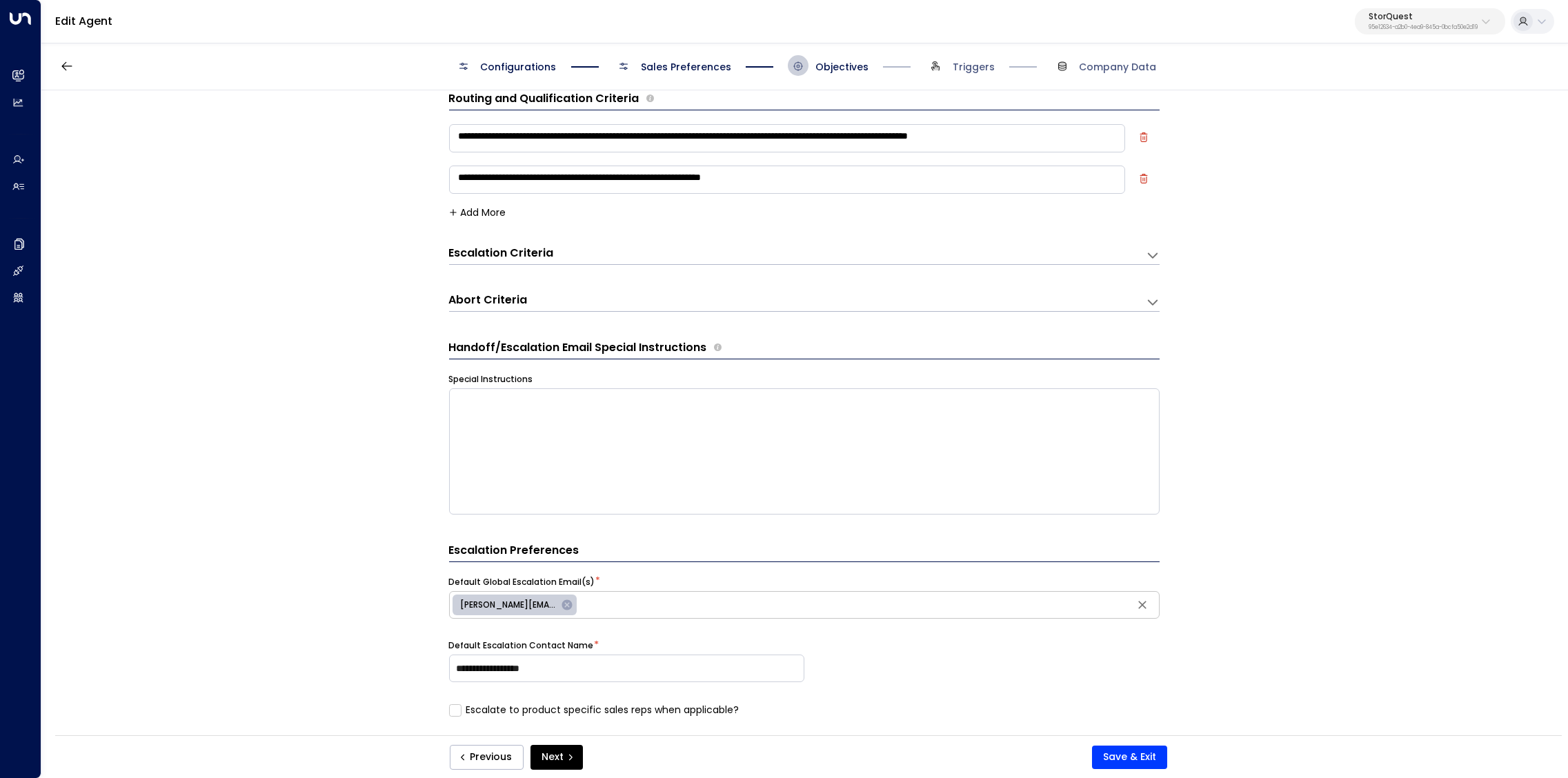
scroll to position [20, 0]
click at [1118, 254] on div "Escalation Criteria Reset" at bounding box center [790, 254] width 683 height 16
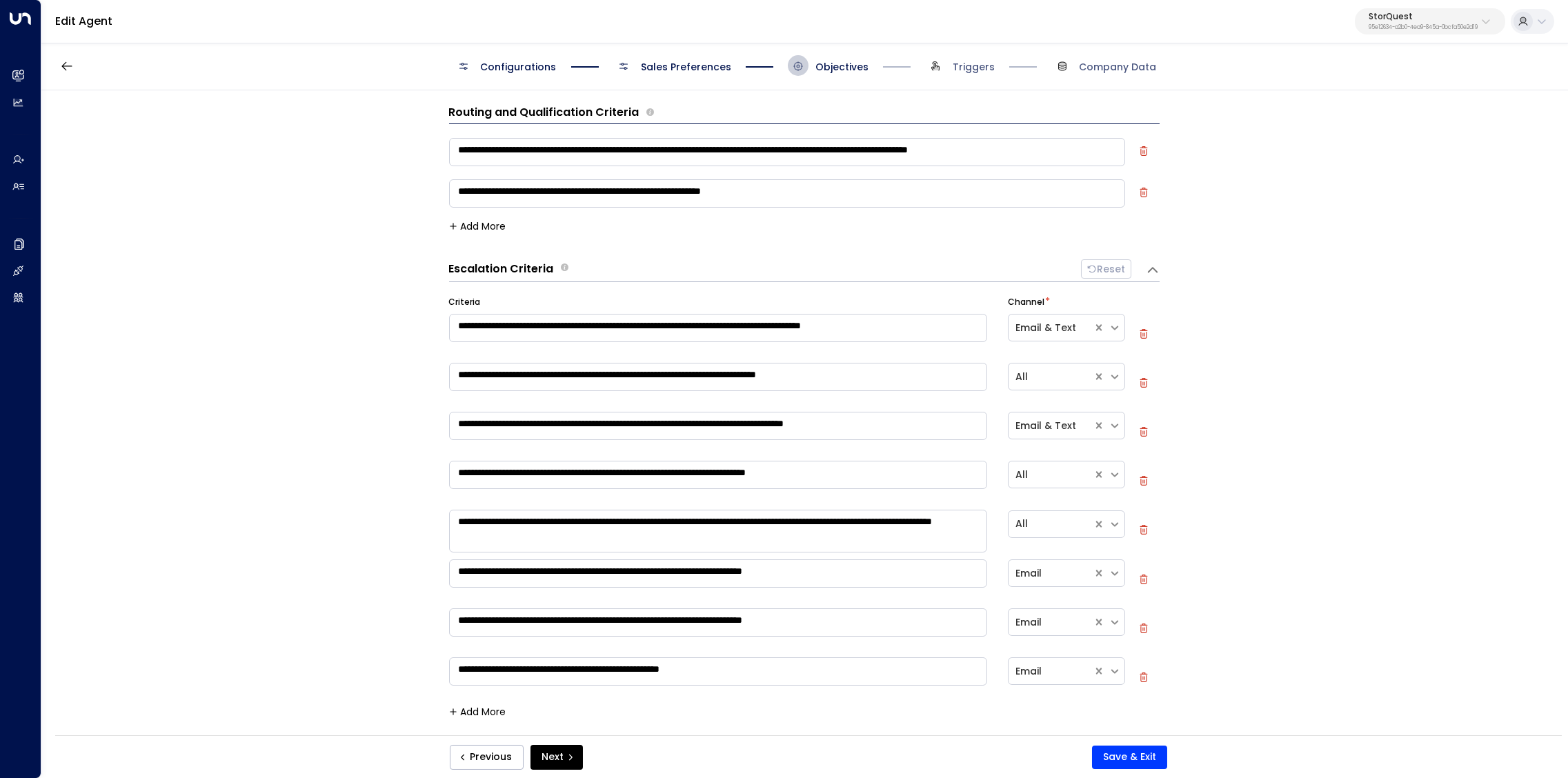
scroll to position [0, 0]
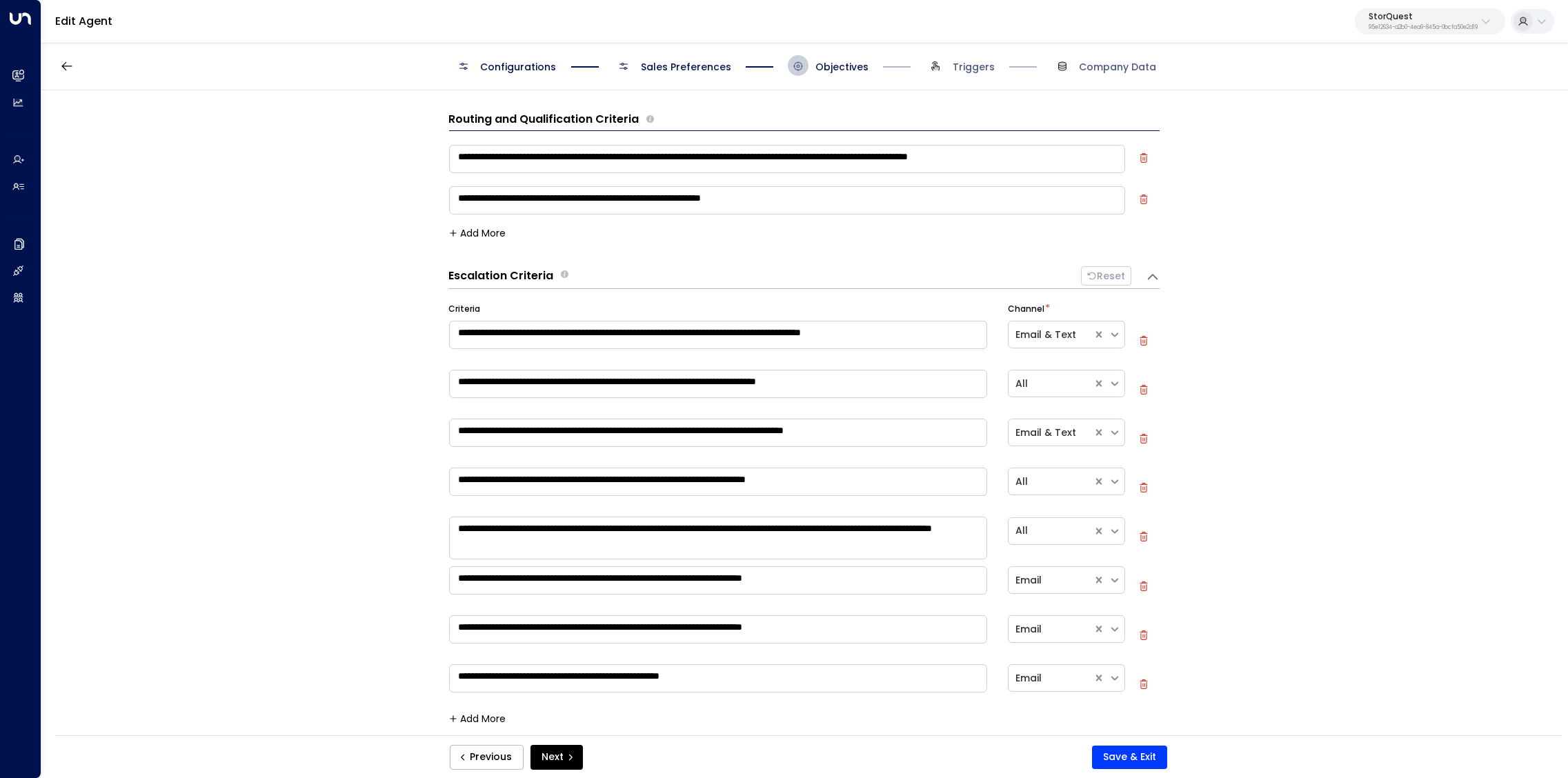
click at [682, 77] on div "Configurations Sales Preferences Objectives Triggers Company Data" at bounding box center [804, 65] width 1527 height 49
click at [696, 70] on span "Sales Preferences" at bounding box center [686, 67] width 90 height 14
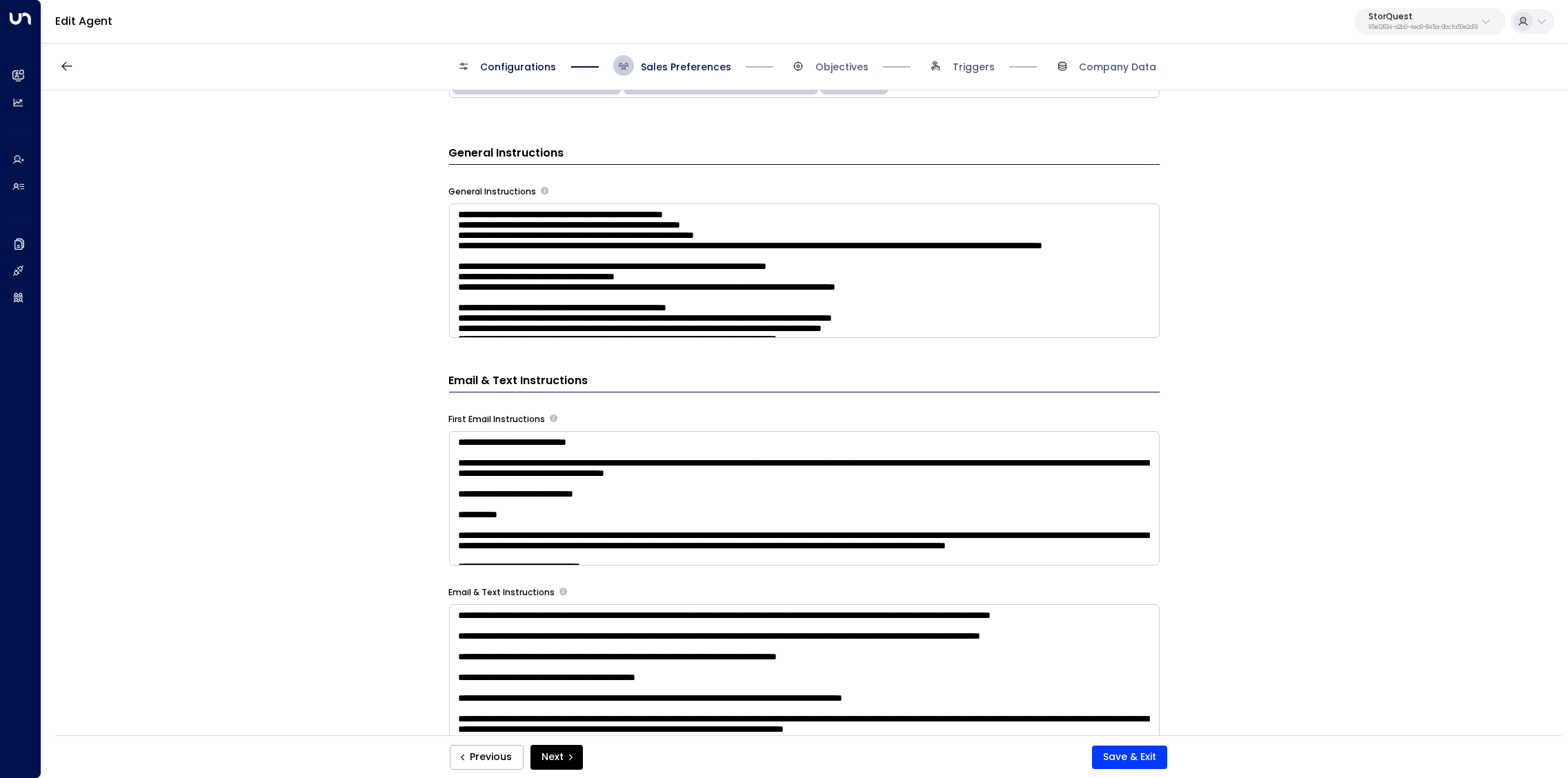
scroll to position [560, 0]
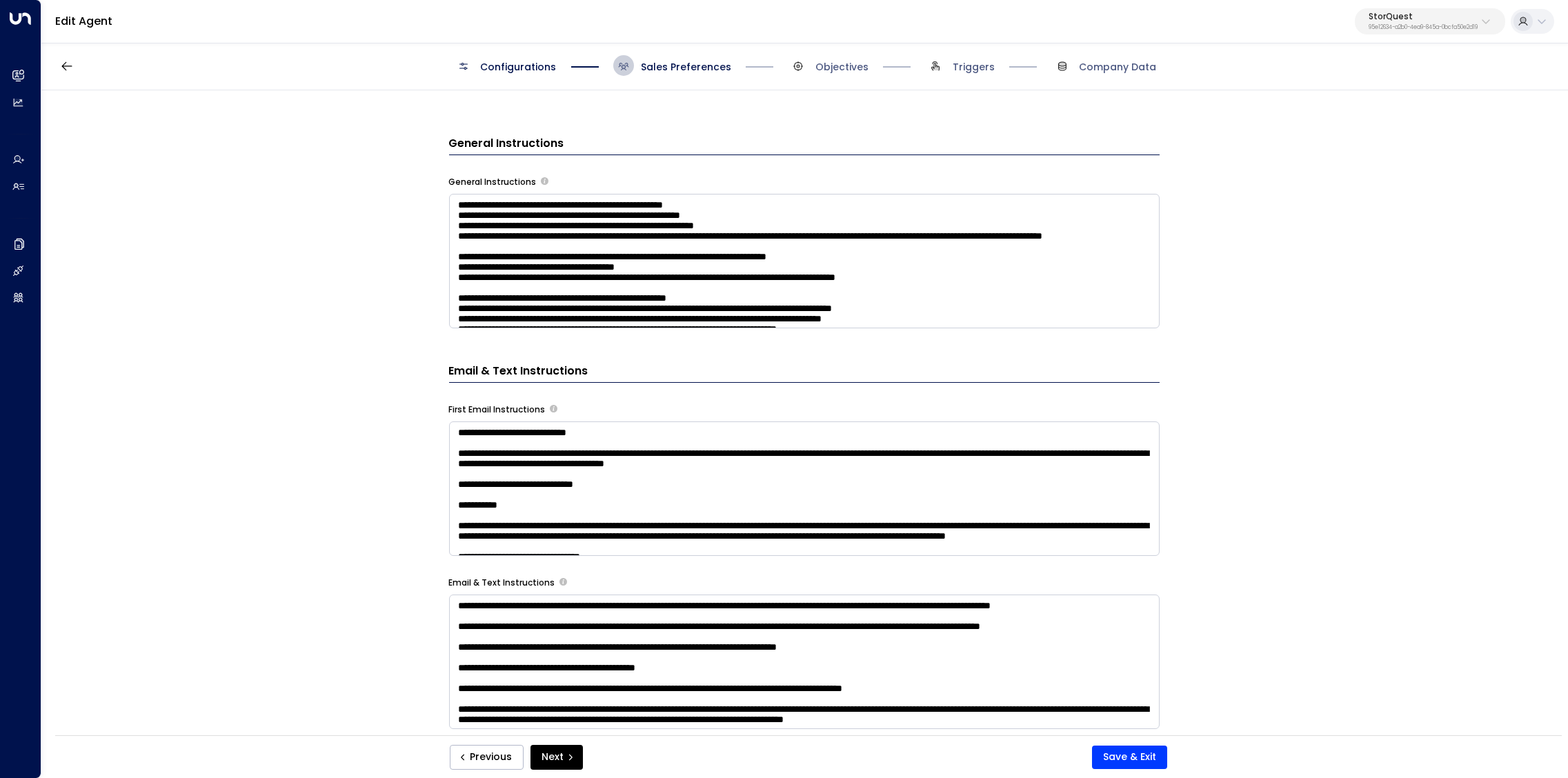
click at [588, 247] on textarea at bounding box center [804, 261] width 711 height 135
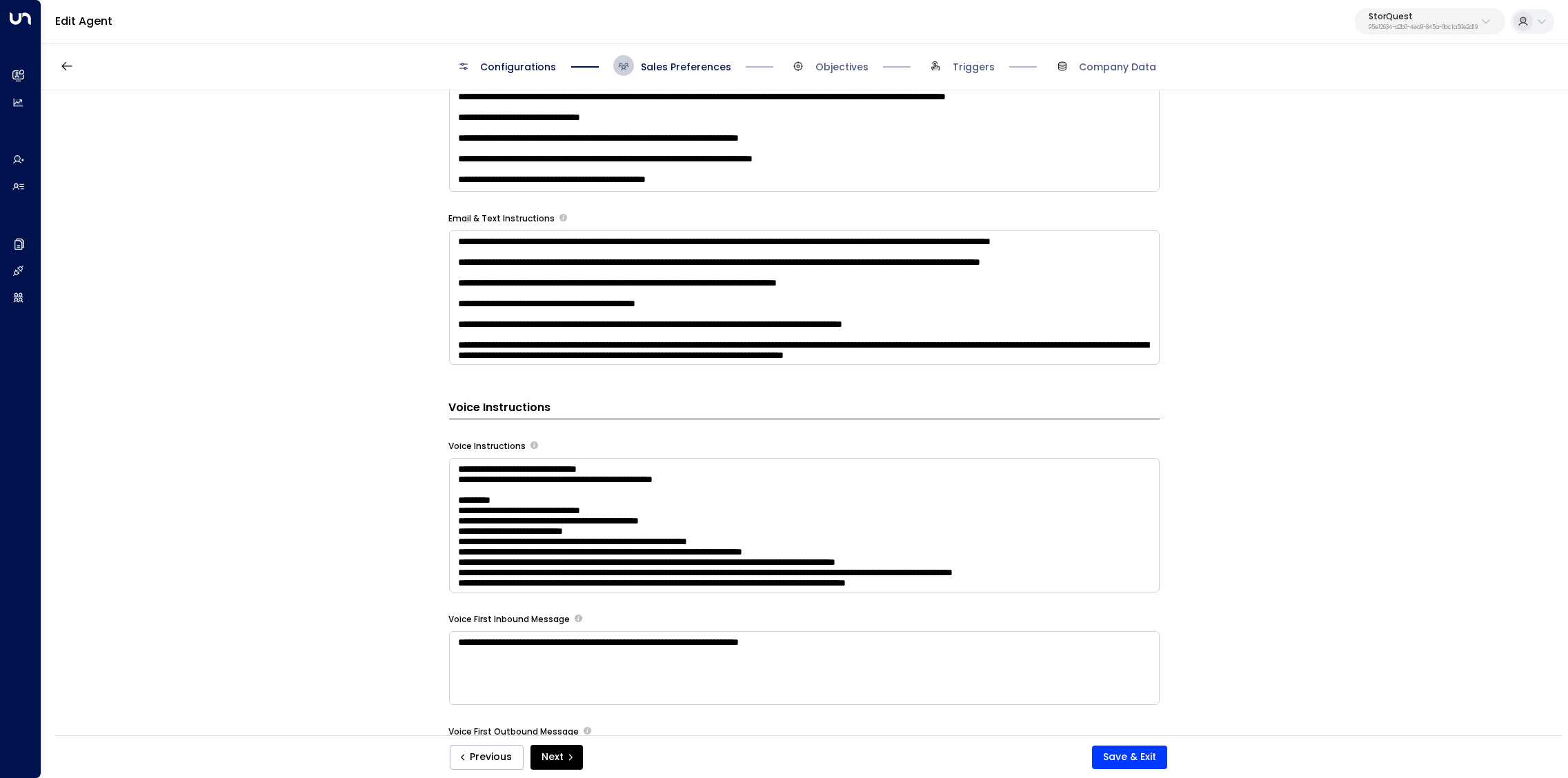
scroll to position [1203, 0]
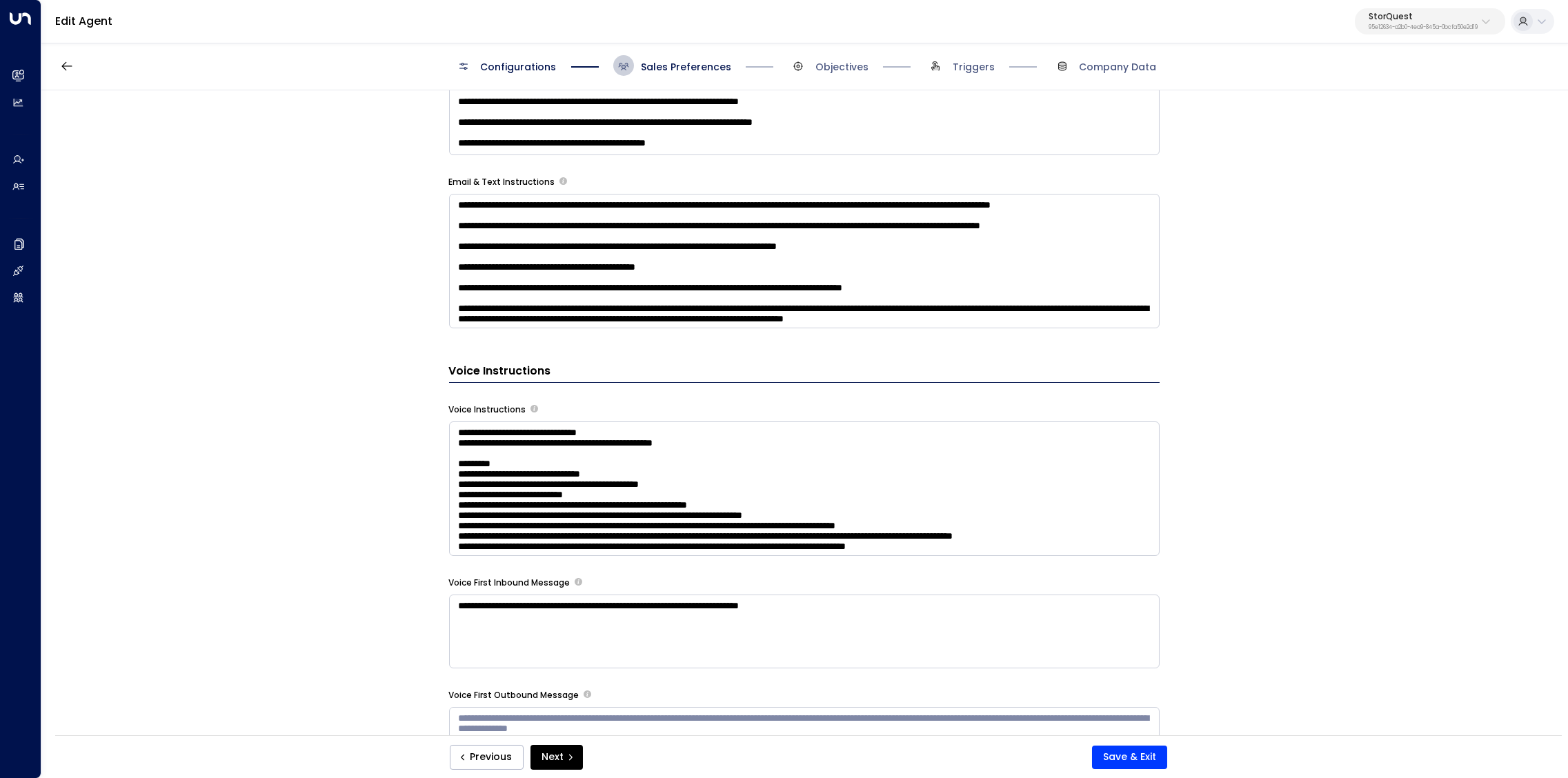
click at [785, 468] on textarea at bounding box center [804, 489] width 711 height 135
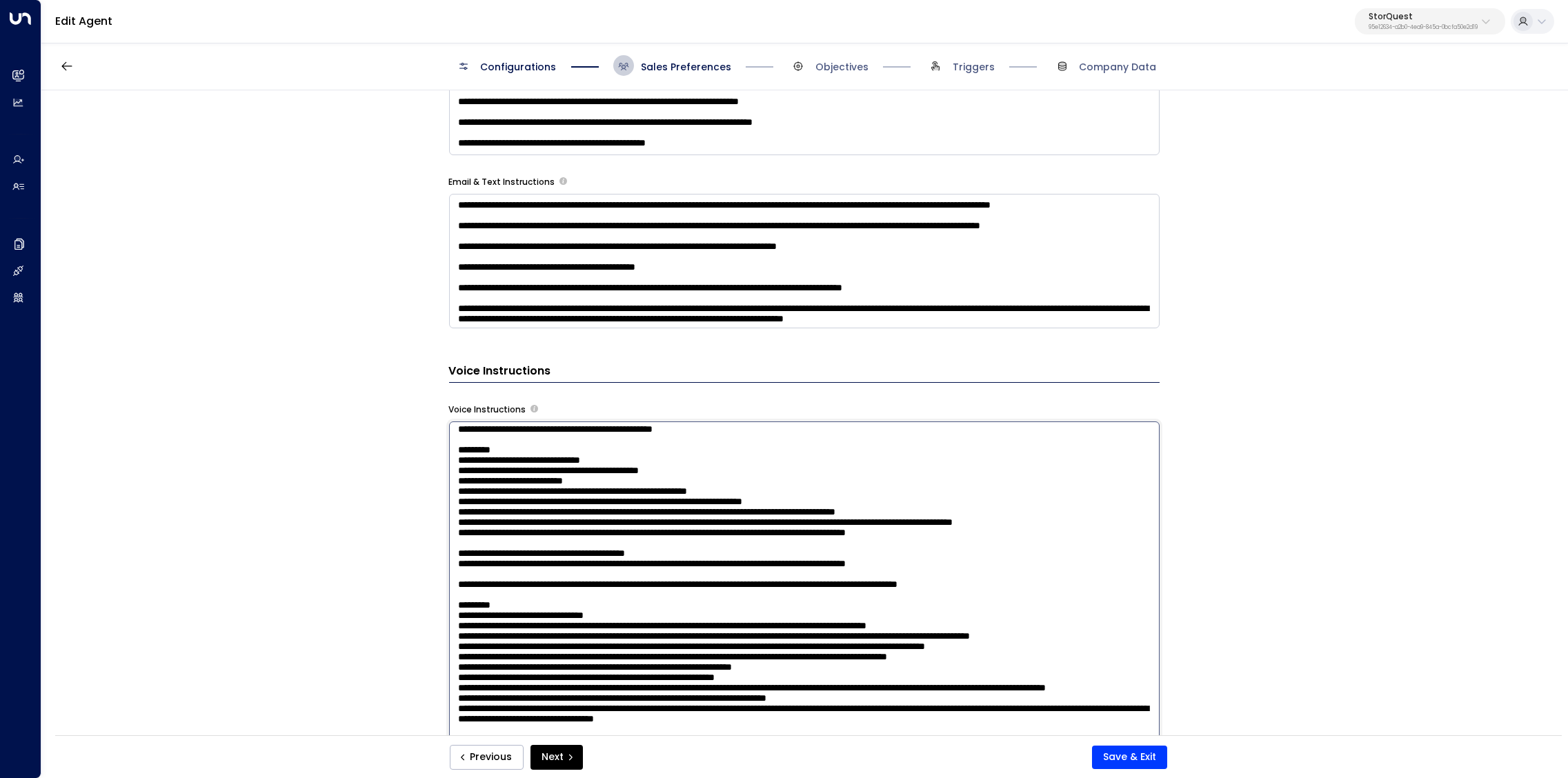
scroll to position [25, 0]
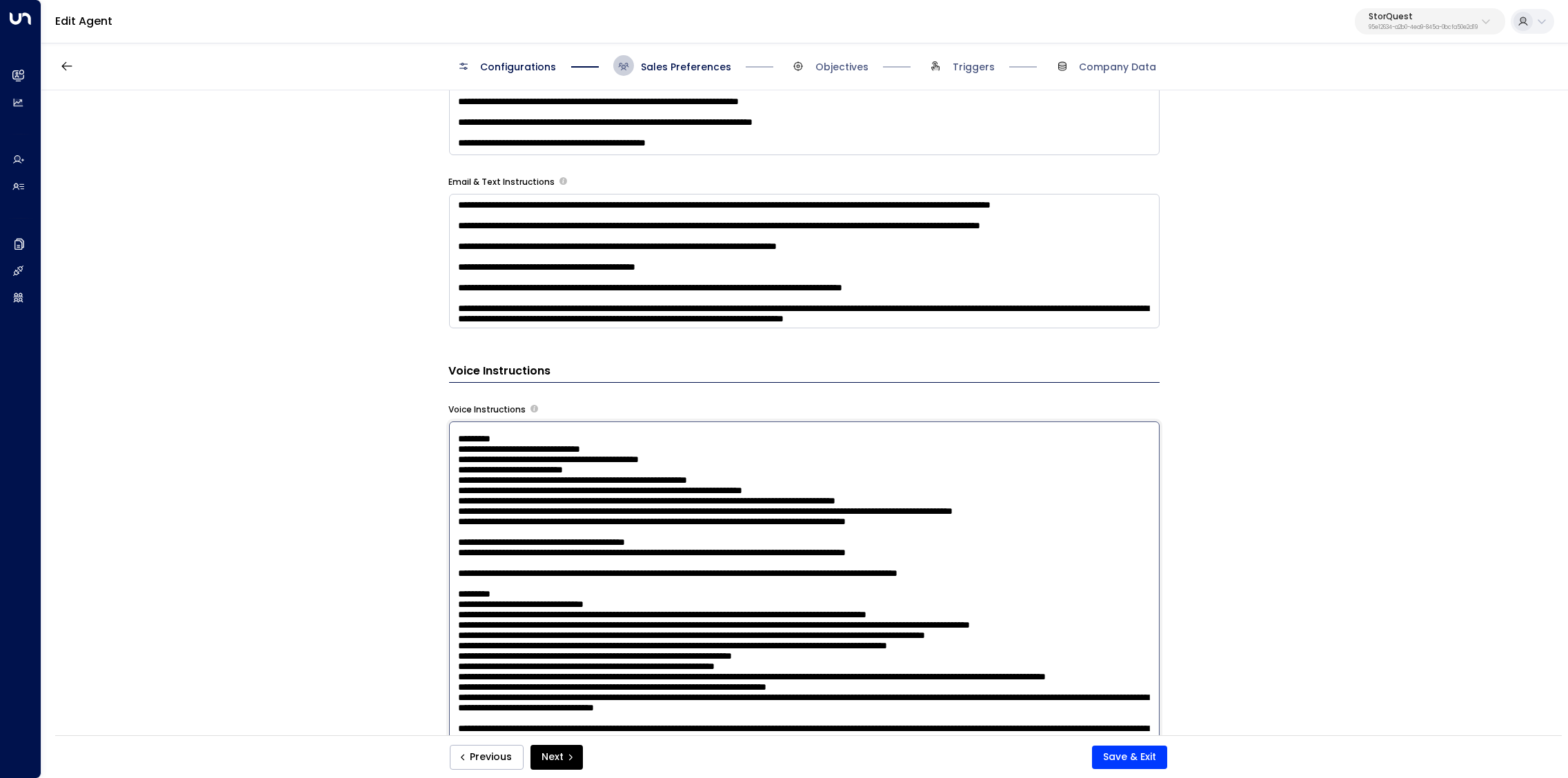
drag, startPoint x: 667, startPoint y: 539, endPoint x: 994, endPoint y: 541, distance: 327.0
click at [994, 541] on textarea at bounding box center [804, 610] width 711 height 377
type textarea "**********"
click at [1137, 757] on button "Save & Exit" at bounding box center [1130, 757] width 75 height 23
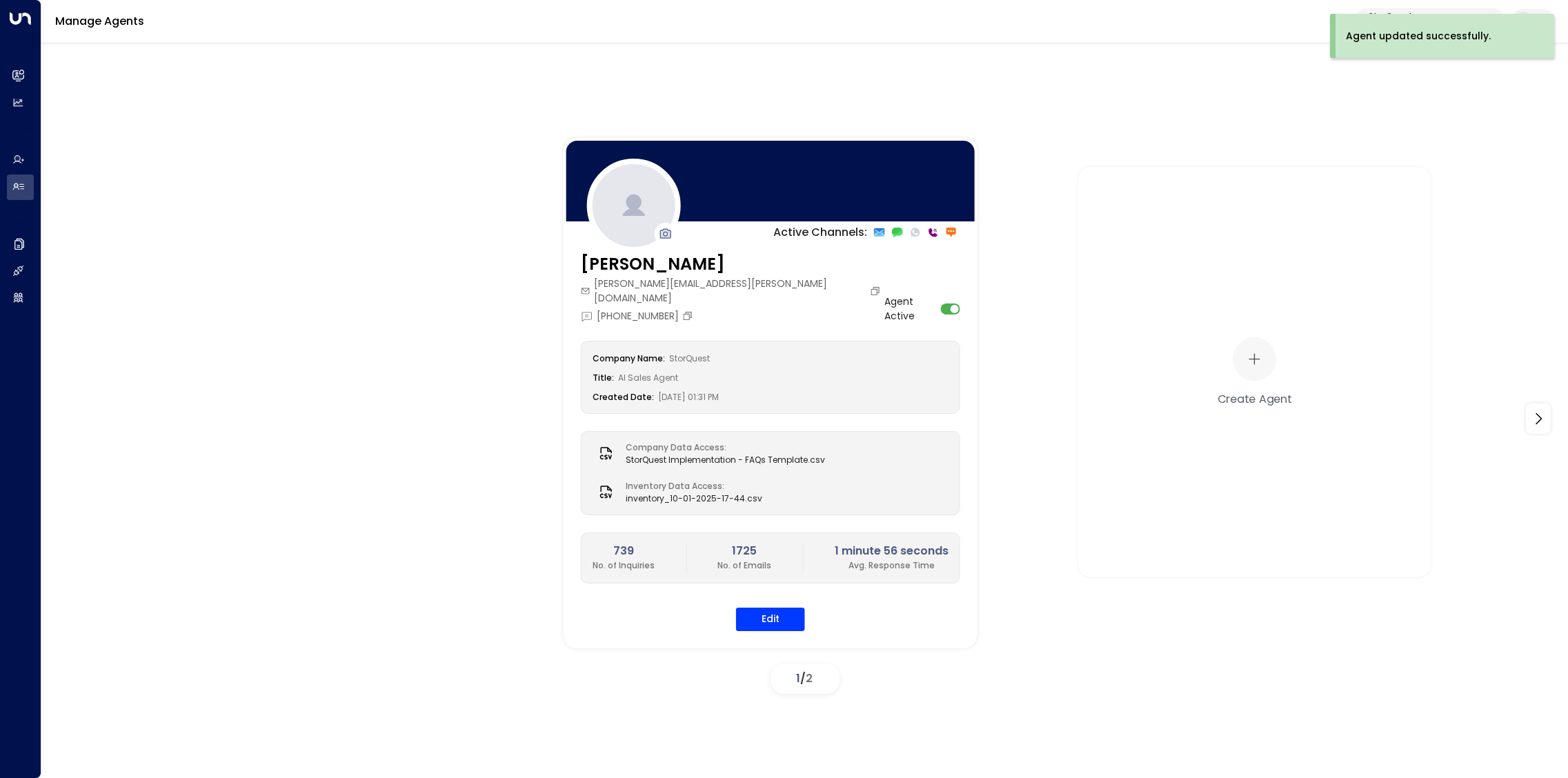
click at [1394, 682] on div "Active Channels: Sarah Quinn sarah.quinn@storquest.com +1 (424) 484-3315 Agent …" at bounding box center [805, 419] width 1458 height 561
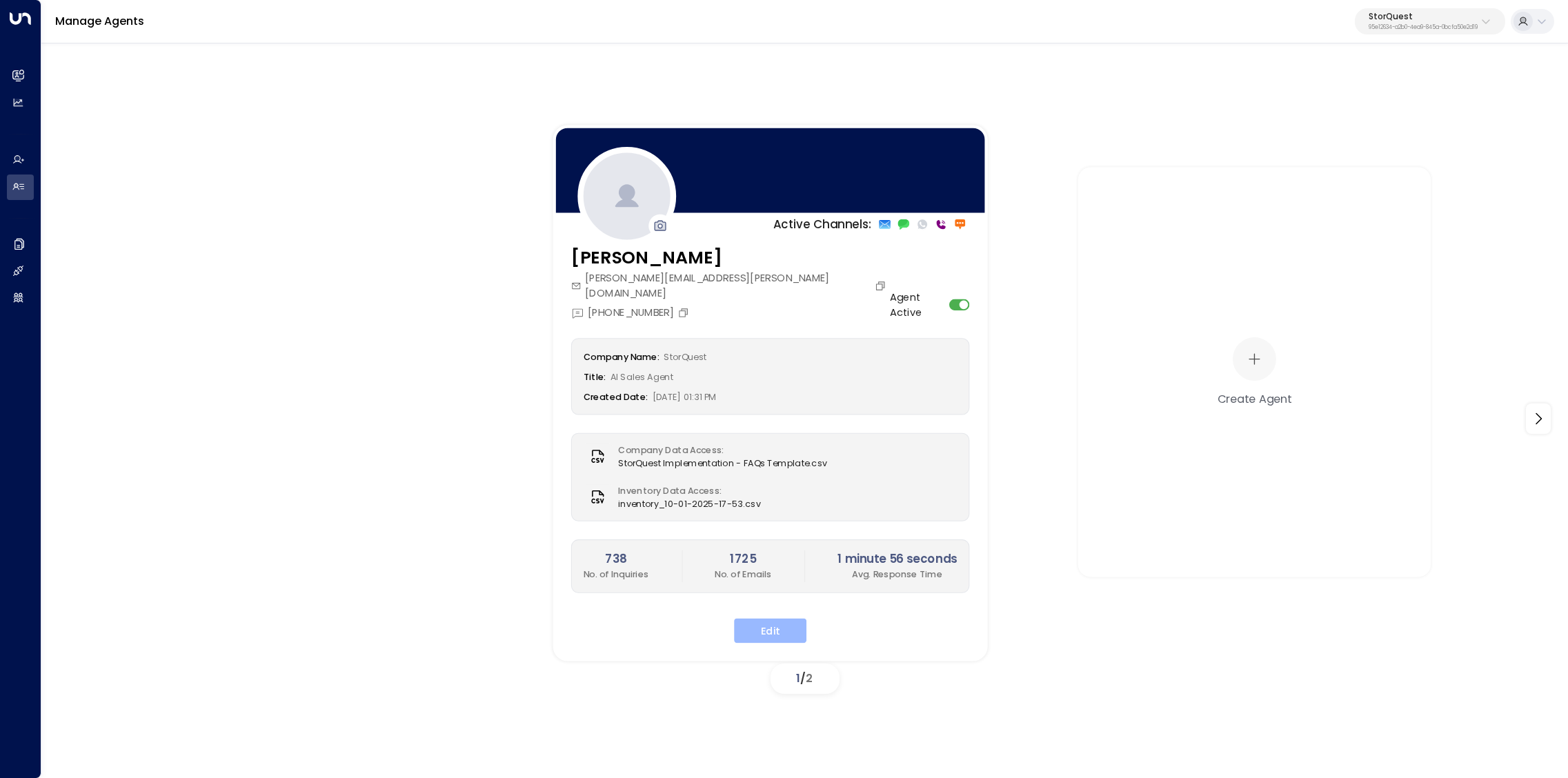
click at [762, 618] on button "Edit" at bounding box center [770, 630] width 73 height 25
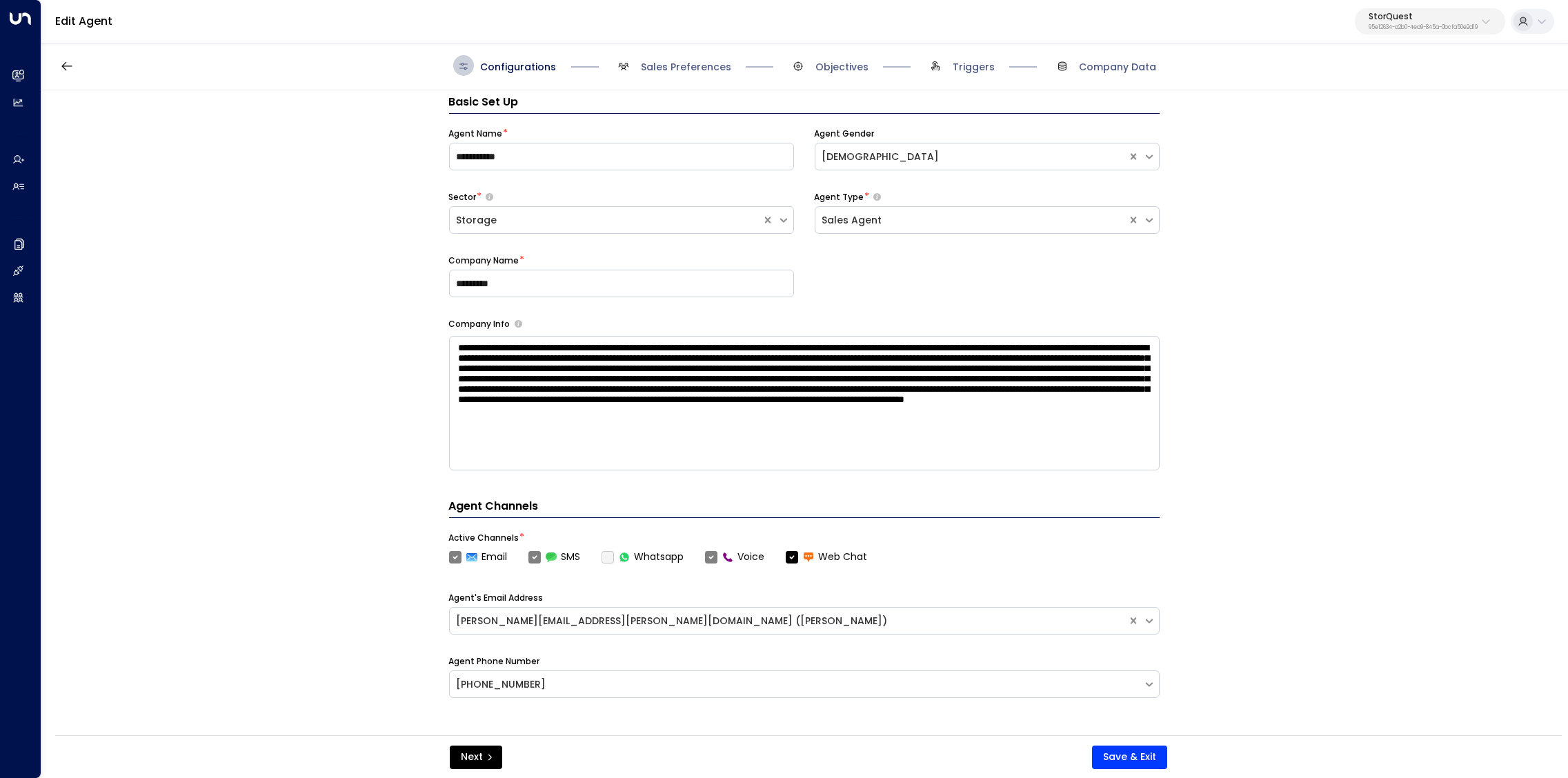
scroll to position [20, 0]
